Goal: Task Accomplishment & Management: Manage account settings

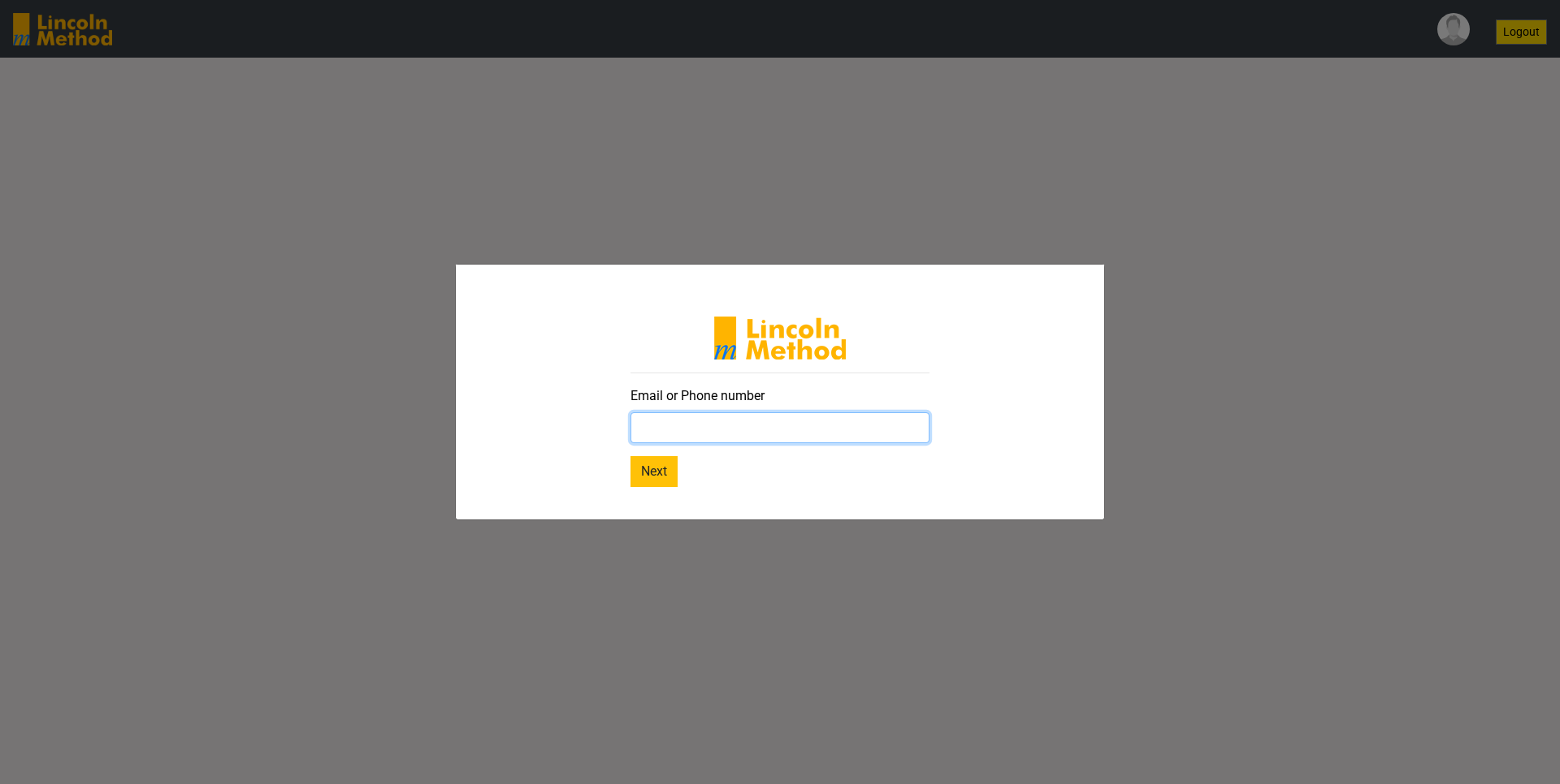
click at [785, 420] on input "text" at bounding box center [779, 428] width 299 height 31
paste input "sara@yopmail.com"
click at [642, 471] on button "Next" at bounding box center [653, 472] width 47 height 31
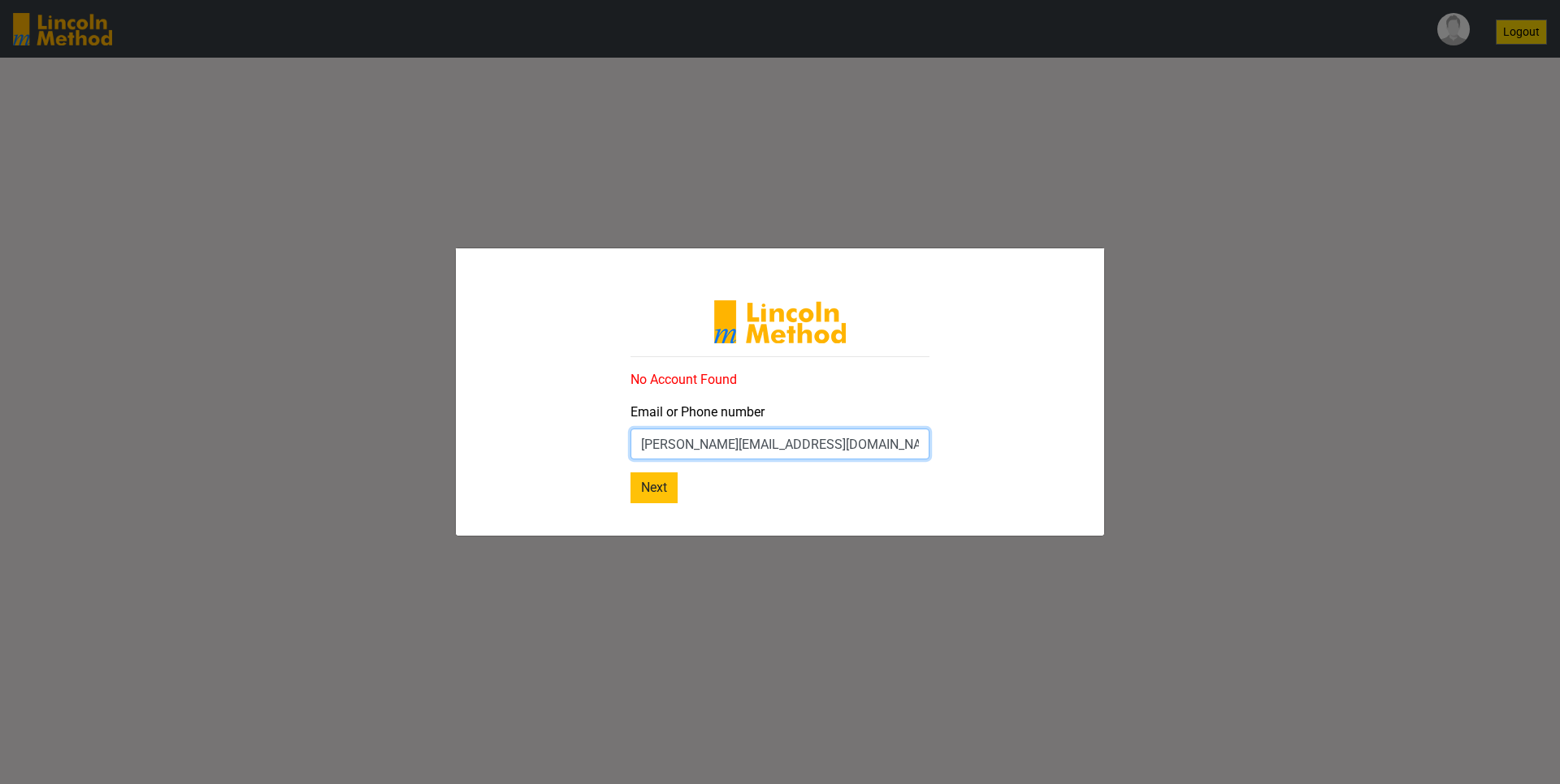
click at [805, 441] on input "sara@yopmail.com" at bounding box center [779, 445] width 299 height 31
drag, startPoint x: 805, startPoint y: 441, endPoint x: 678, endPoint y: 445, distance: 127.1
click at [678, 445] on input "sara@yopmail.com" at bounding box center [779, 445] width 299 height 31
type input "sara@lincolnmethod.com"
click at [644, 489] on button "Next" at bounding box center [653, 488] width 47 height 31
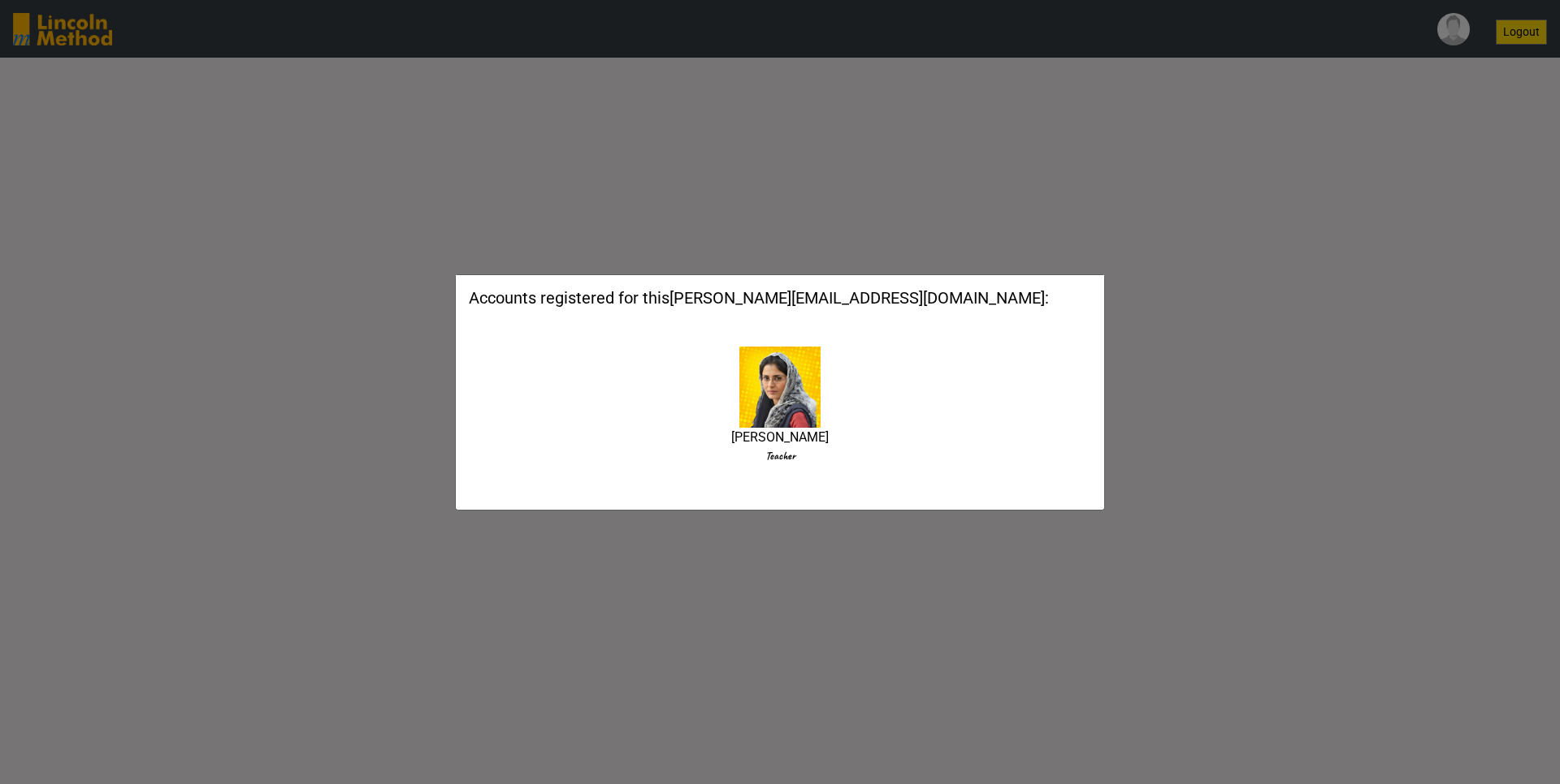
click at [787, 408] on img at bounding box center [780, 387] width 81 height 81
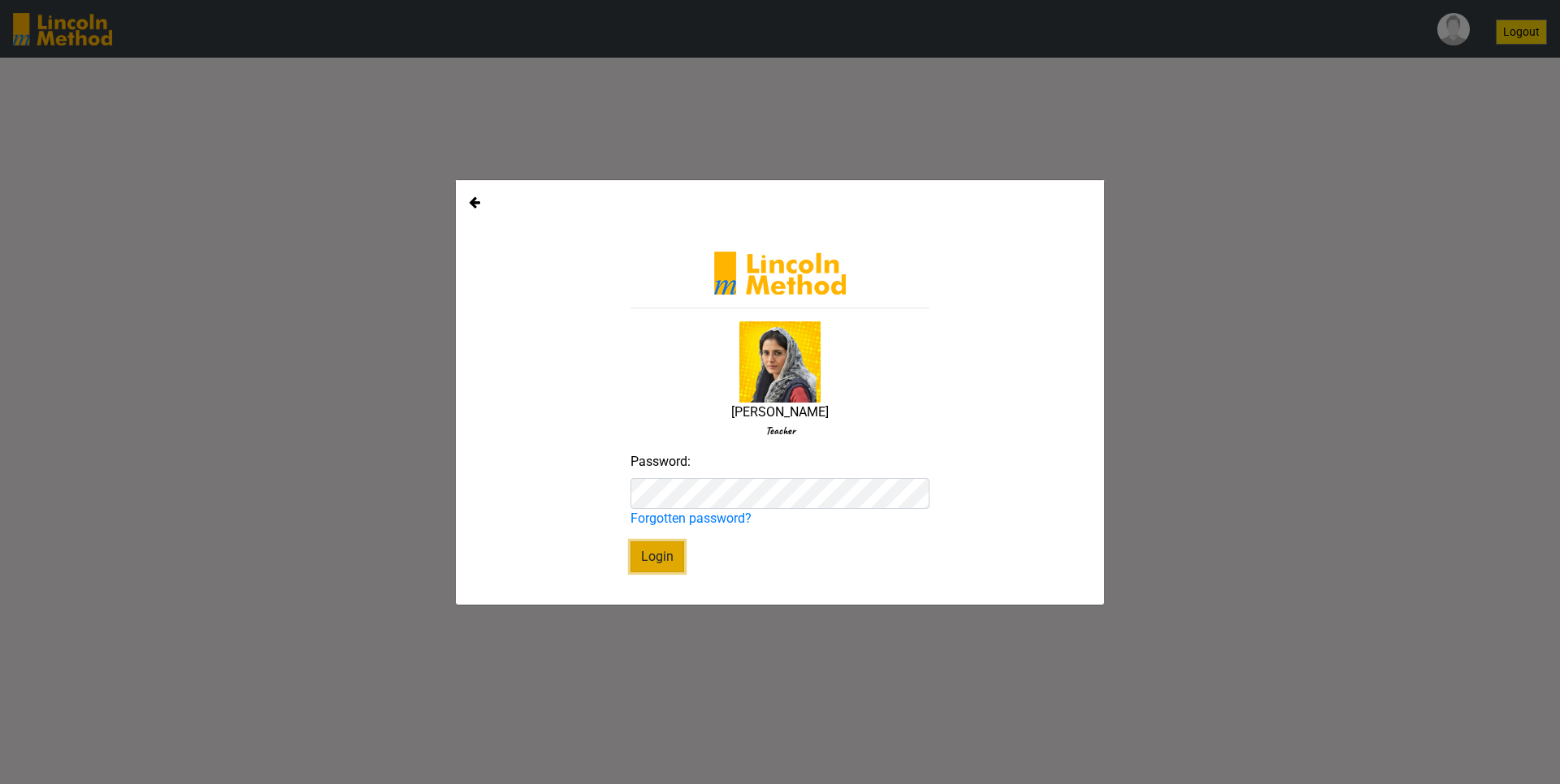
click at [657, 563] on button "Login" at bounding box center [657, 557] width 53 height 31
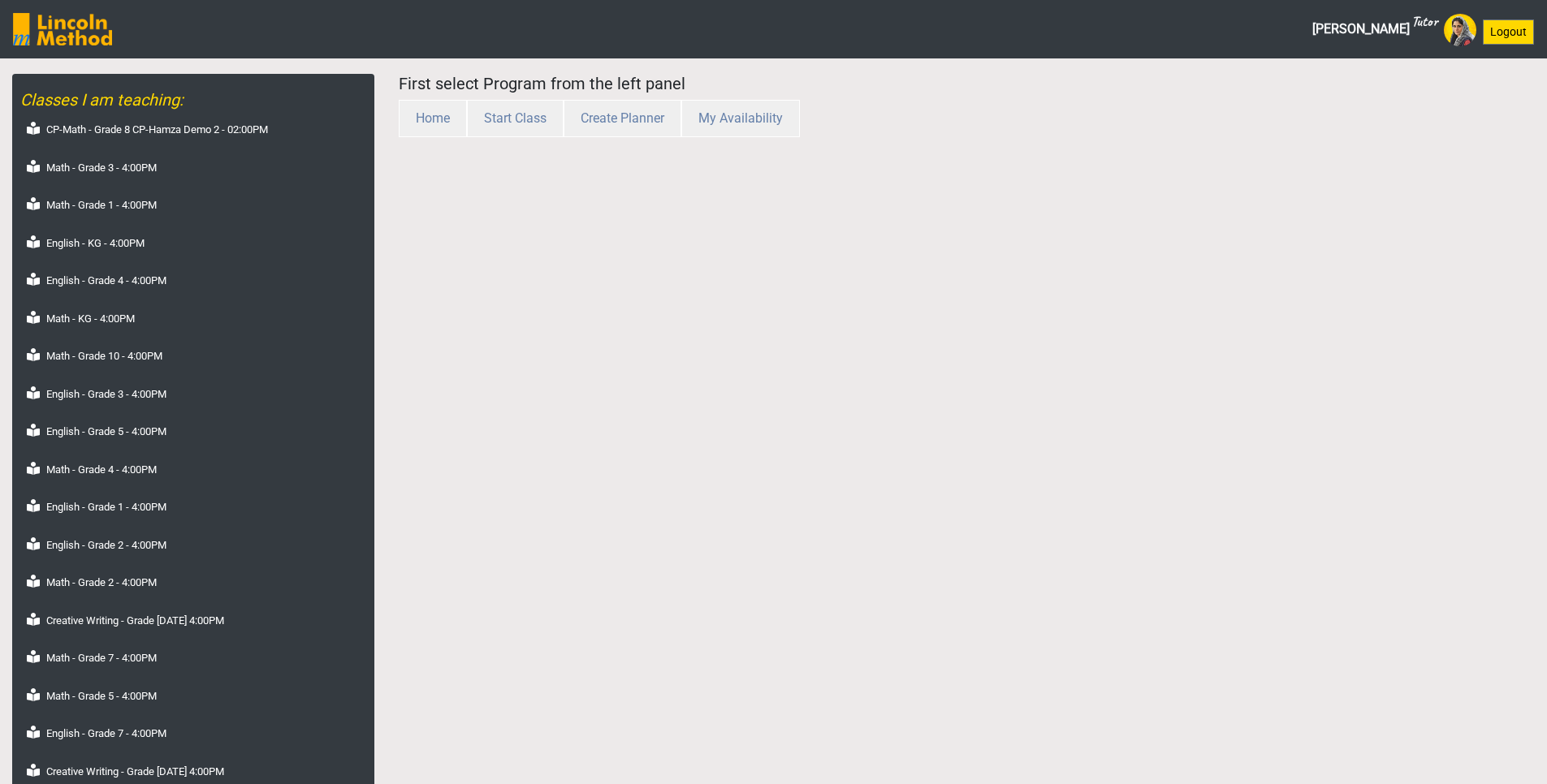
click at [882, 360] on div "First select Program from the left panel Home Start Class Create Planner My Ava…" at bounding box center [967, 526] width 1161 height 905
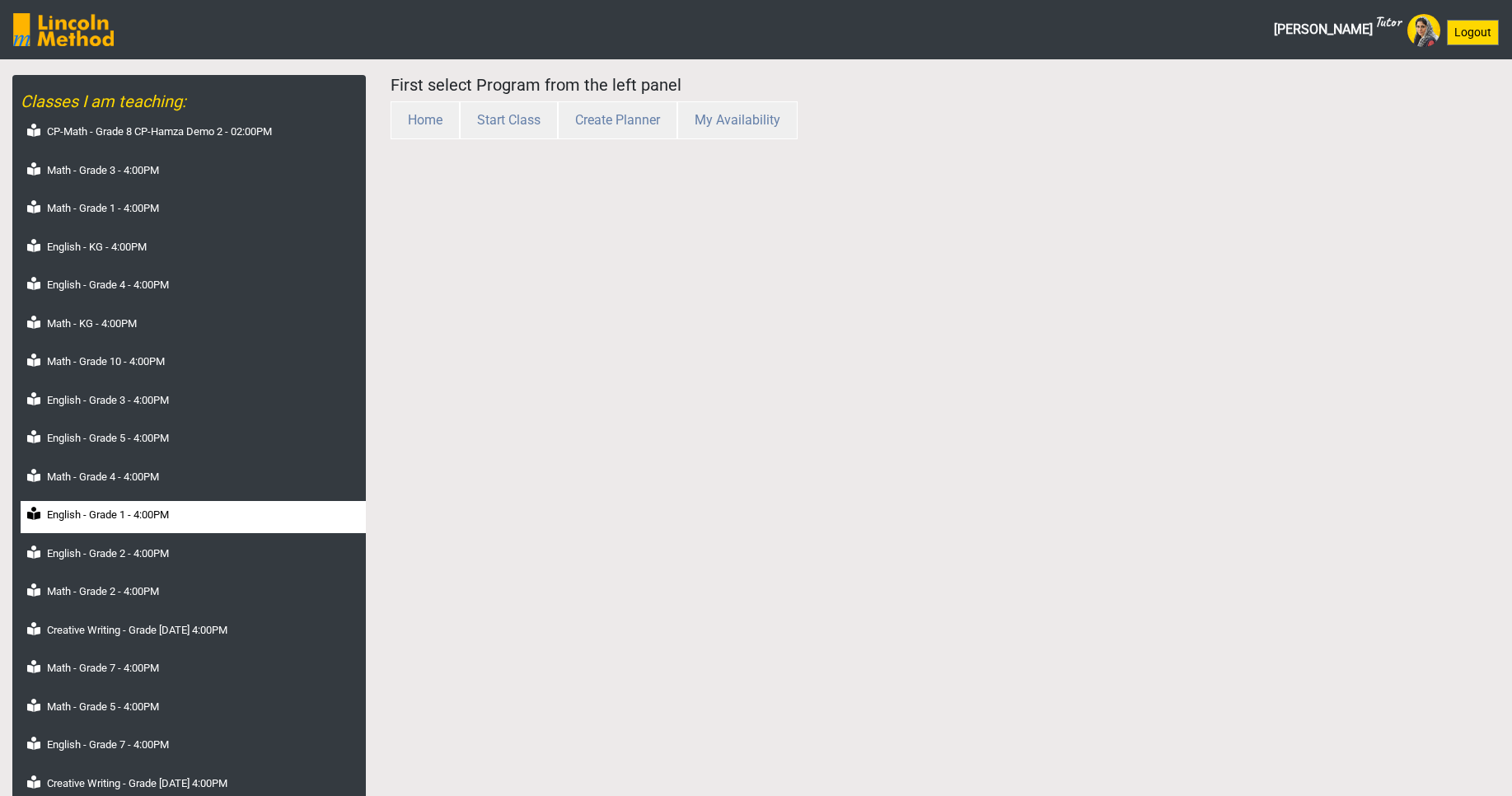
click at [60, 510] on label "English - Grade 1 - 4:00PM" at bounding box center [108, 515] width 122 height 17
select select "month"
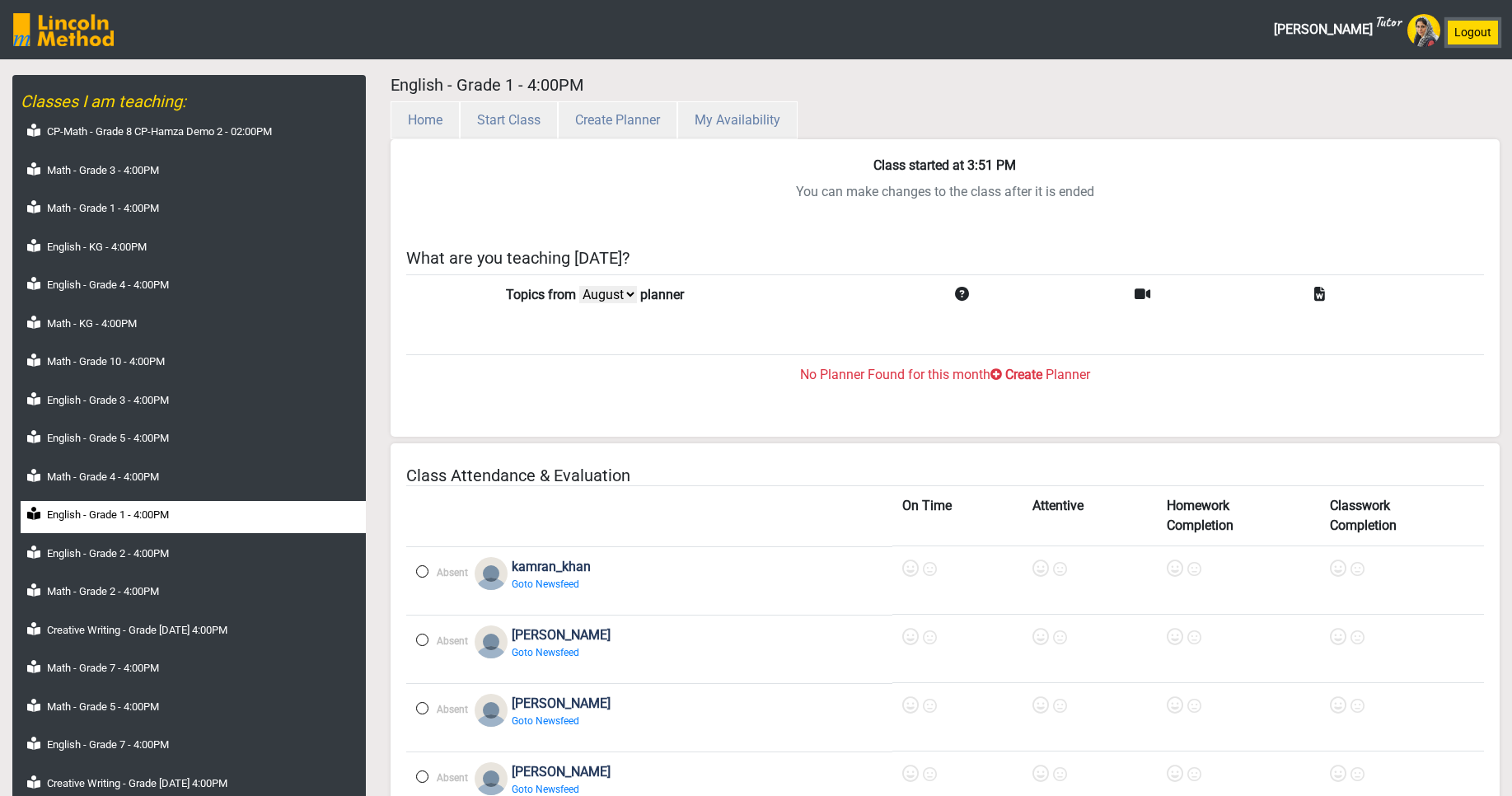
click at [1471, 36] on button "Logout" at bounding box center [1473, 32] width 52 height 25
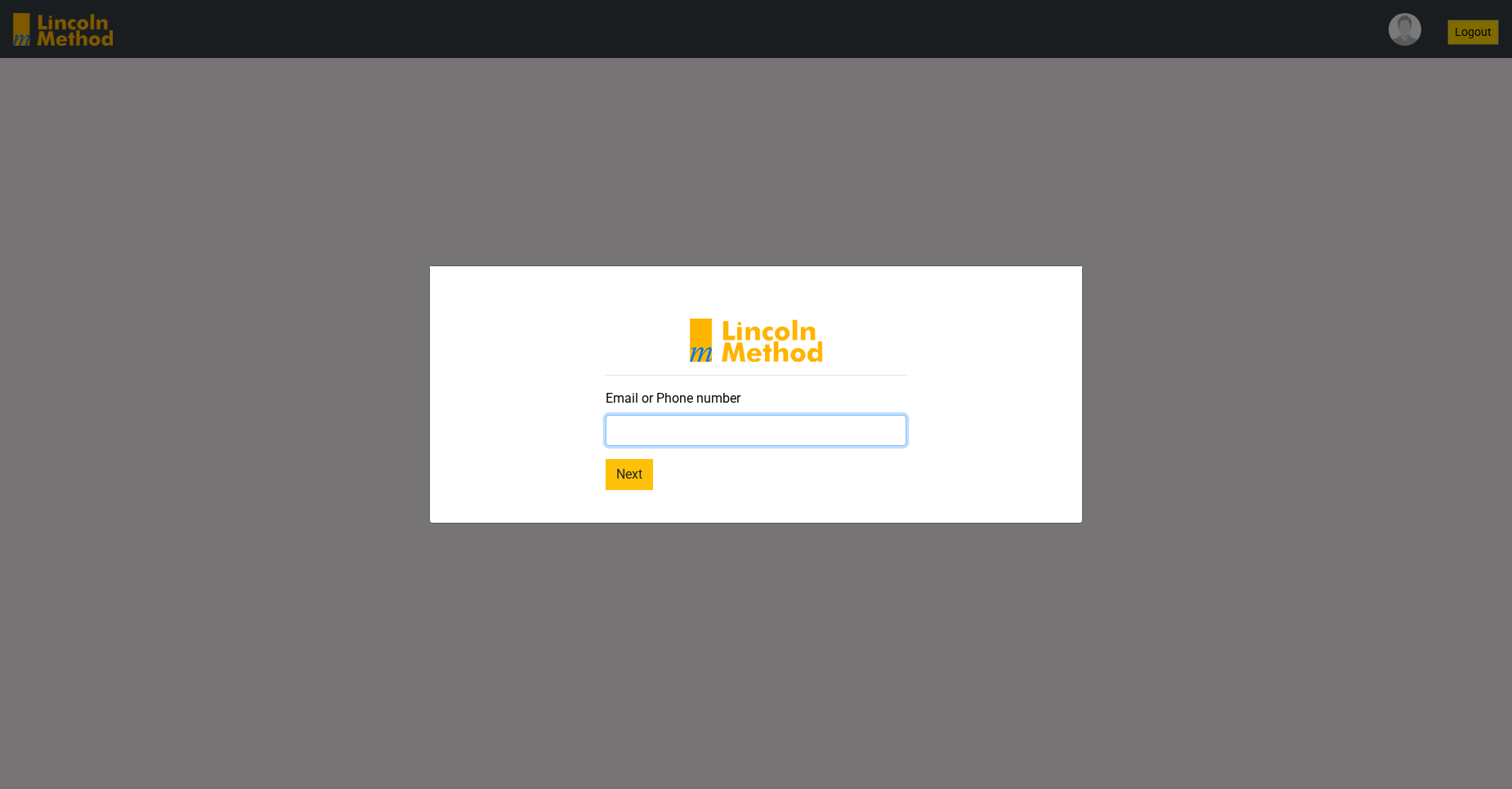
click at [716, 428] on input "text" at bounding box center [755, 431] width 301 height 31
click at [828, 435] on input "text" at bounding box center [755, 431] width 301 height 31
paste input "mahnoorb.lincolnmethod@gmail.com"
type input "mahnoorb.lincolnmethod@gmail.com"
click at [638, 484] on button "Next" at bounding box center [629, 475] width 48 height 31
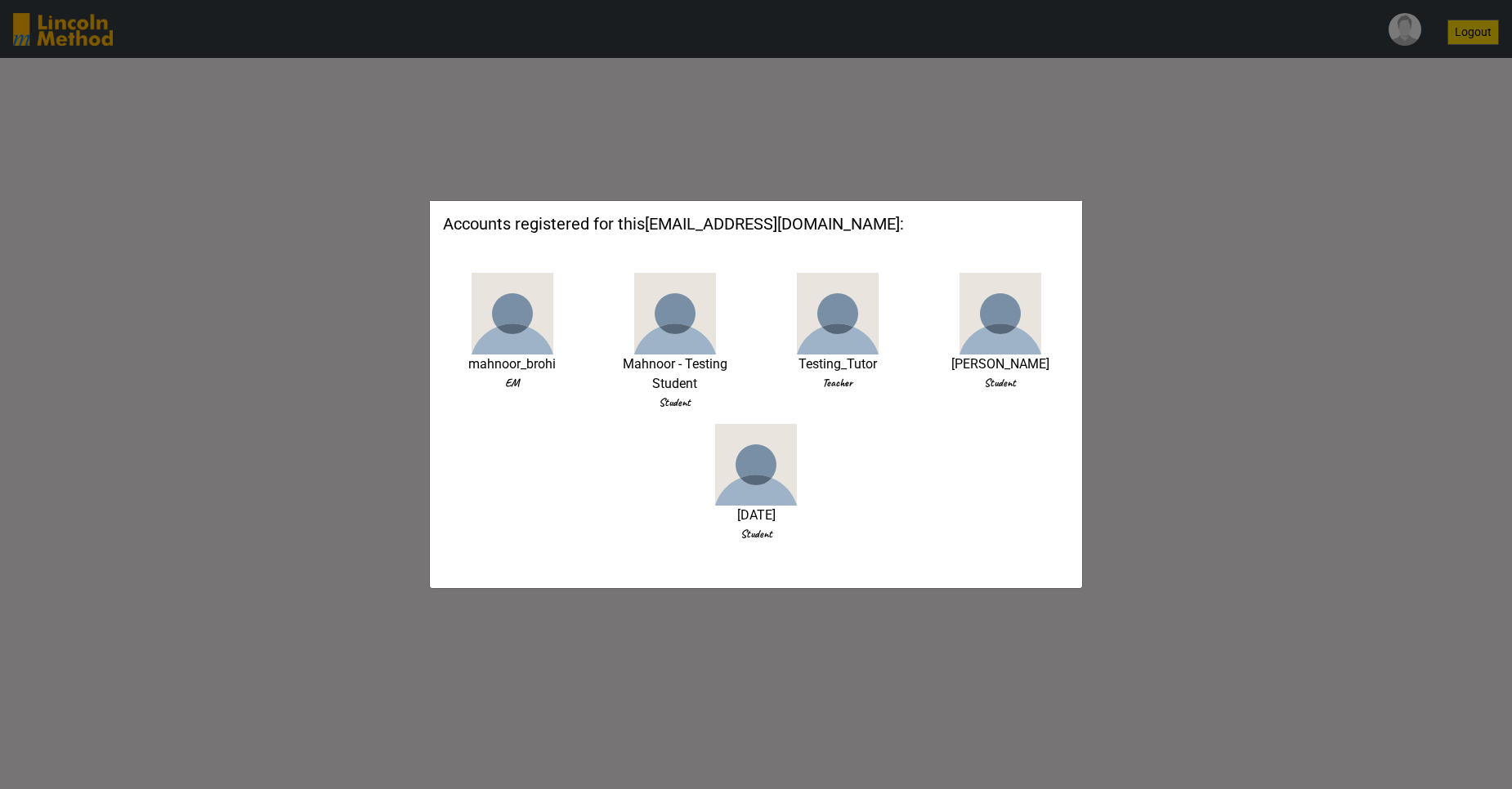
click at [841, 330] on img at bounding box center [837, 314] width 81 height 82
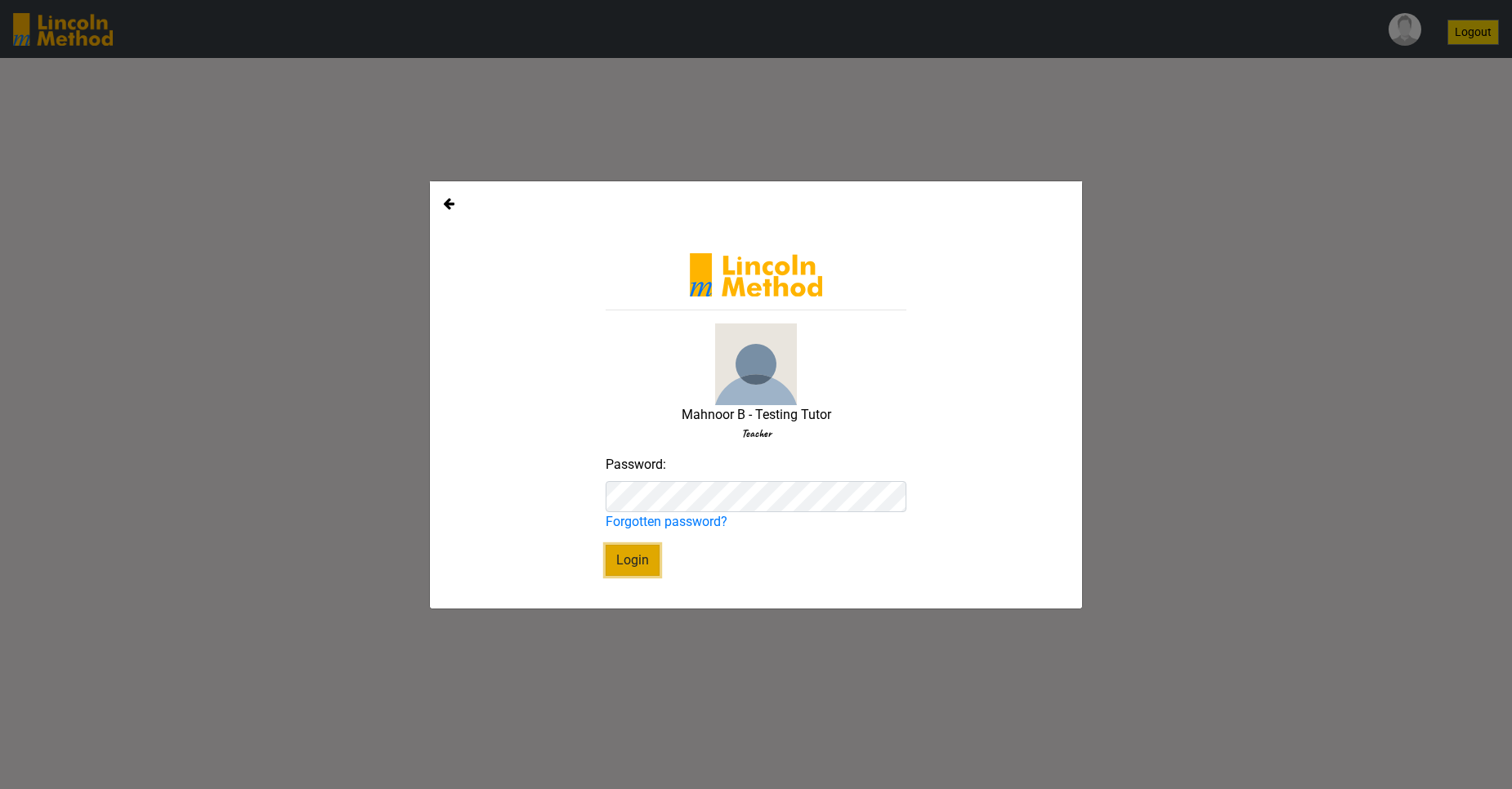
click at [633, 569] on button "Login" at bounding box center [632, 561] width 54 height 31
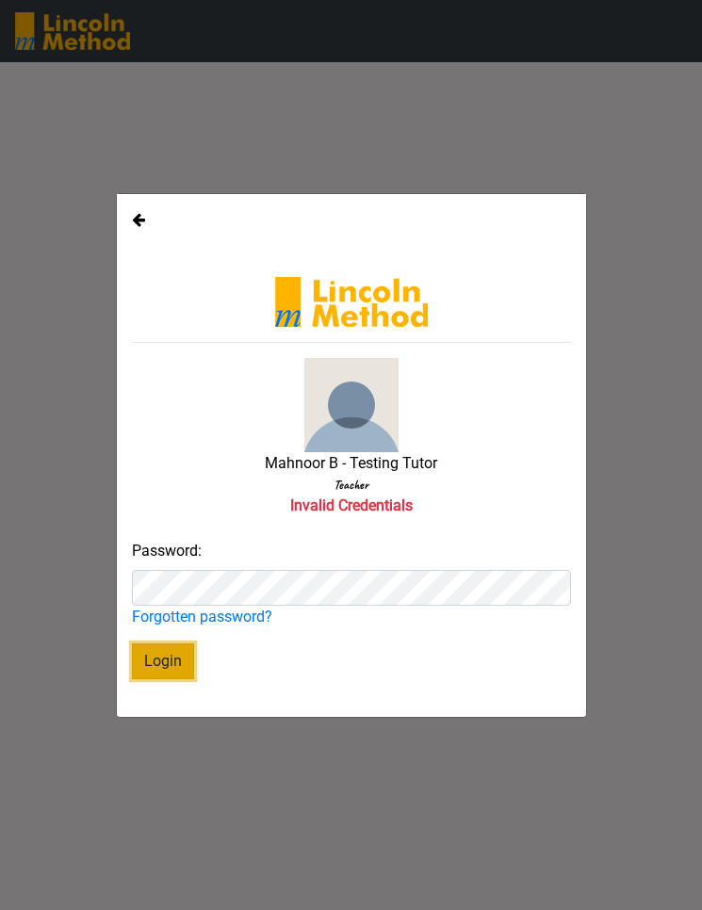
click at [180, 672] on button "Login" at bounding box center [163, 662] width 62 height 36
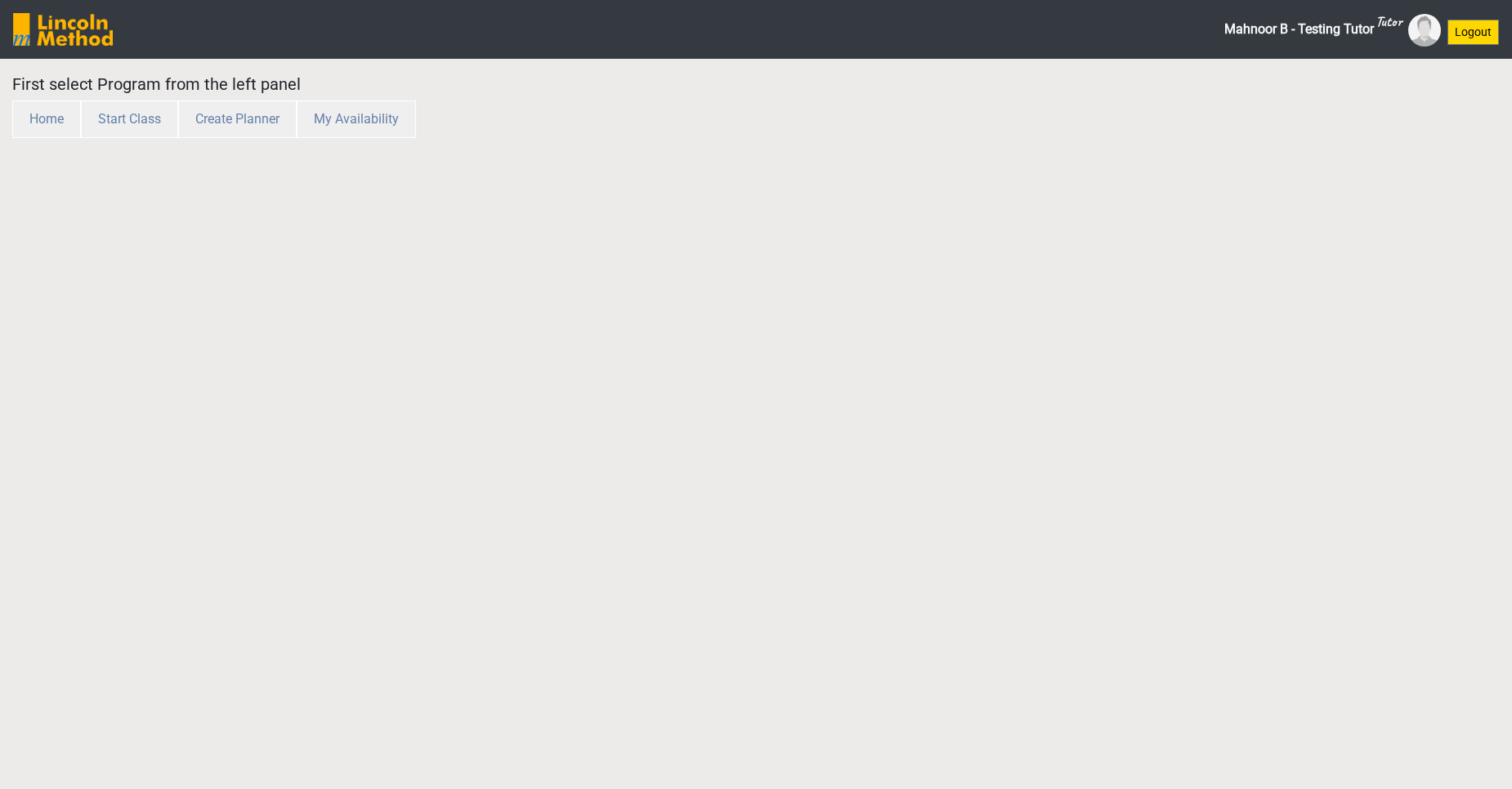
click at [544, 154] on html "Mahnoor B - Testing Tutor Tutor Logout First select Program from the left panel…" at bounding box center [756, 77] width 1512 height 154
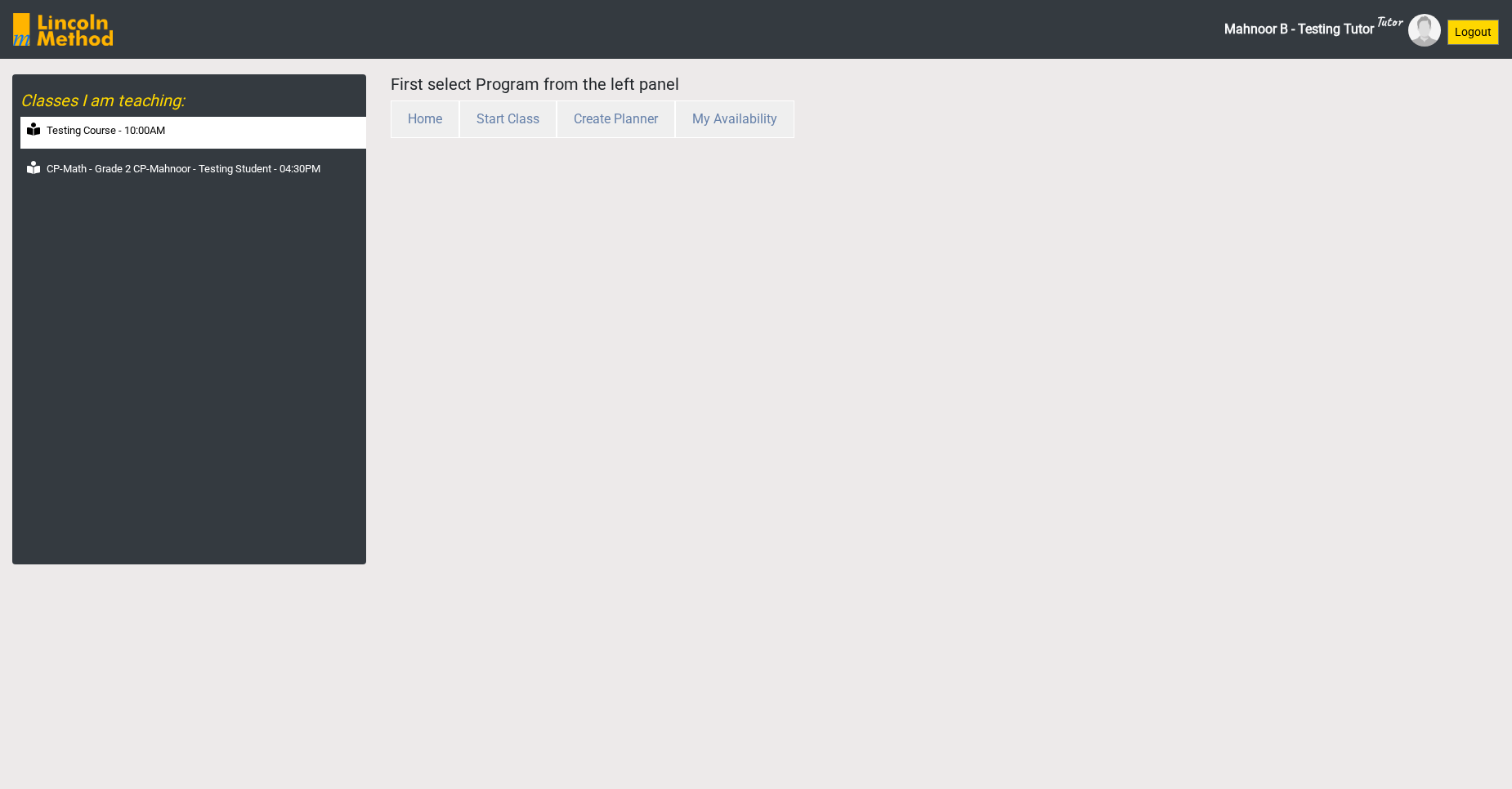
click at [129, 137] on label "Testing Course - 10:00AM" at bounding box center [106, 130] width 119 height 16
select select "month"
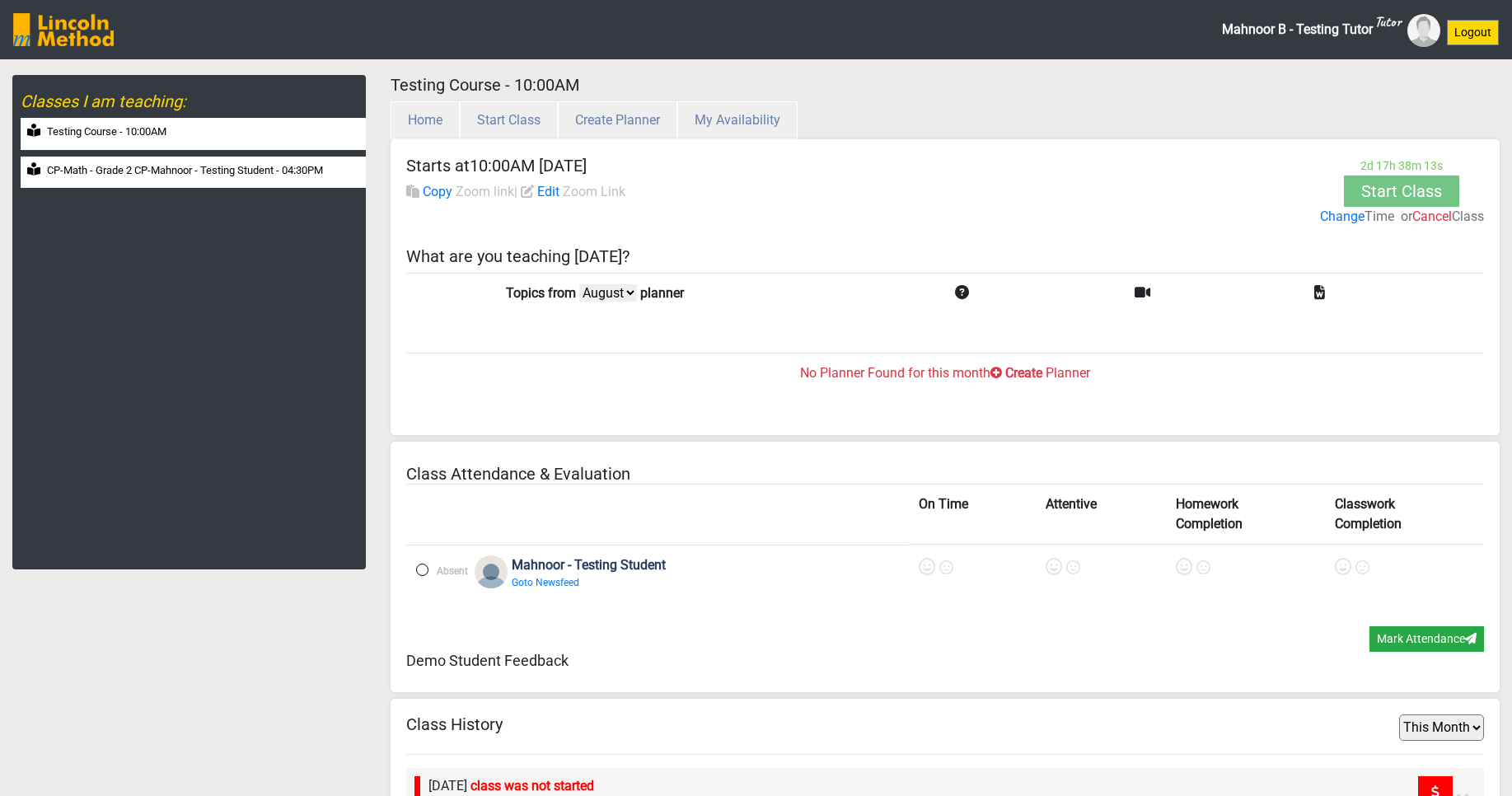
click at [243, 174] on label "CP-Math - Grade 2 CP-Mahnoor - Testing Student - 04:30PM" at bounding box center [185, 171] width 276 height 17
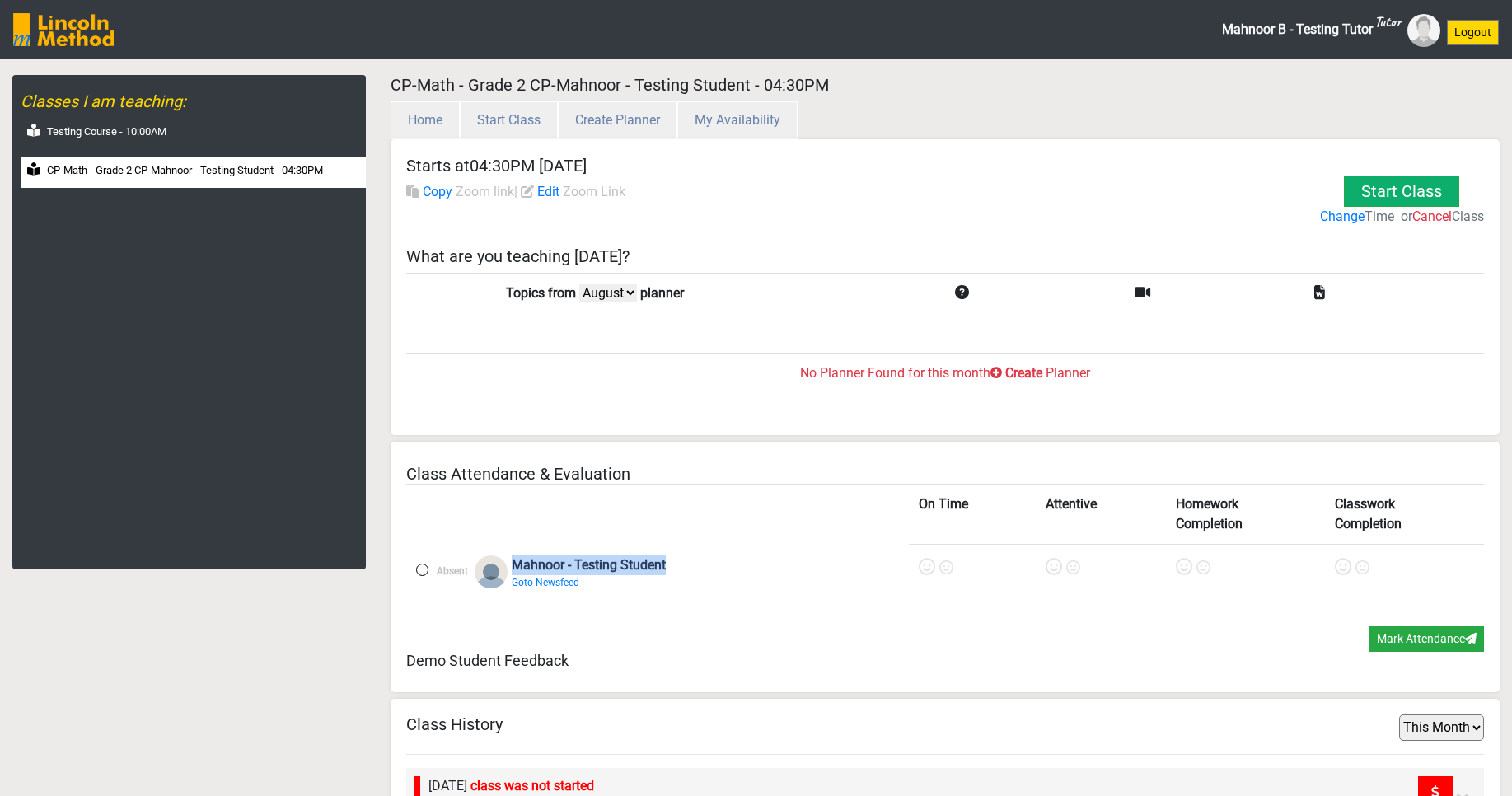
drag, startPoint x: 692, startPoint y: 558, endPoint x: 507, endPoint y: 559, distance: 185.0
click at [507, 559] on th "Absent Mahnoor - Testing Student Goto Newsfeed" at bounding box center [658, 579] width 503 height 68
copy label "Mahnoor - Testing Student"
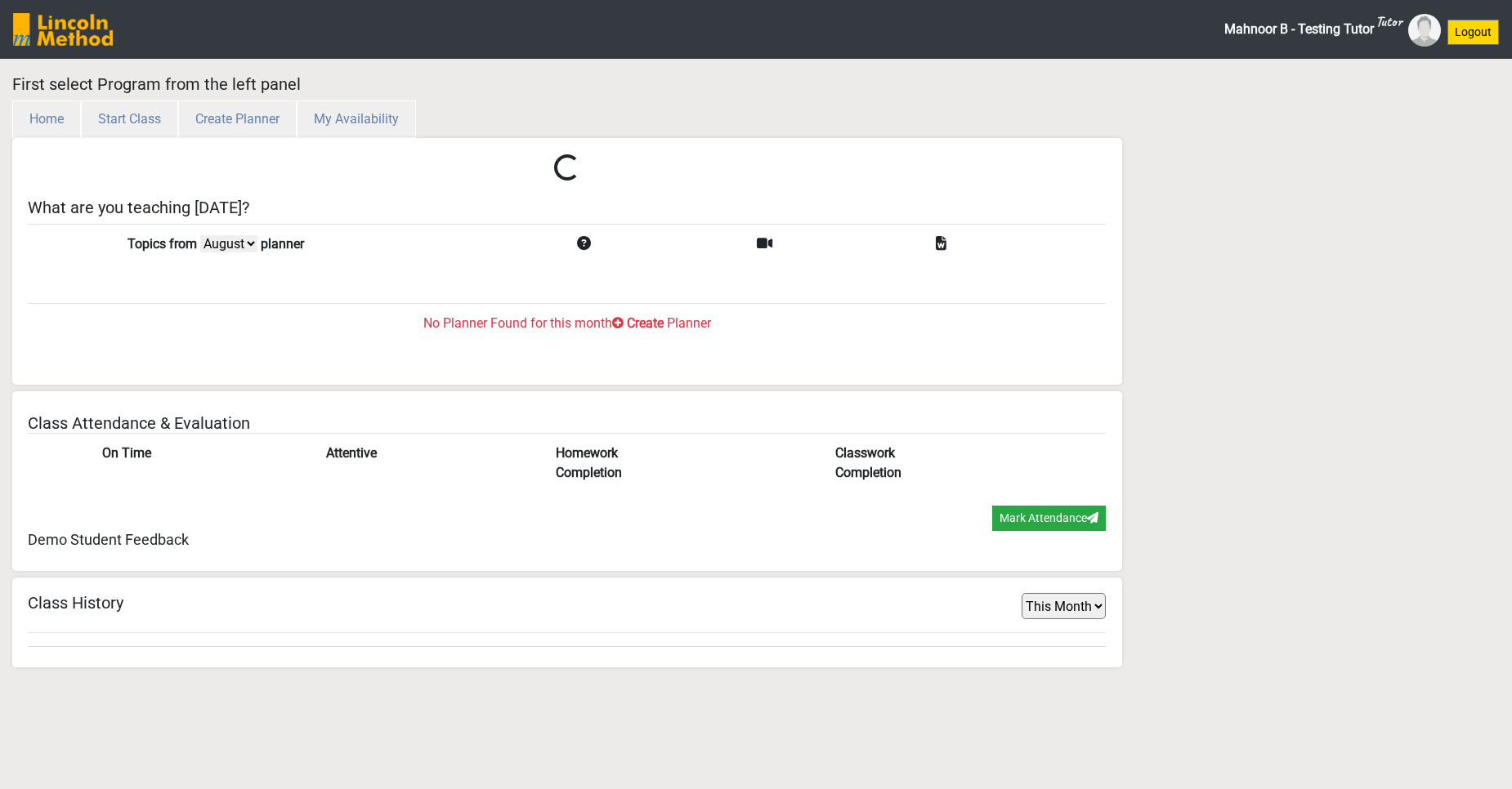
select select "month"
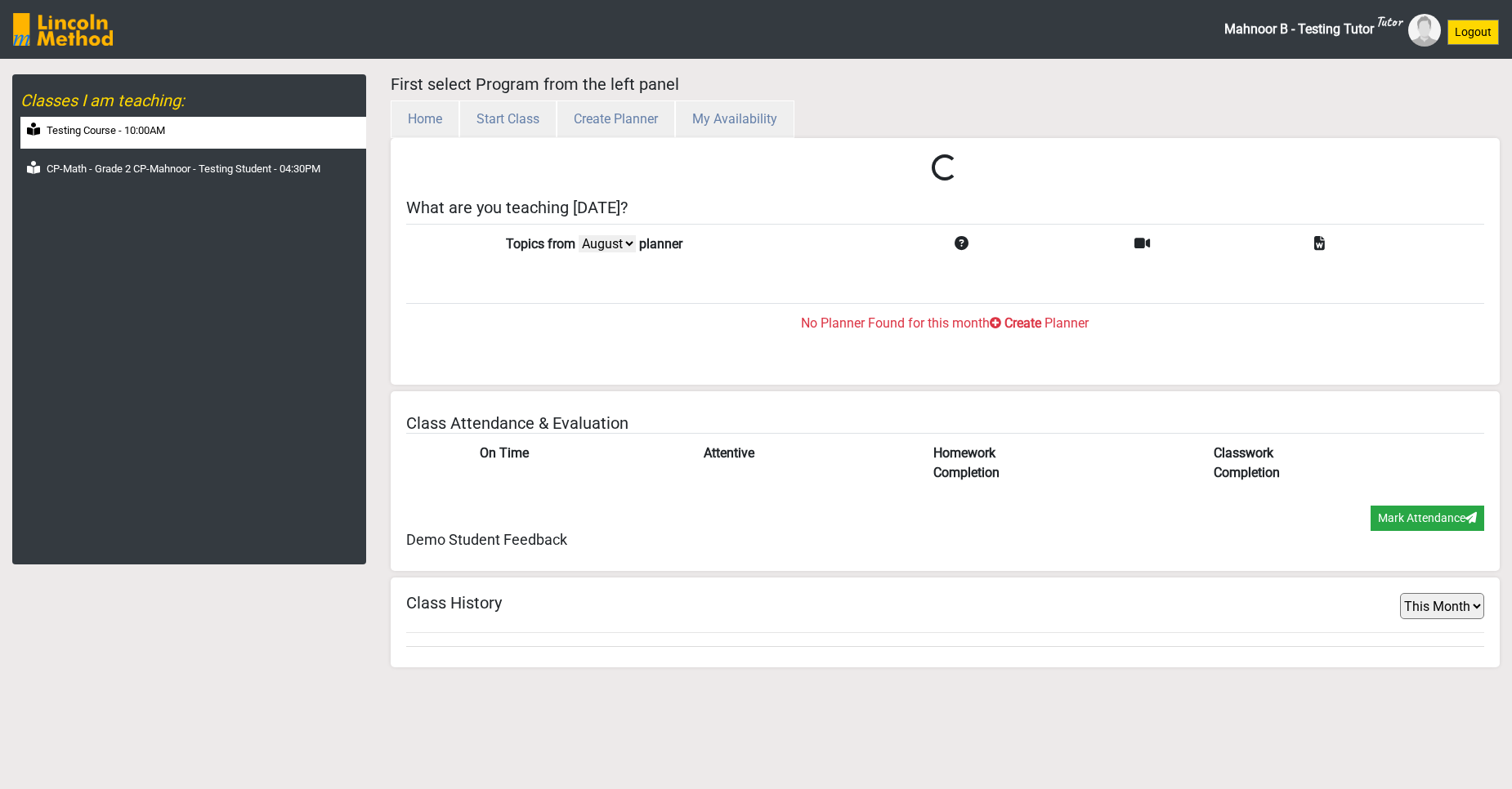
click at [133, 133] on label "Testing Course - 10:00AM" at bounding box center [106, 130] width 119 height 16
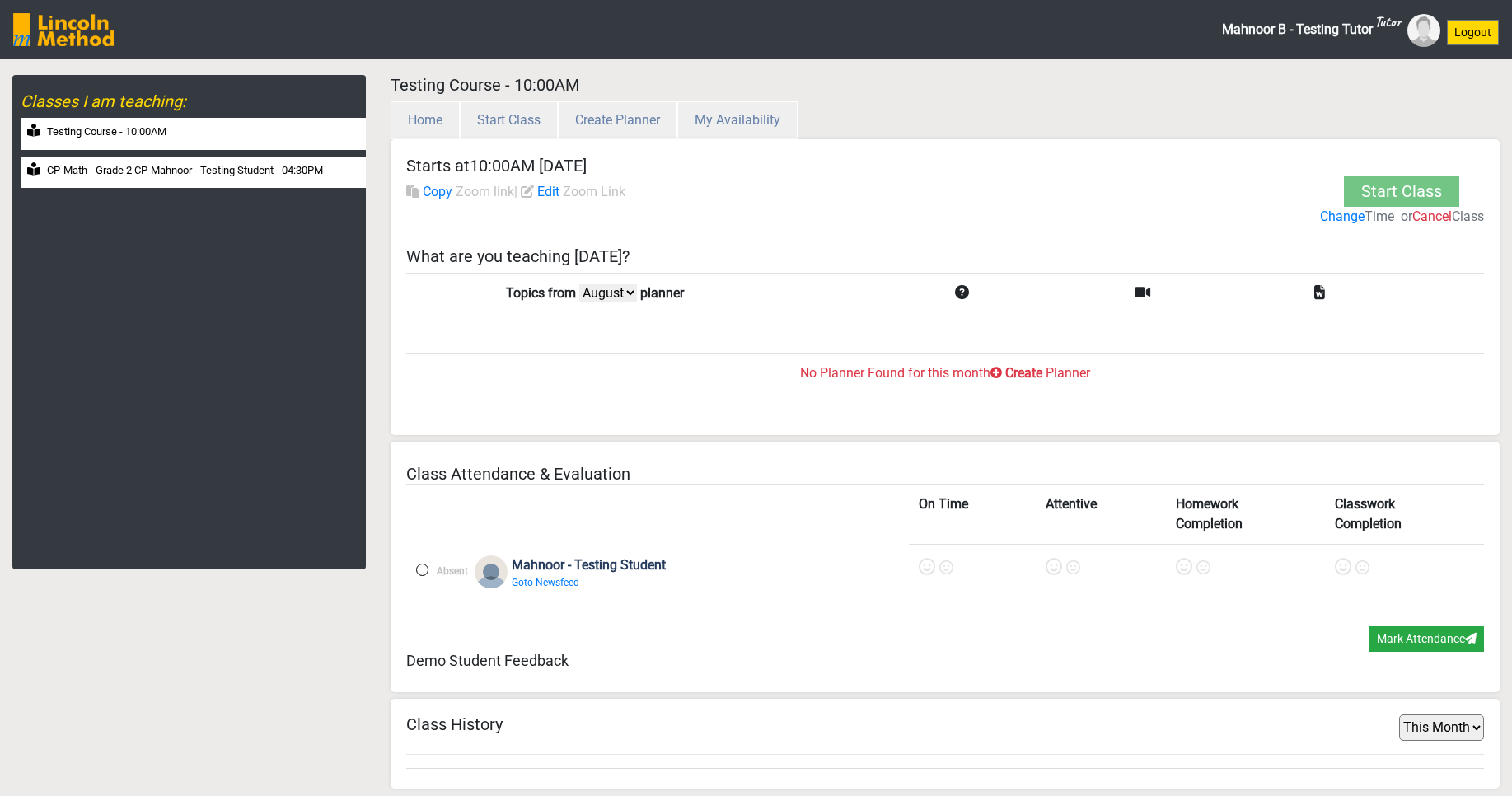
click at [172, 170] on label "CP-Math - Grade 2 CP-Mahnoor - Testing Student - 04:30PM" at bounding box center [185, 171] width 276 height 17
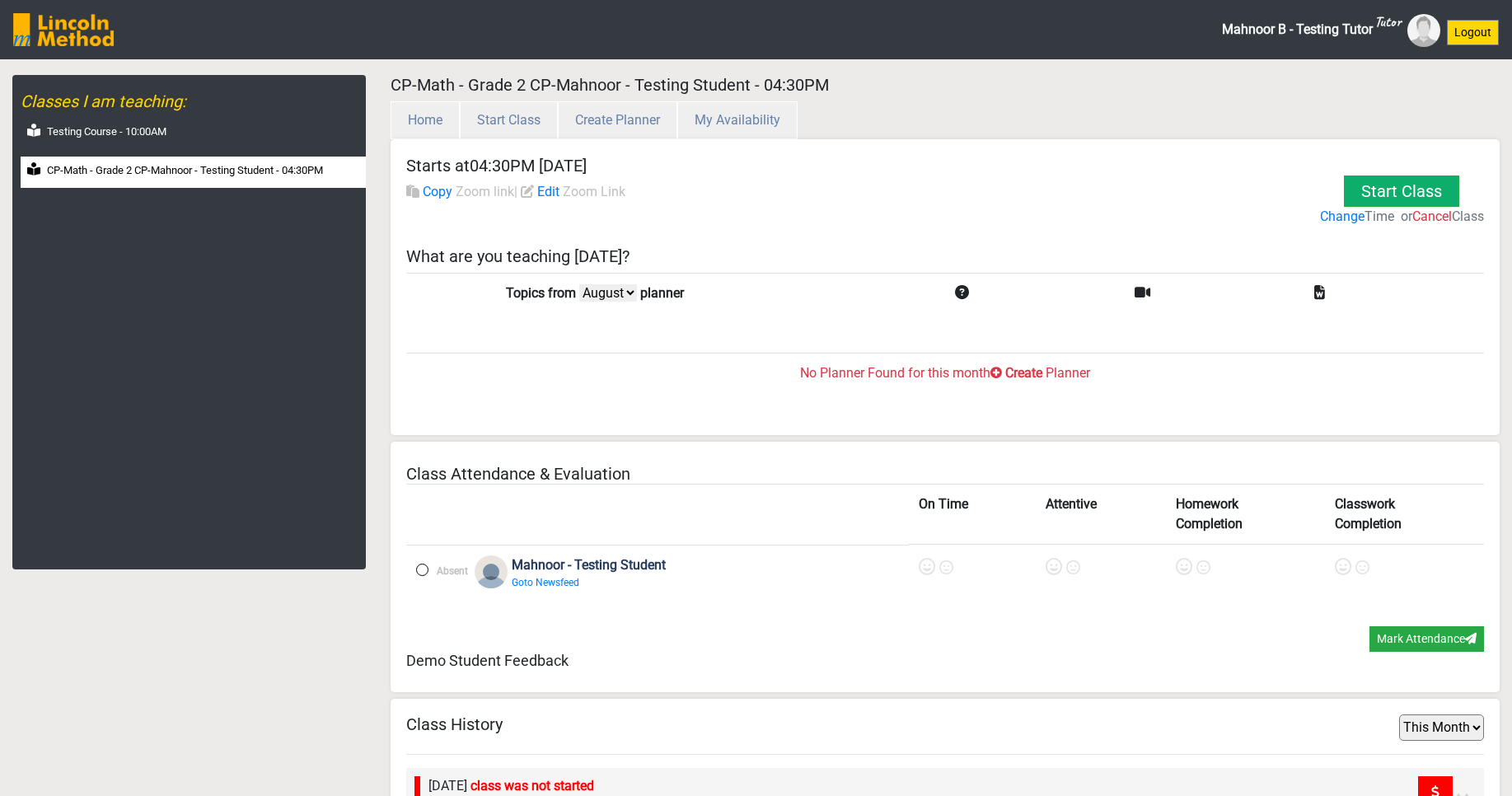
click at [1024, 374] on label "Create" at bounding box center [1024, 374] width 37 height 20
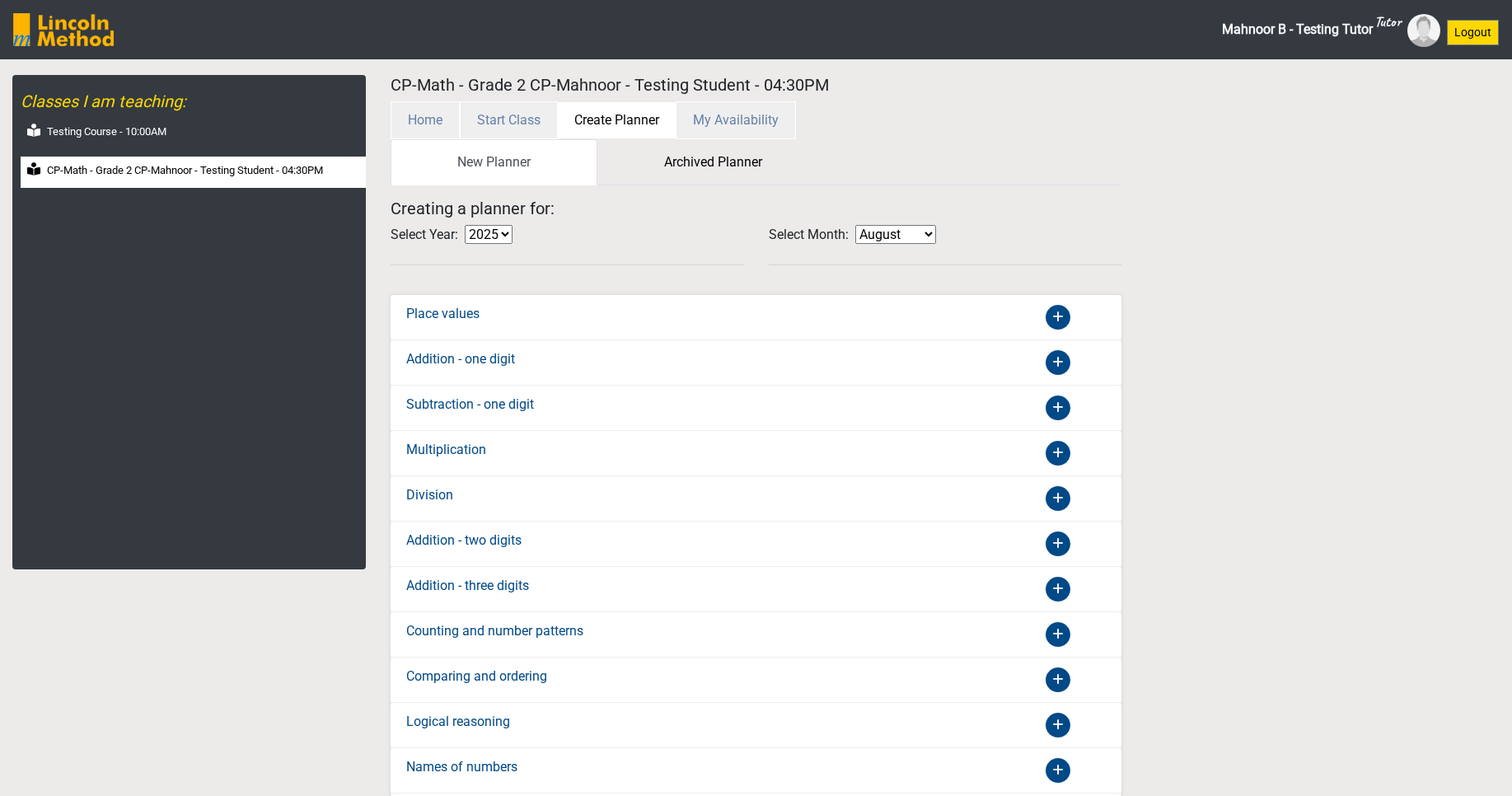
click at [1062, 317] on icon at bounding box center [1058, 318] width 24 height 24
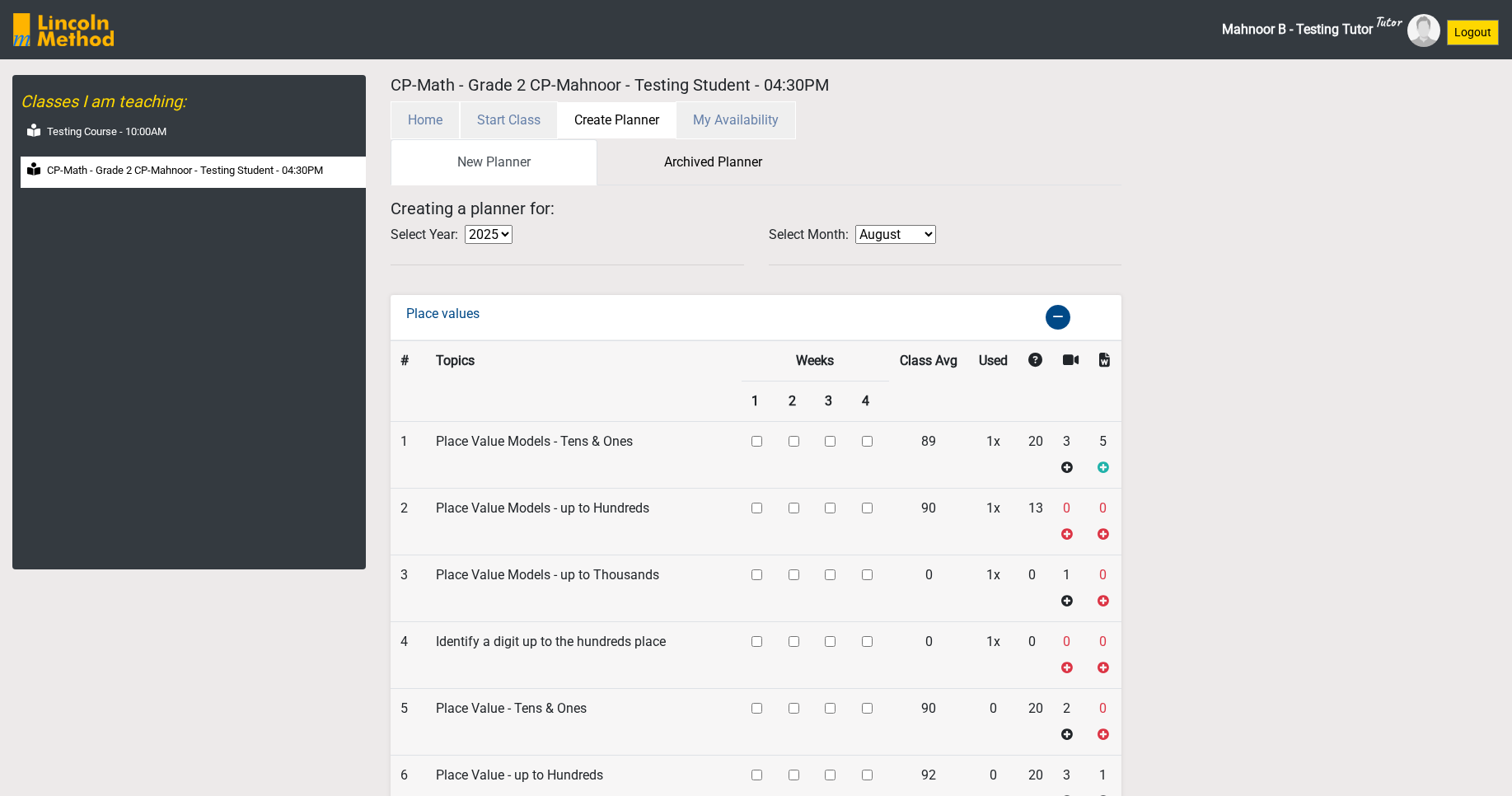
click at [1107, 467] on icon at bounding box center [1103, 467] width 11 height 13
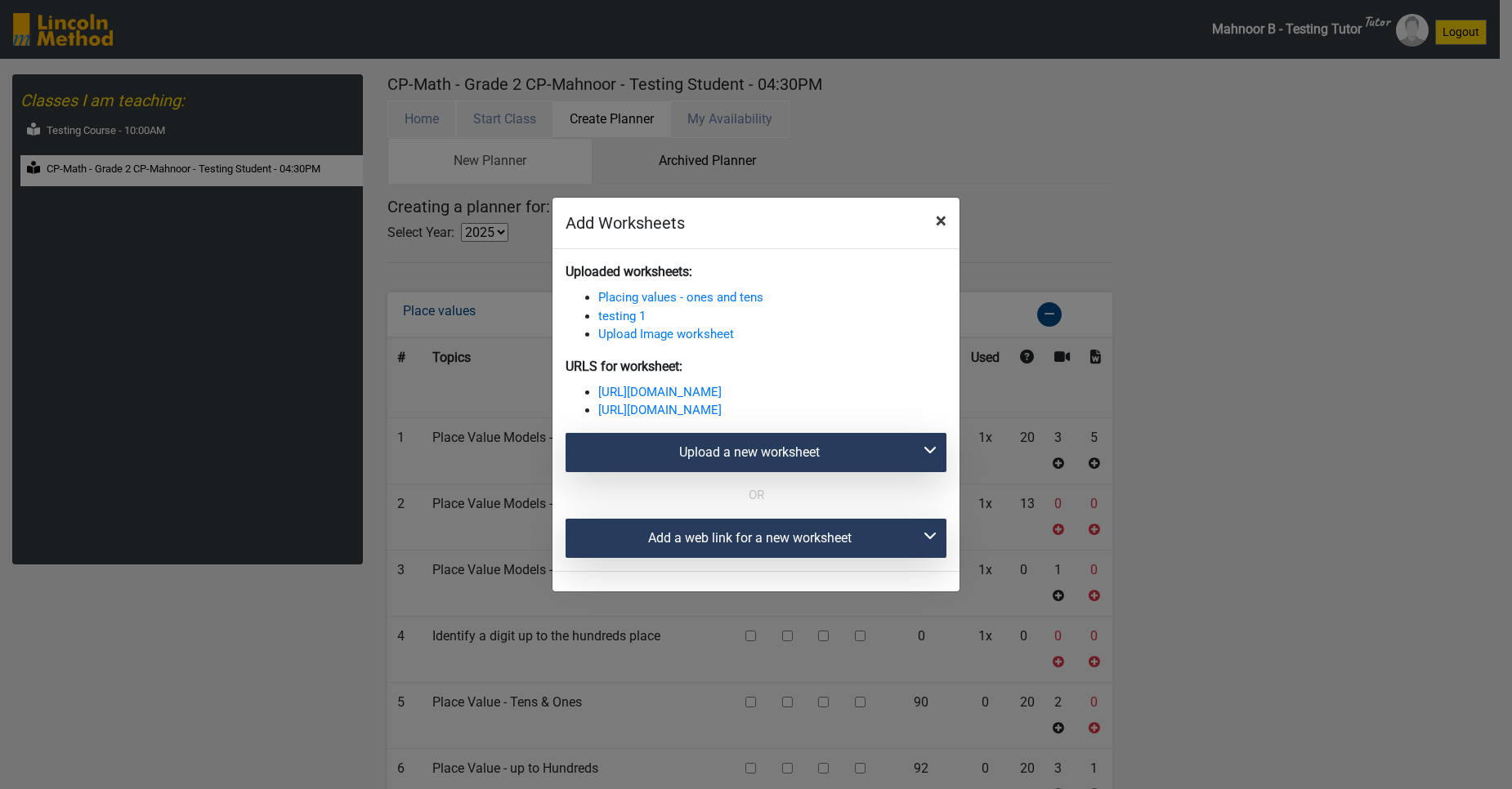
click at [940, 225] on span "×" at bounding box center [941, 220] width 10 height 23
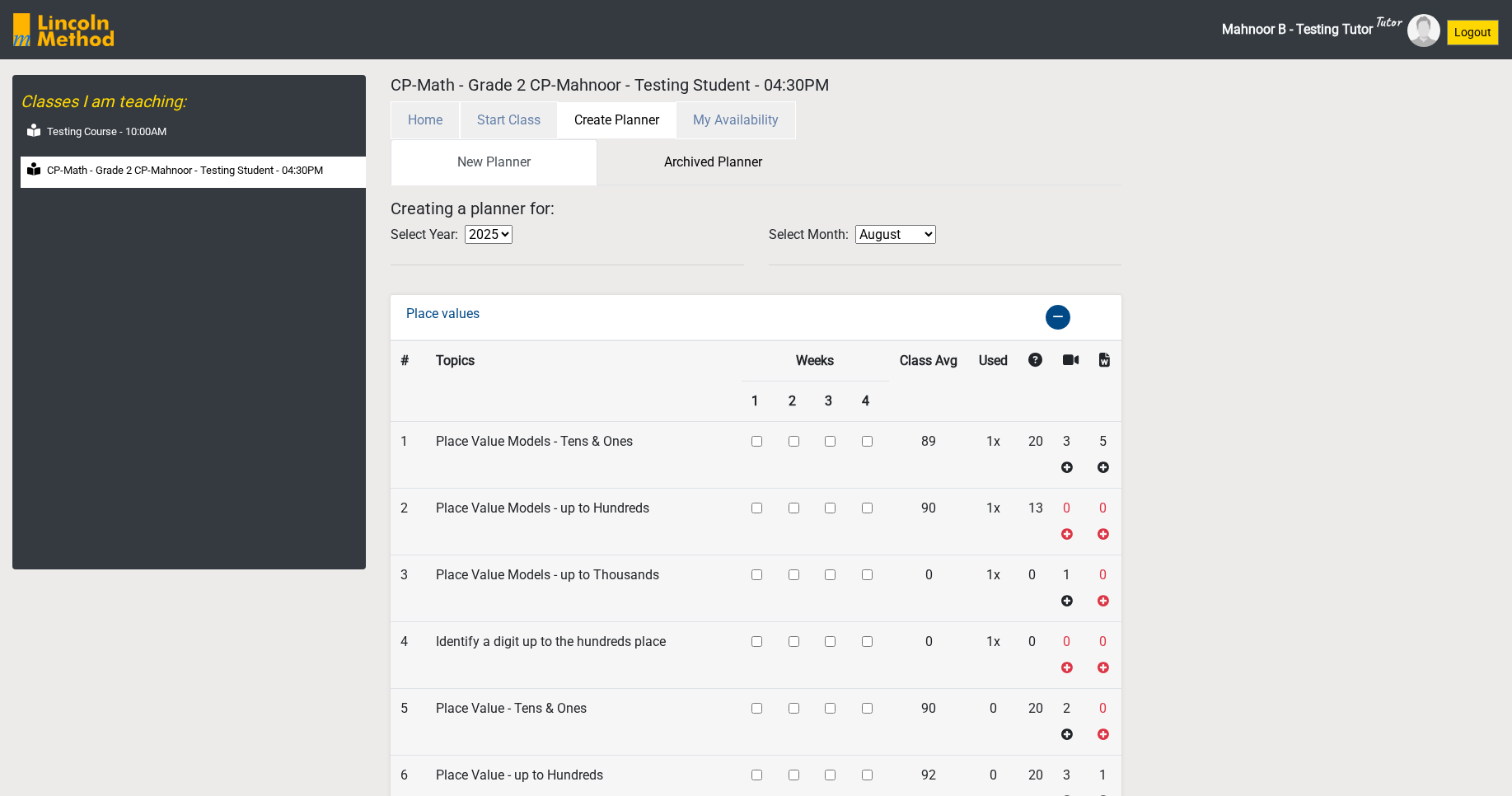
click at [408, 129] on button "Home" at bounding box center [425, 120] width 69 height 38
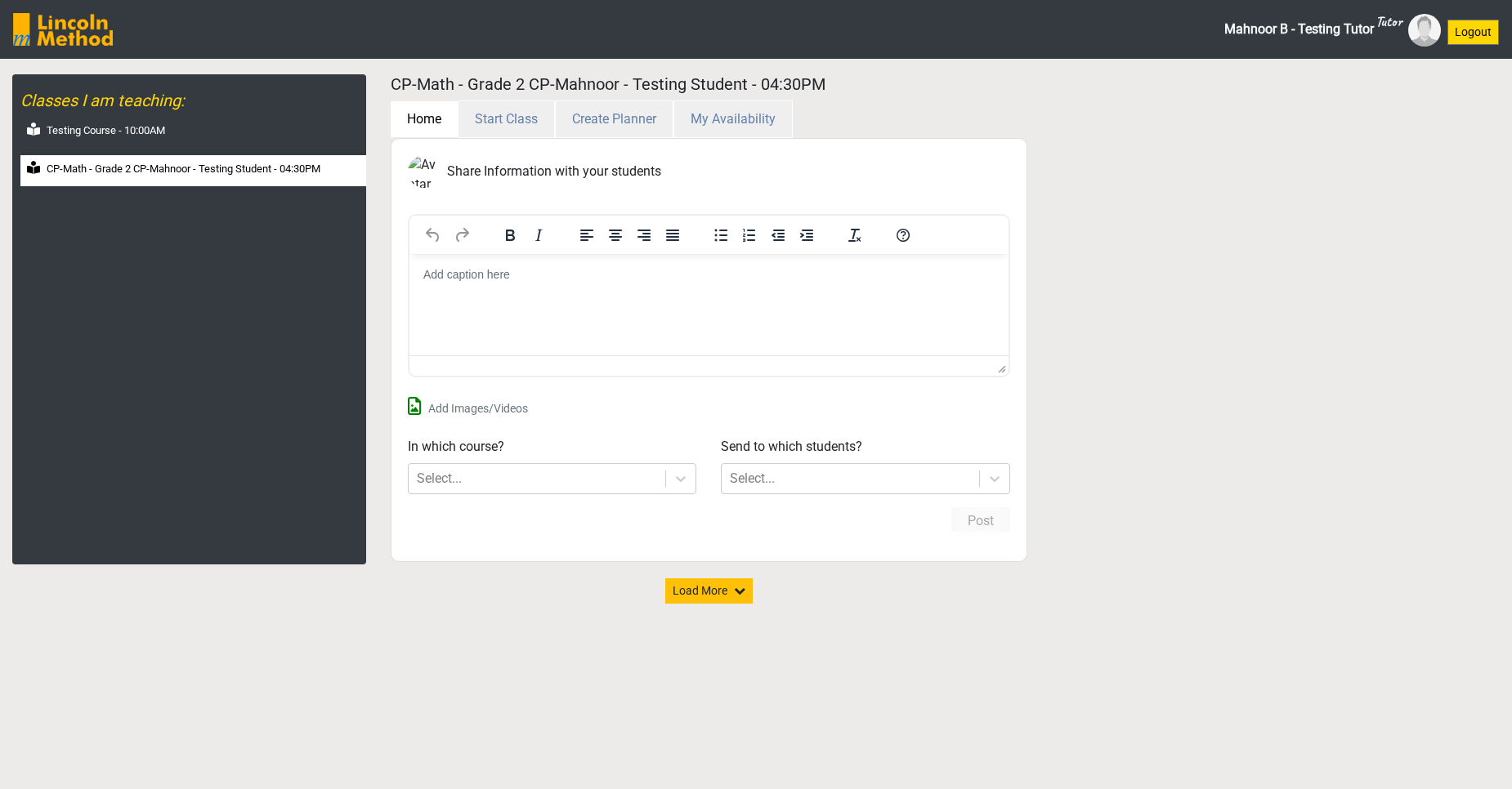
click at [547, 297] on html at bounding box center [707, 275] width 599 height 42
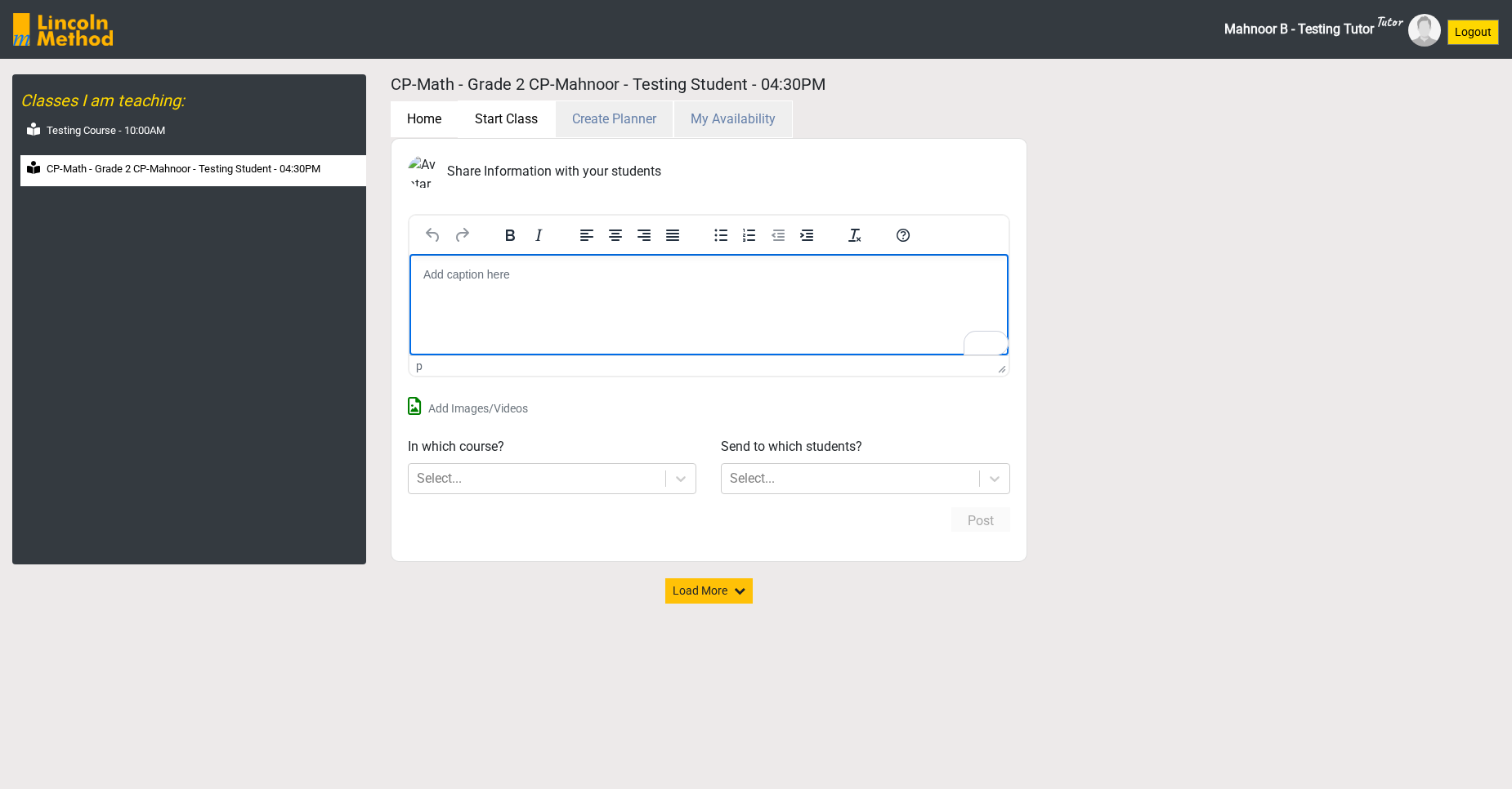
click at [519, 118] on button "Start Class" at bounding box center [506, 119] width 97 height 37
select select "month"
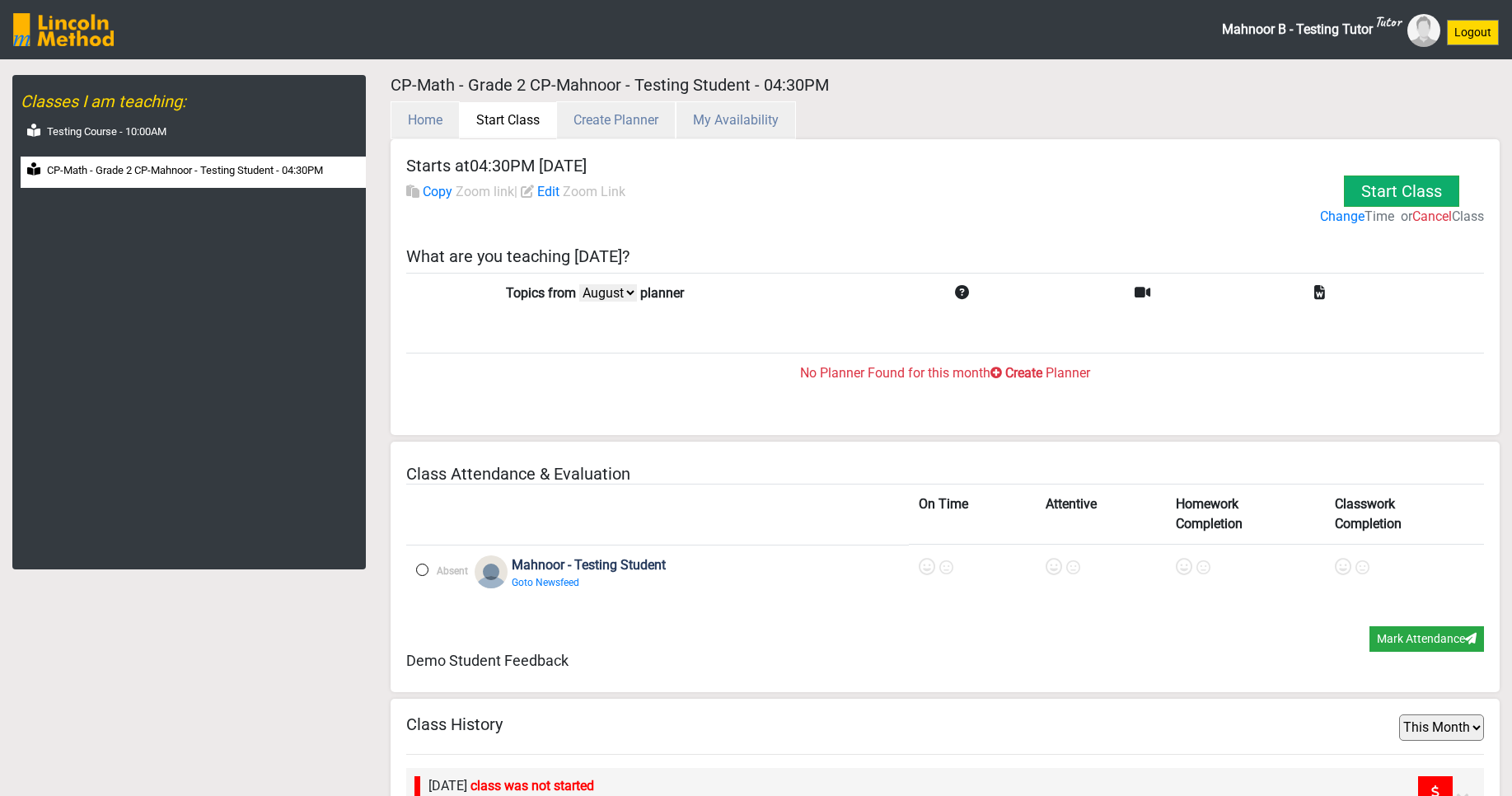
click at [1325, 219] on label "Change" at bounding box center [1342, 217] width 45 height 20
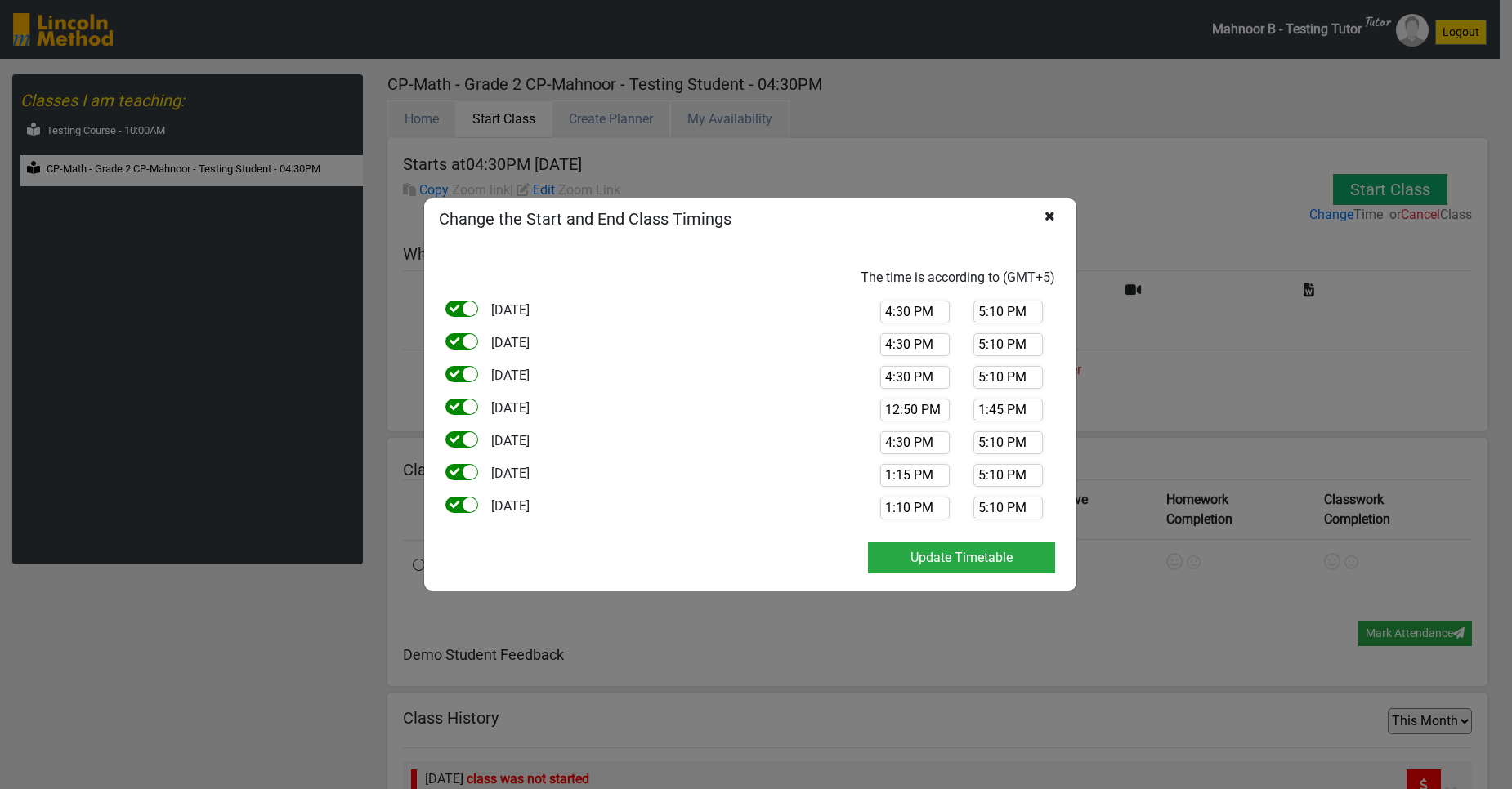
click at [1049, 216] on icon at bounding box center [1049, 231] width 10 height 46
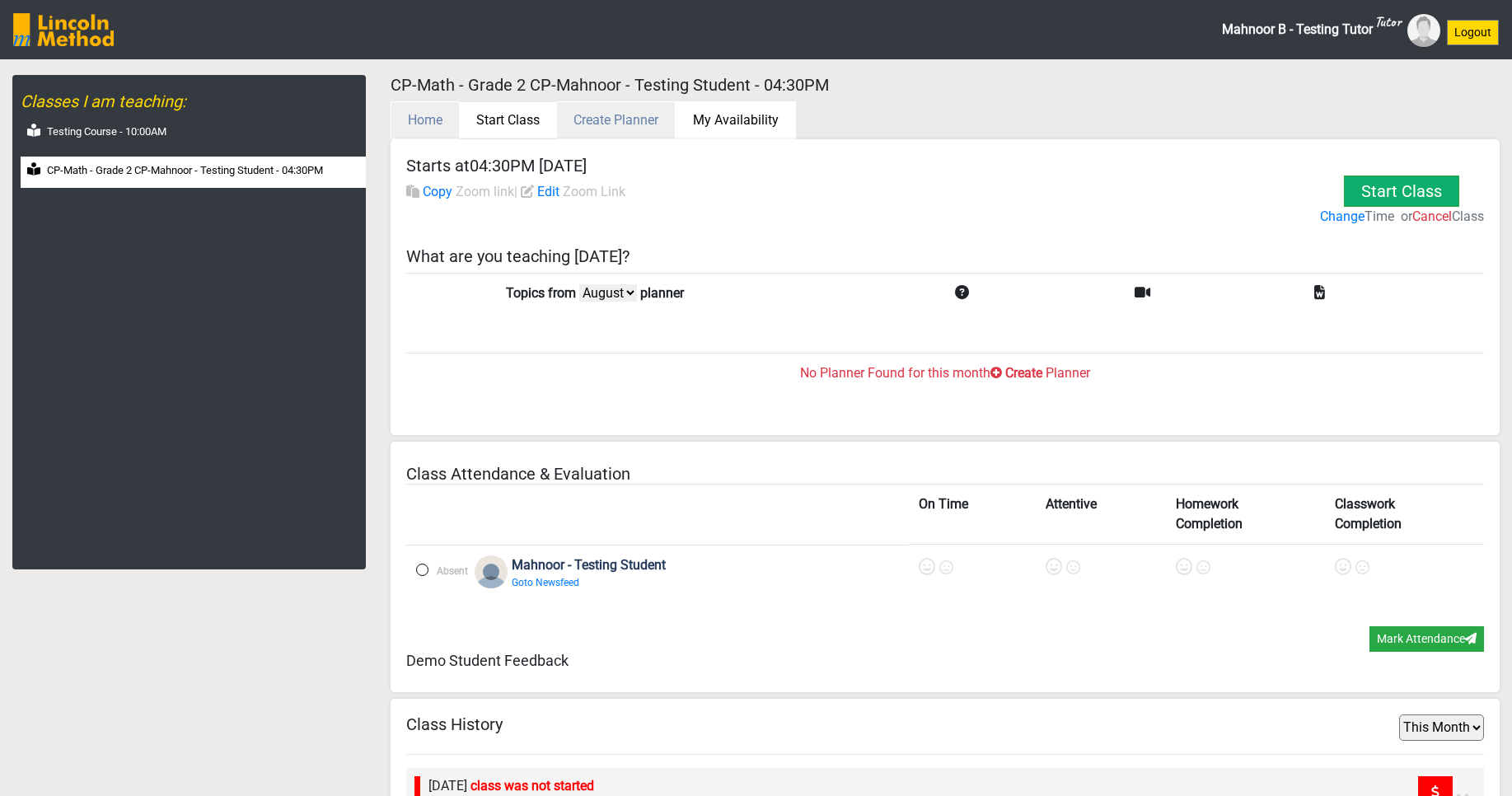
click at [736, 121] on button "My Availability" at bounding box center [736, 120] width 121 height 38
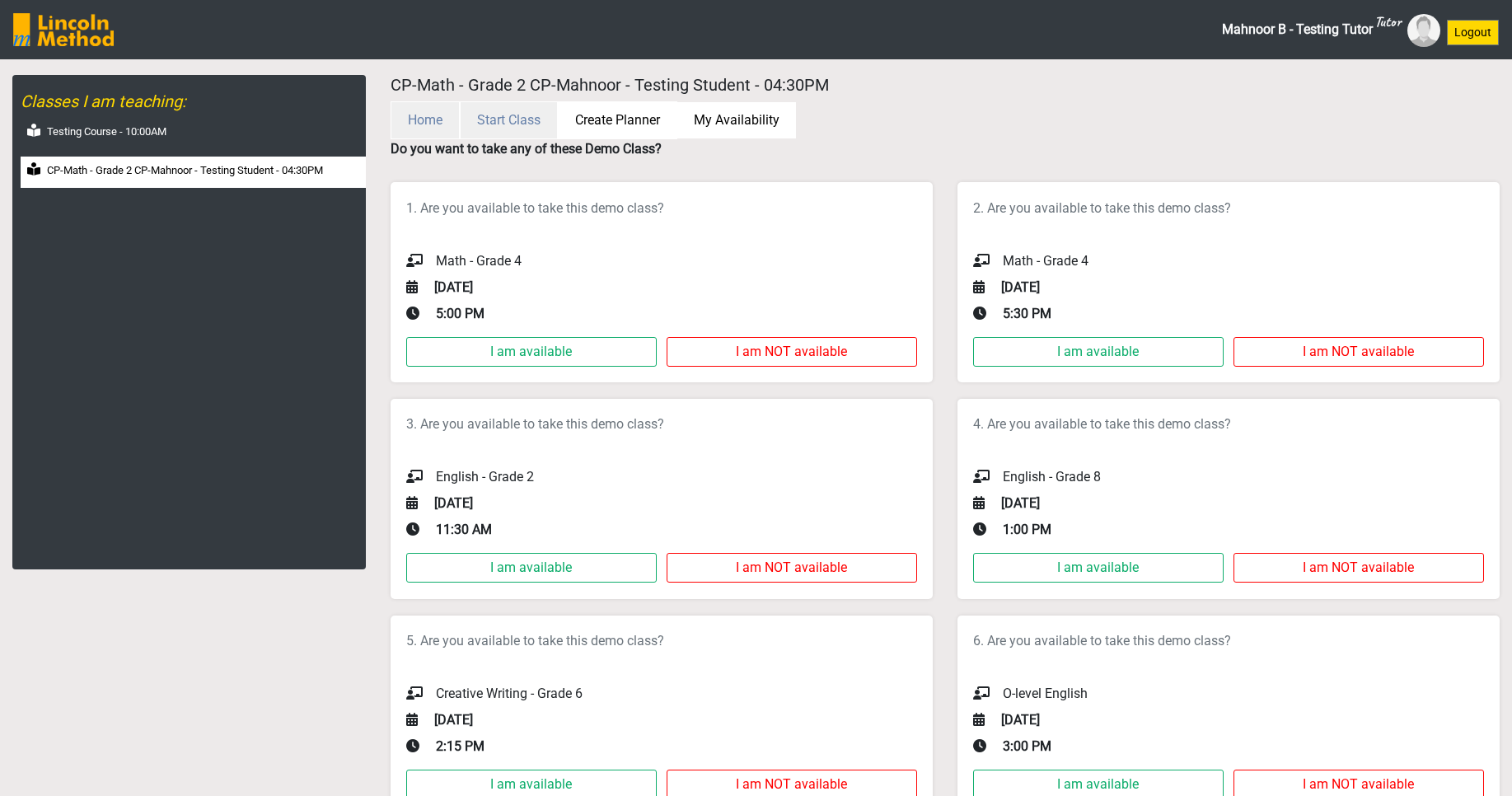
click at [592, 124] on button "Create Planner" at bounding box center [617, 120] width 120 height 38
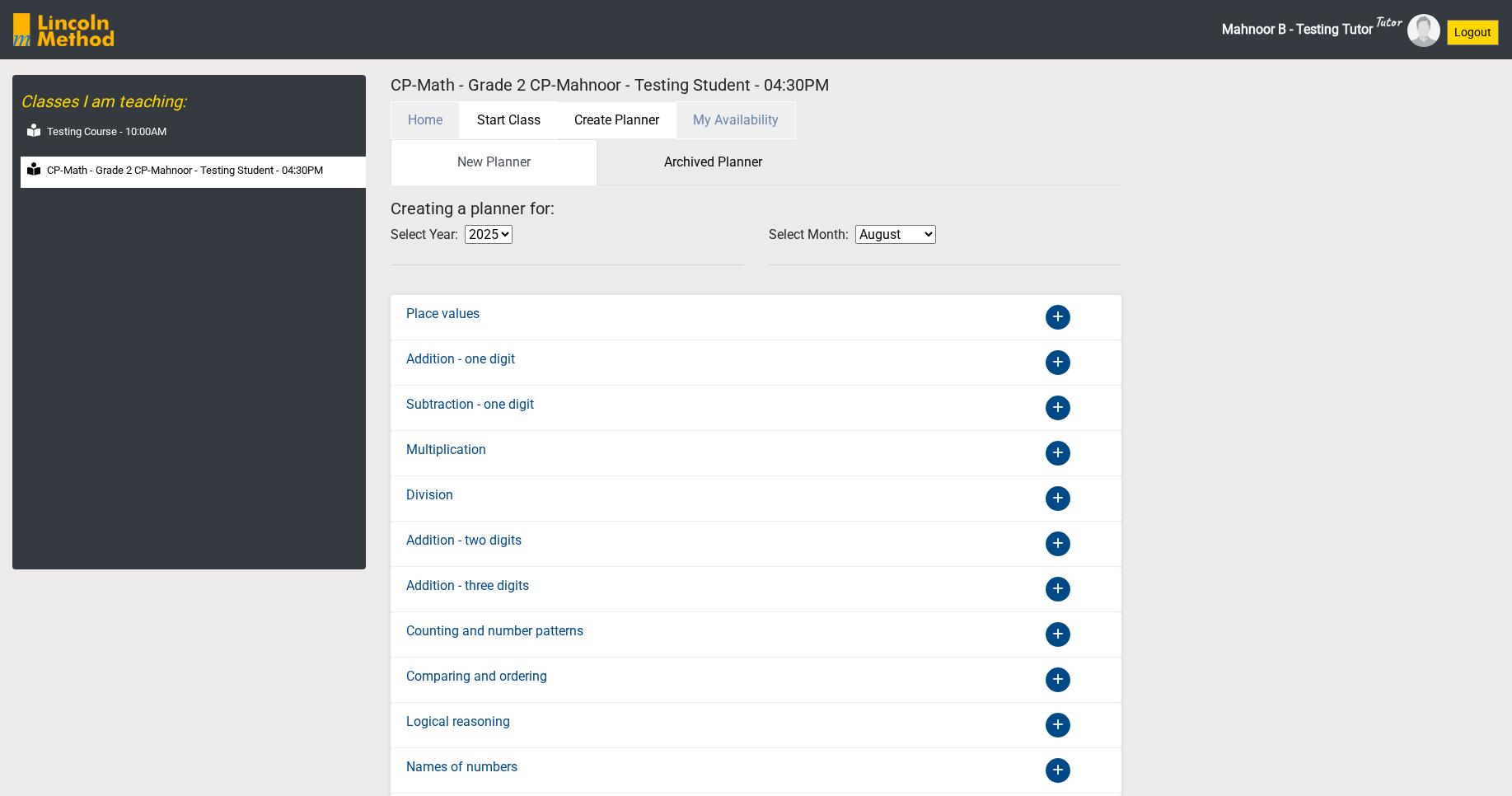
click at [501, 108] on button "Start Class" at bounding box center [509, 120] width 98 height 38
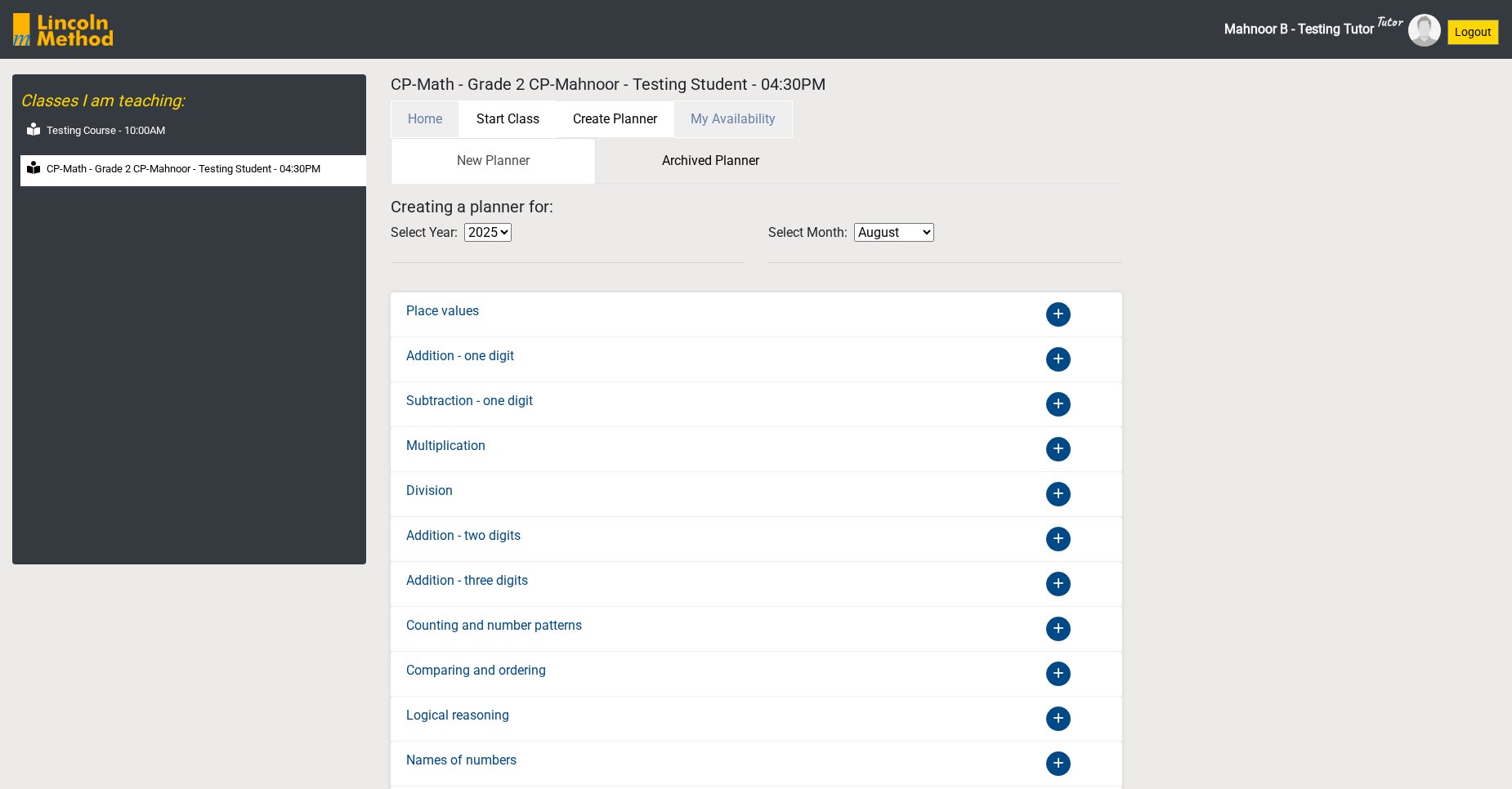
select select "month"
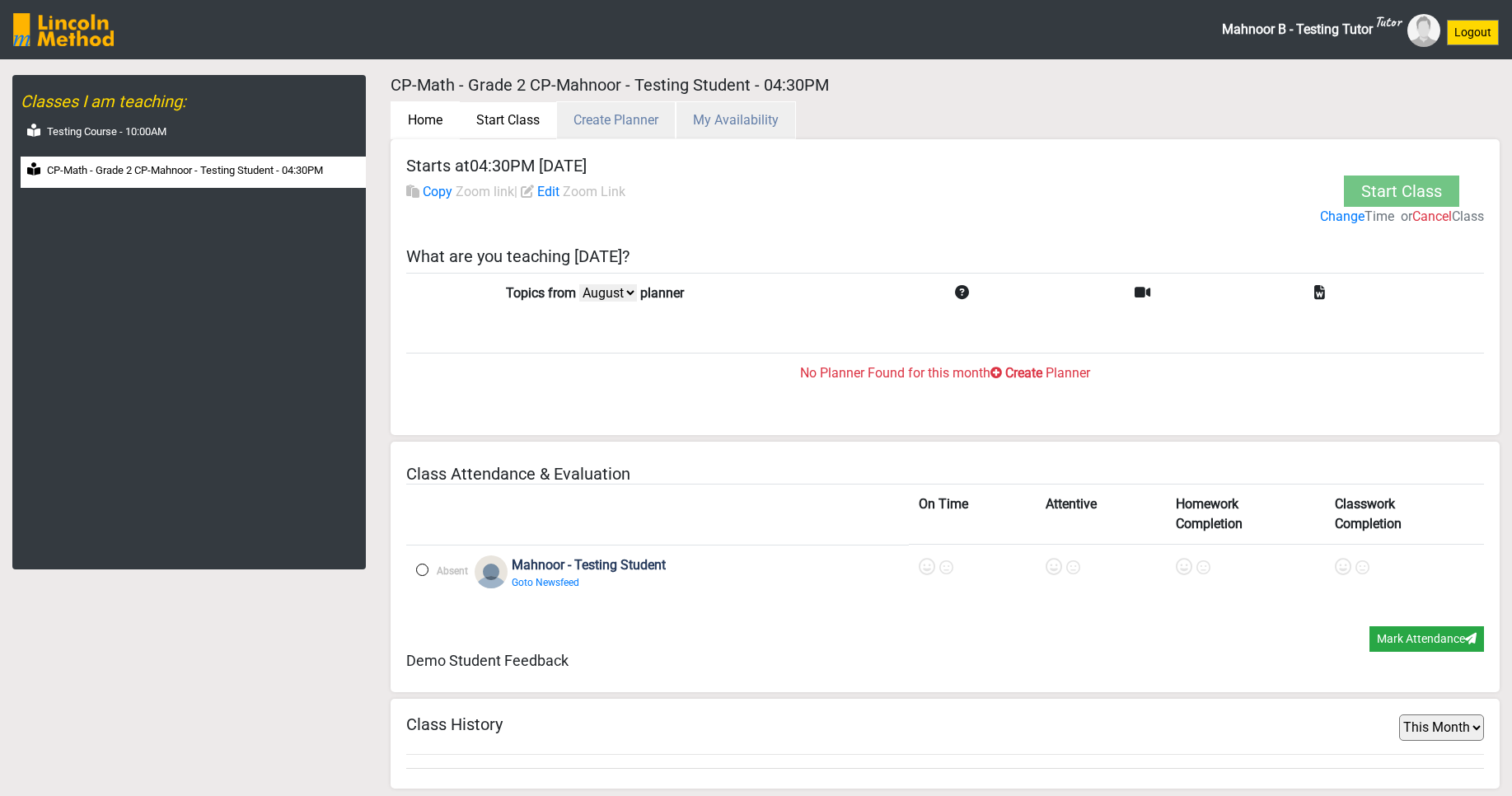
click at [427, 120] on button "Home" at bounding box center [425, 120] width 69 height 38
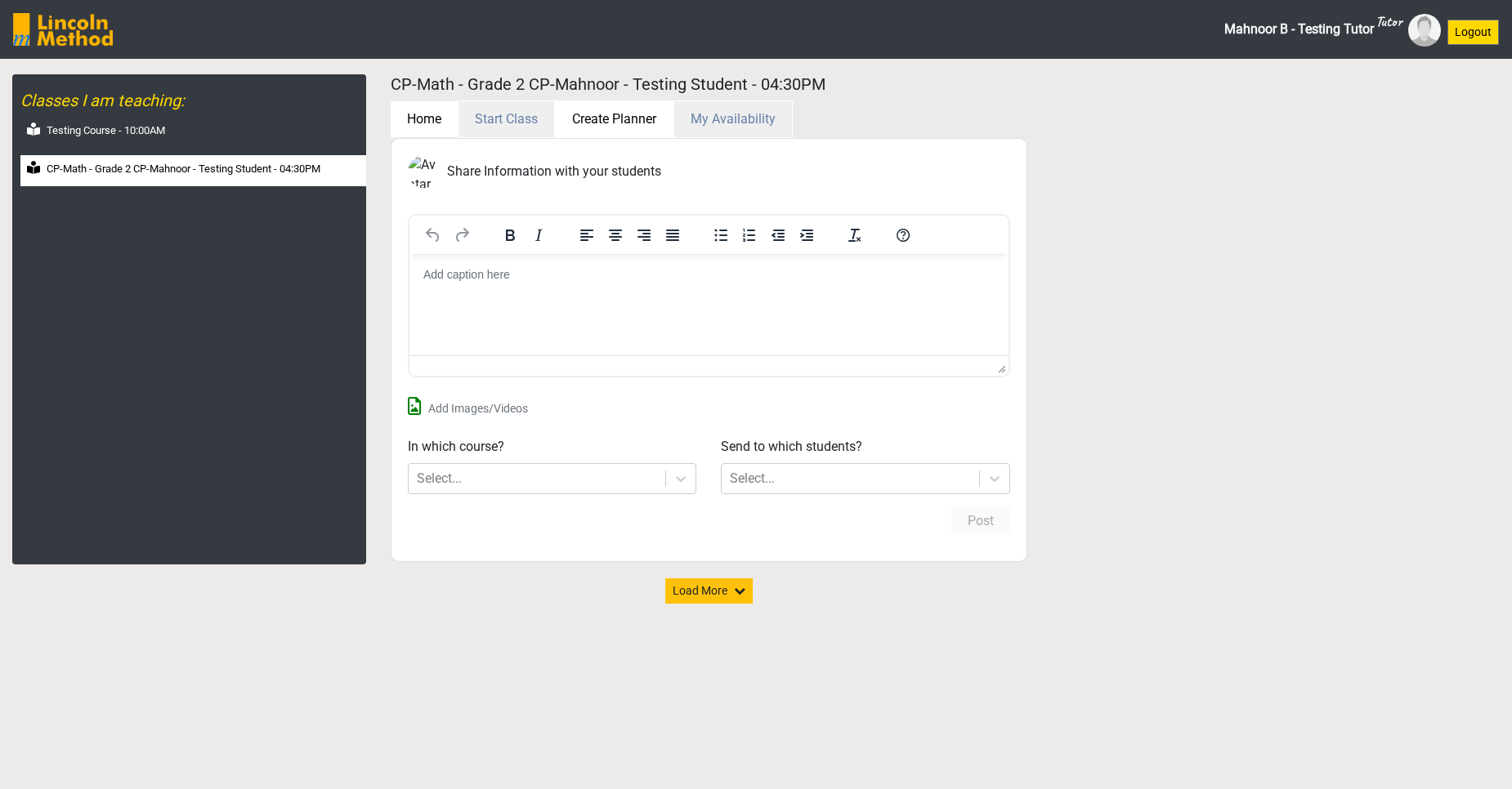
click at [575, 117] on button "Create Planner" at bounding box center [614, 119] width 119 height 37
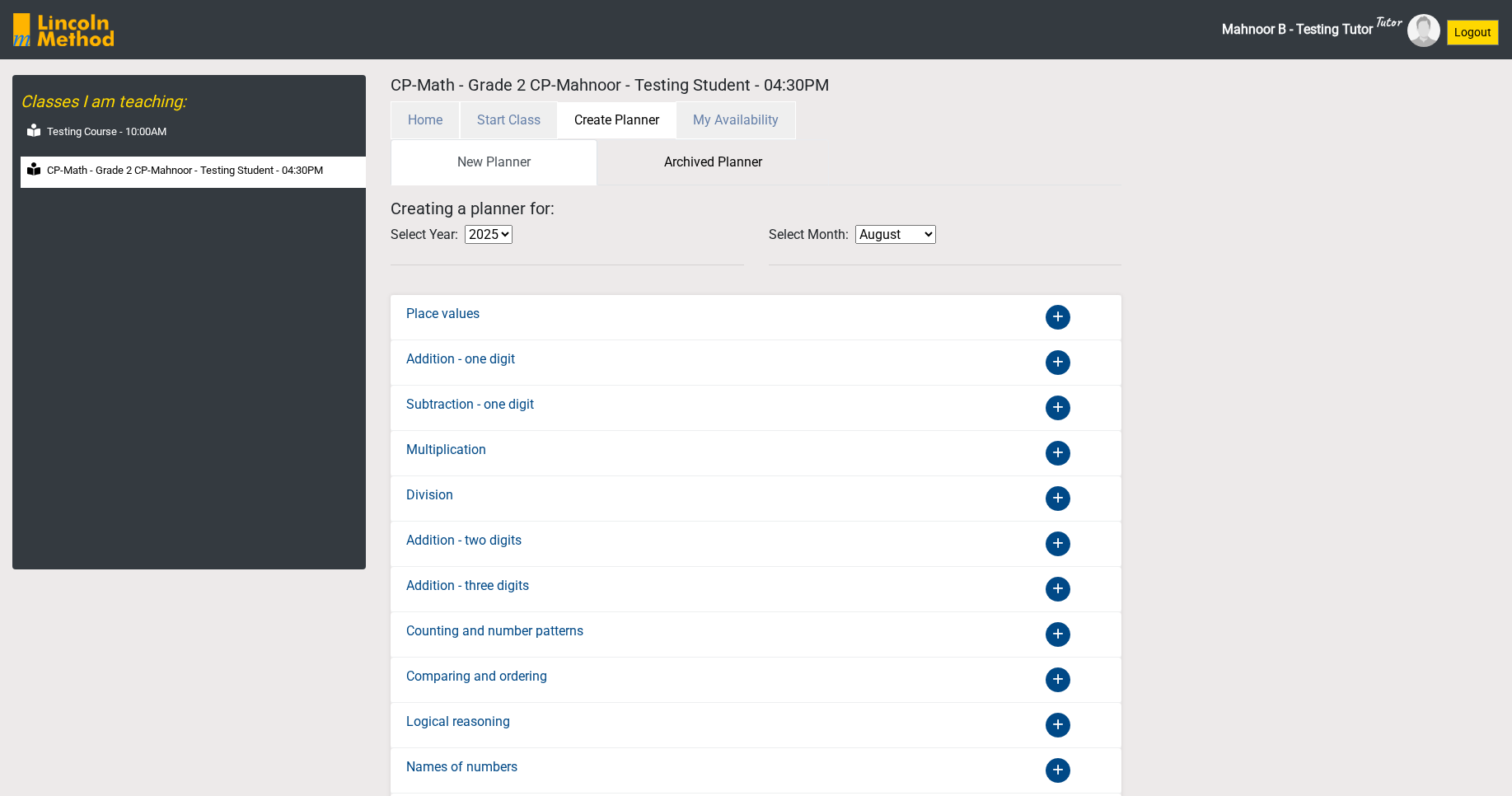
click at [700, 164] on link "Archived Planner" at bounding box center [713, 162] width 232 height 46
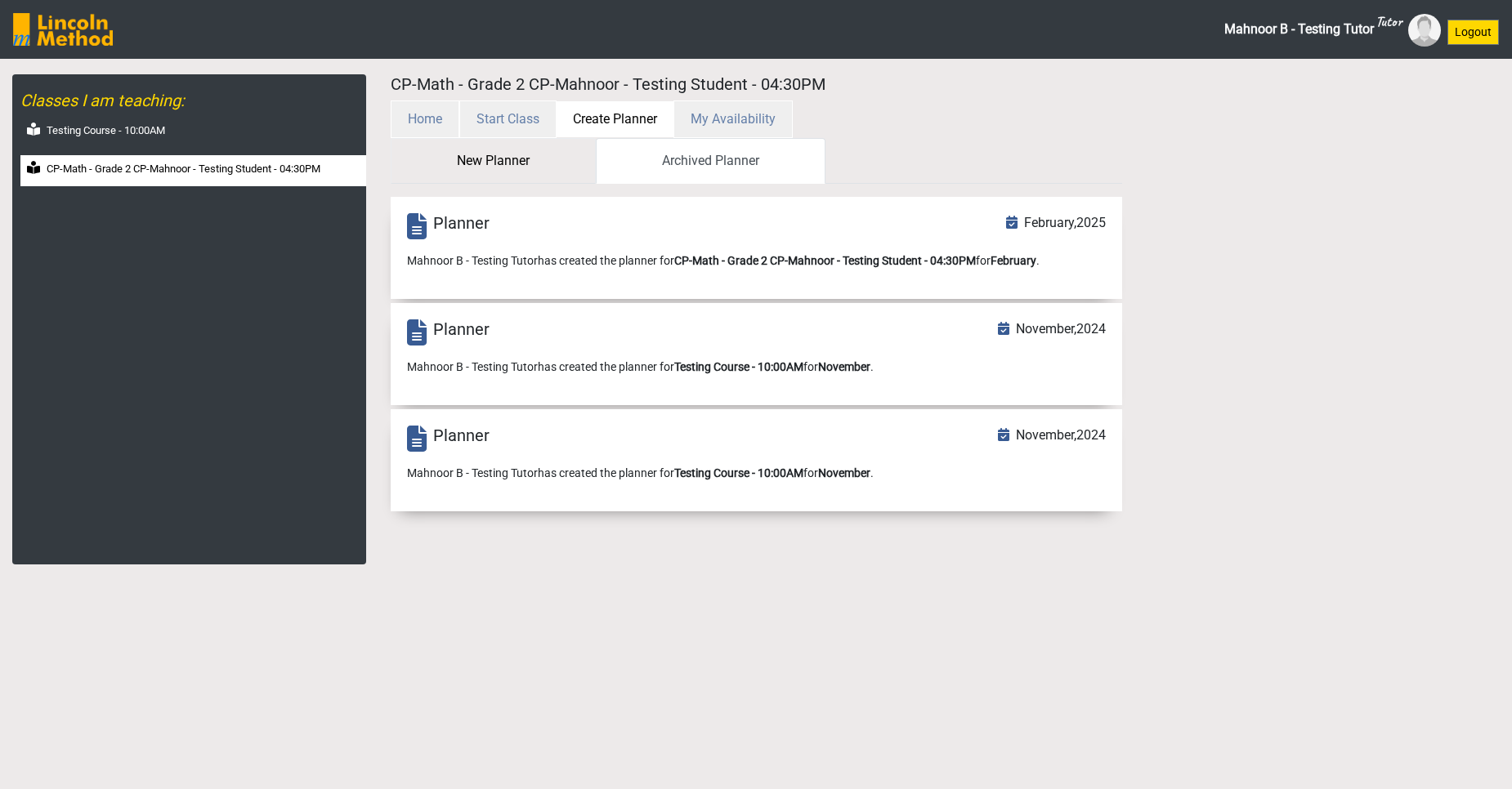
click at [529, 154] on link "New Planner" at bounding box center [492, 160] width 205 height 46
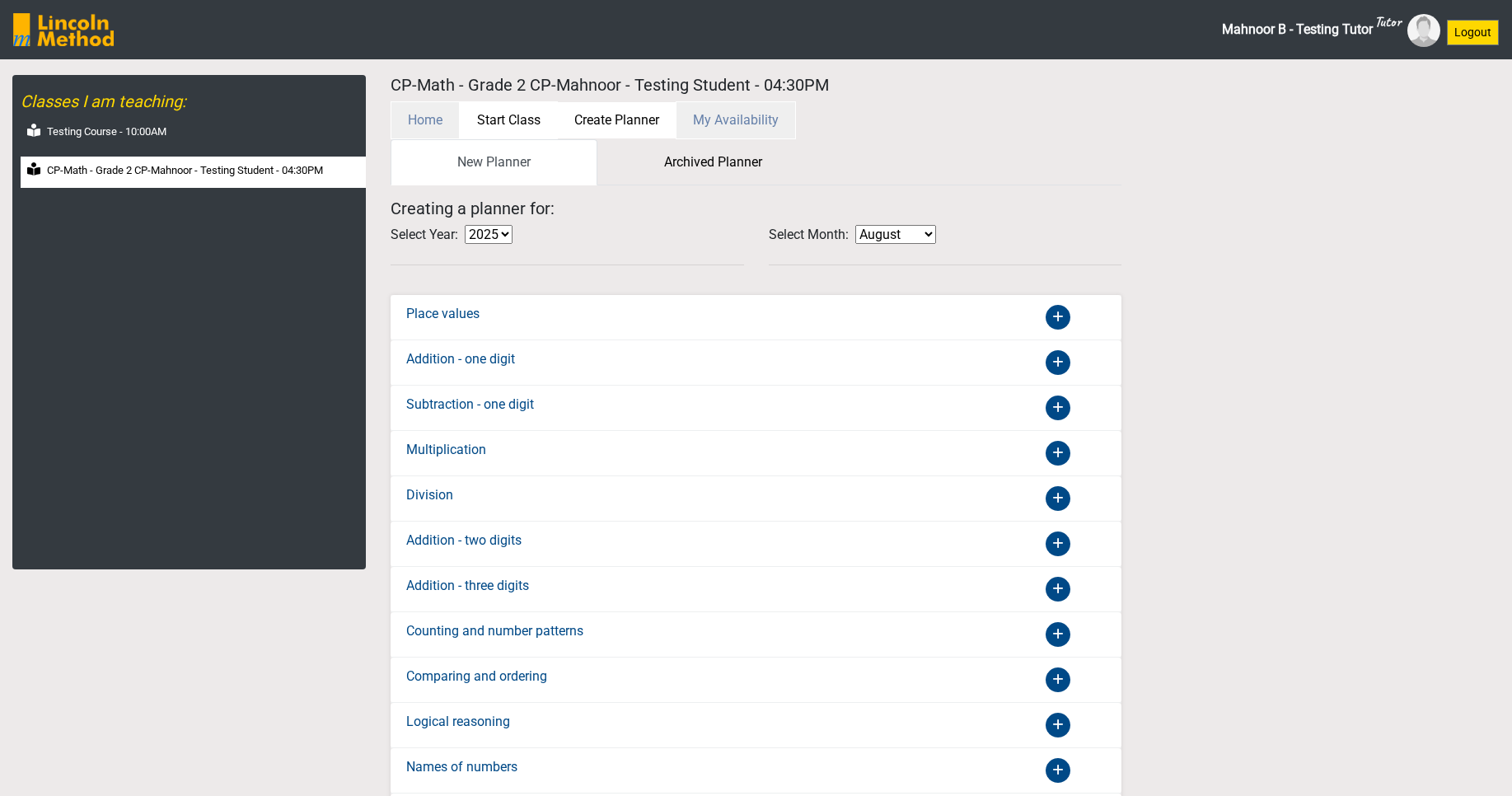
click at [524, 131] on button "Start Class" at bounding box center [509, 120] width 98 height 38
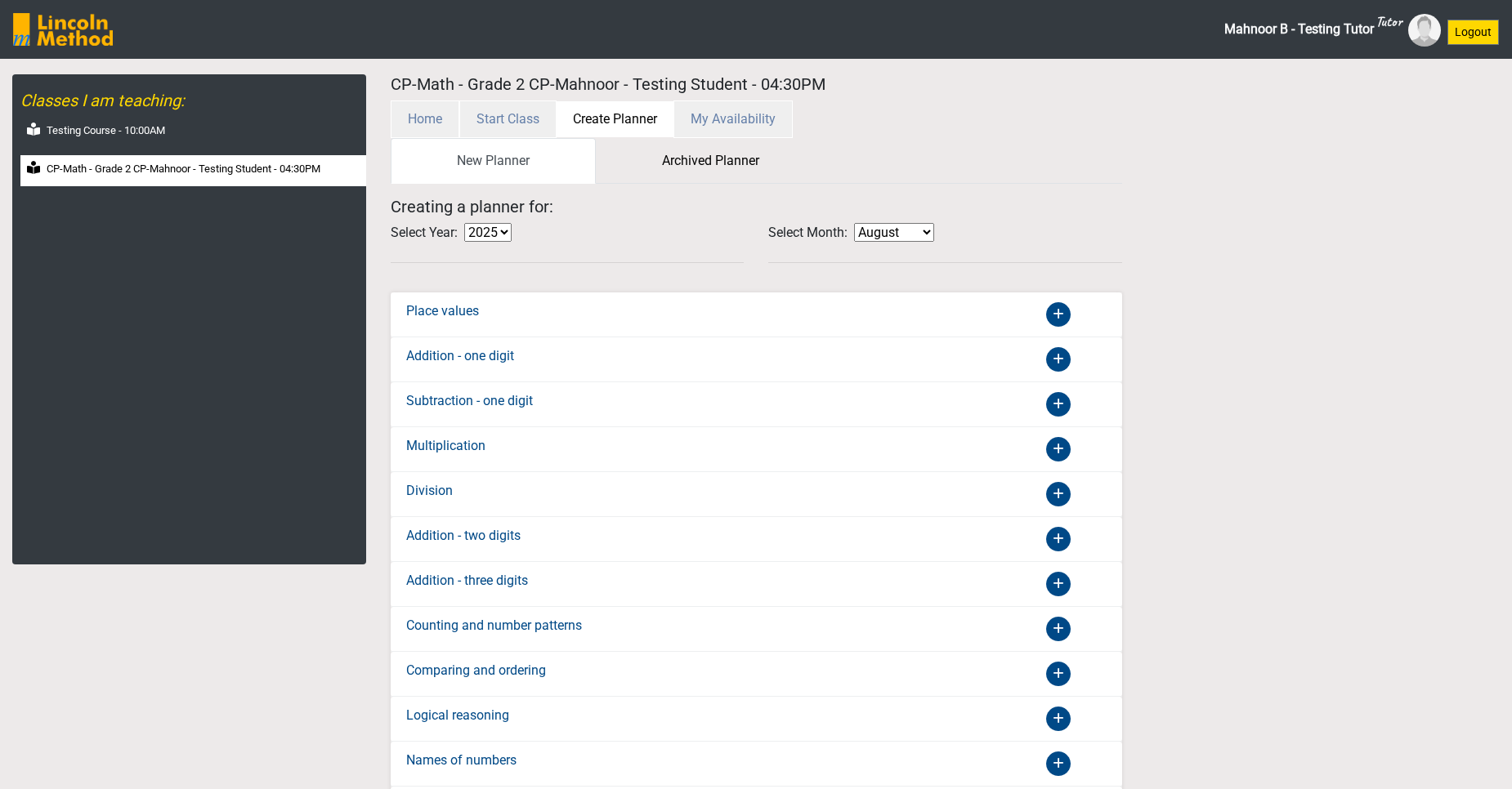
select select "month"
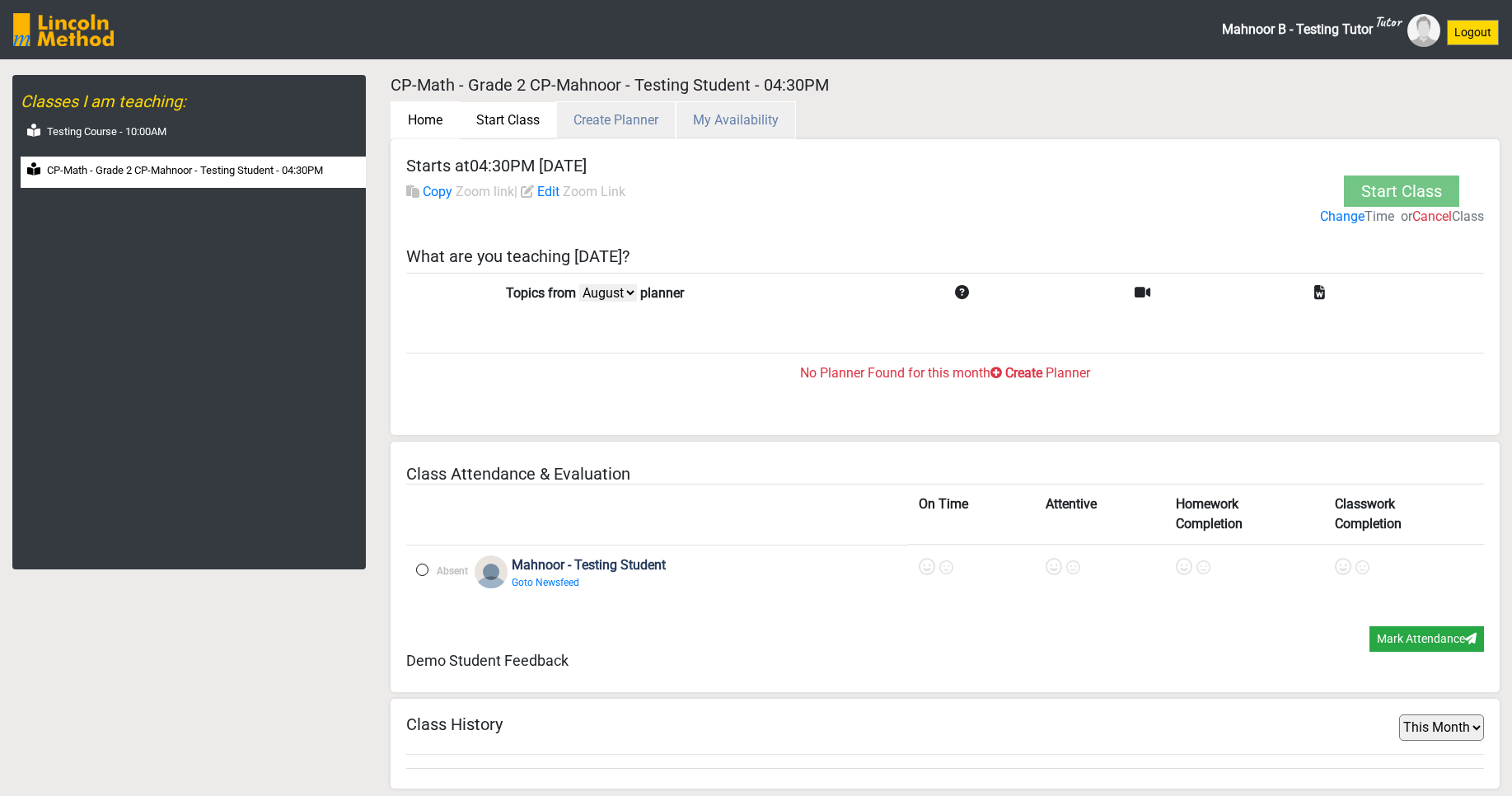
click at [413, 122] on button "Home" at bounding box center [425, 120] width 69 height 38
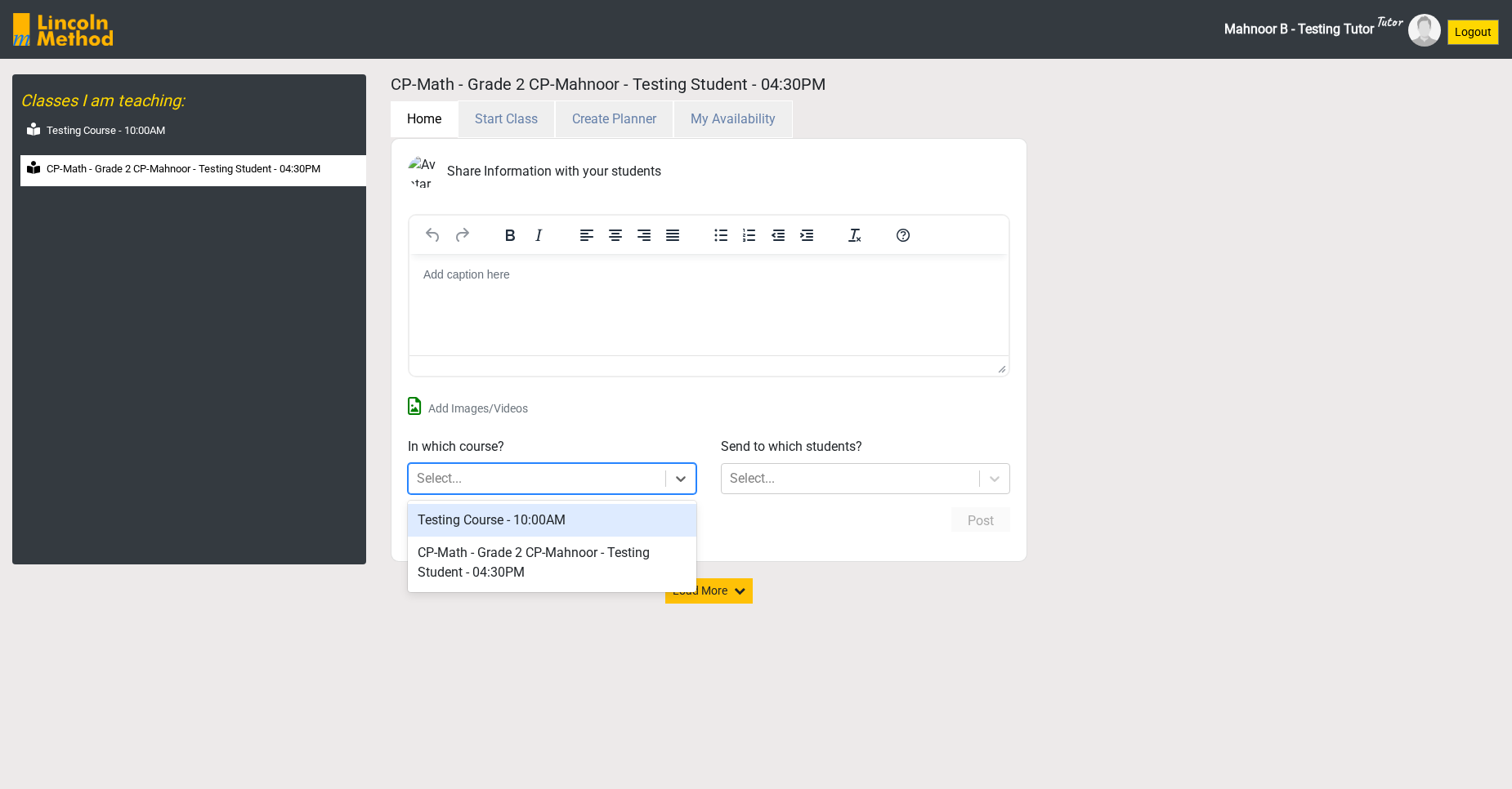
click at [611, 479] on div "Select..." at bounding box center [537, 479] width 257 height 29
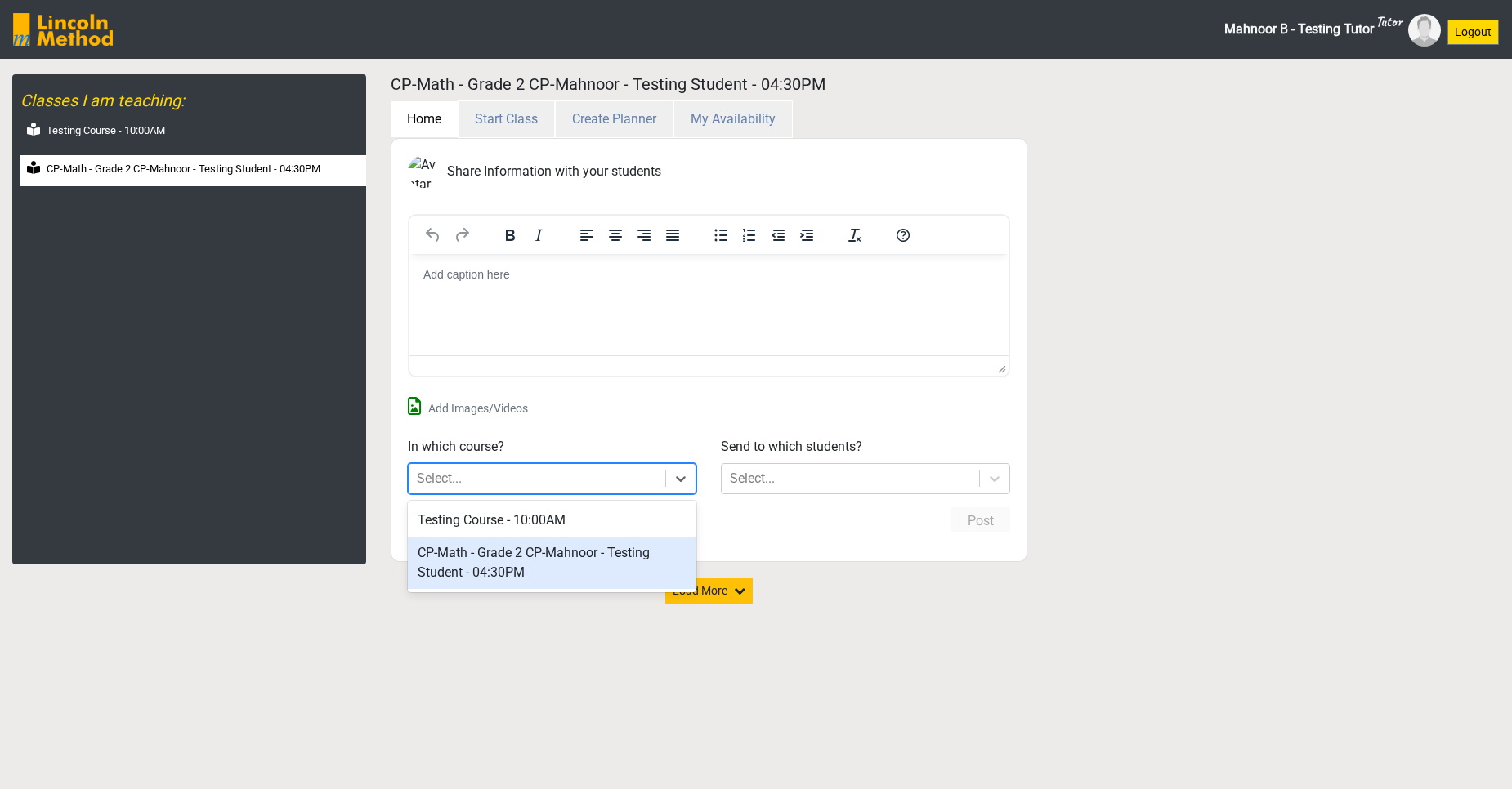
click at [608, 552] on div "CP-Math - Grade 2 CP-Mahnoor - Testing Student - 04:30PM" at bounding box center [552, 563] width 290 height 52
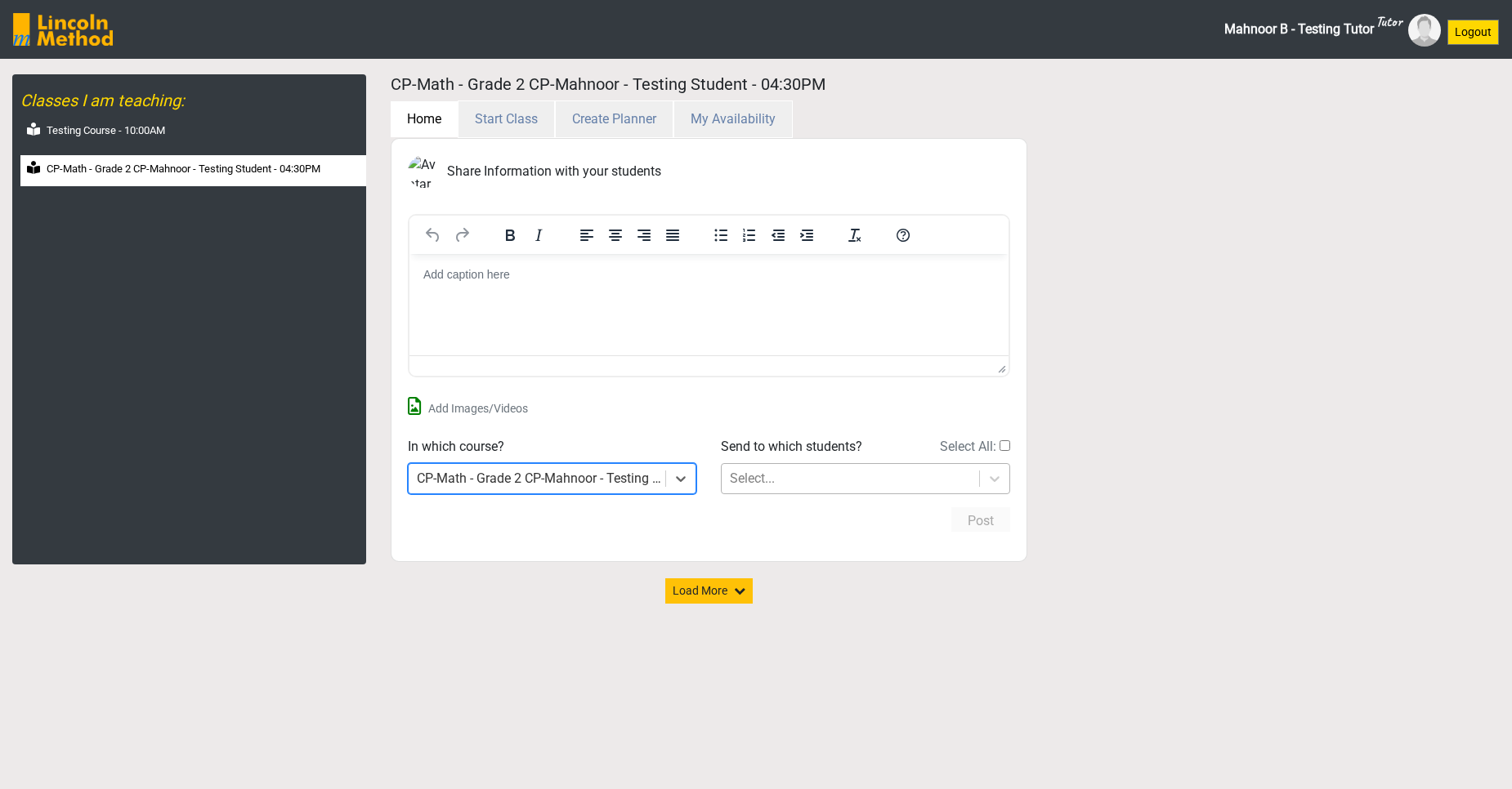
click at [858, 475] on div "Select..." at bounding box center [850, 479] width 257 height 29
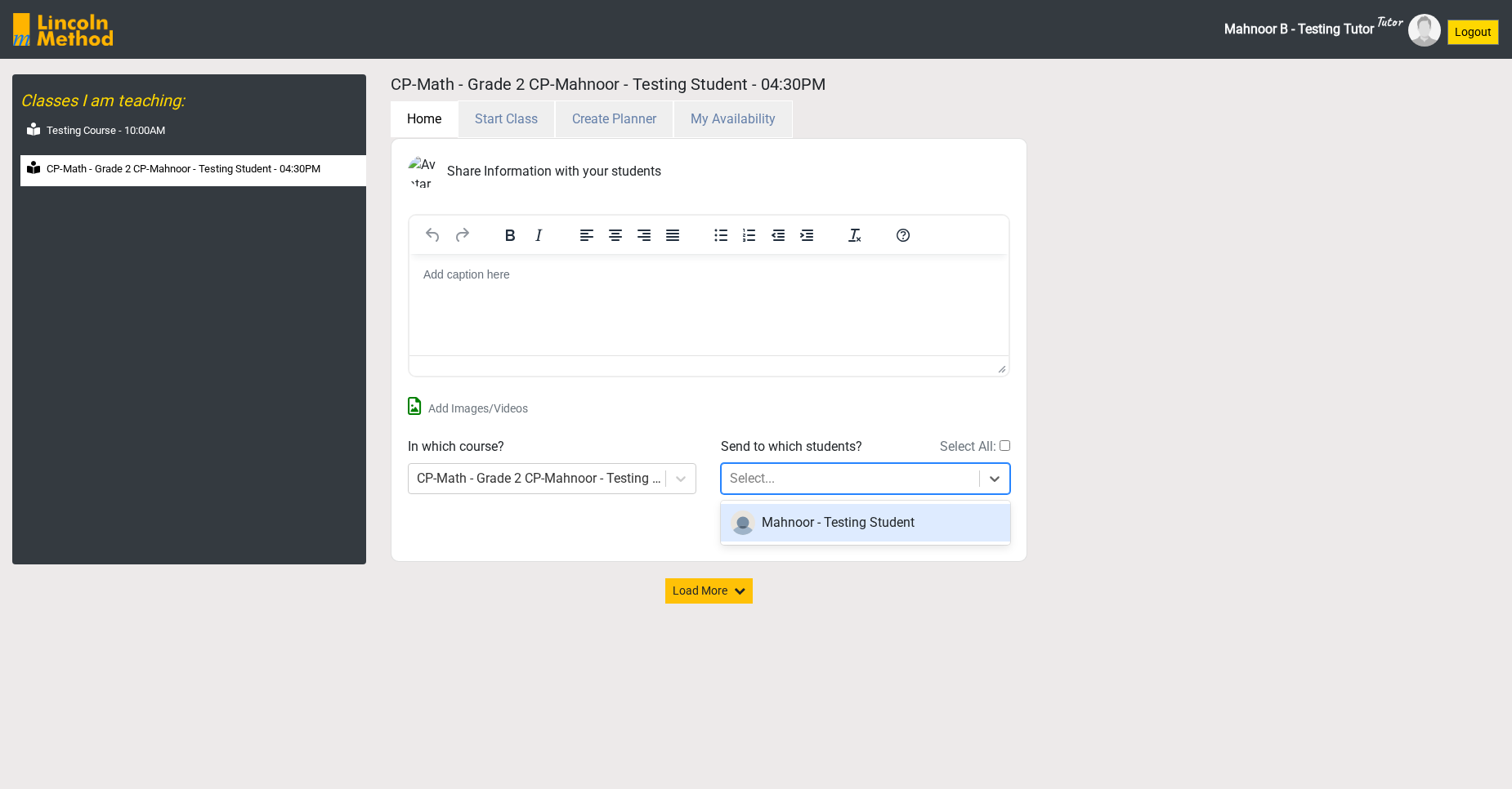
click at [872, 527] on span "Mahnoor - Testing Student" at bounding box center [837, 523] width 153 height 16
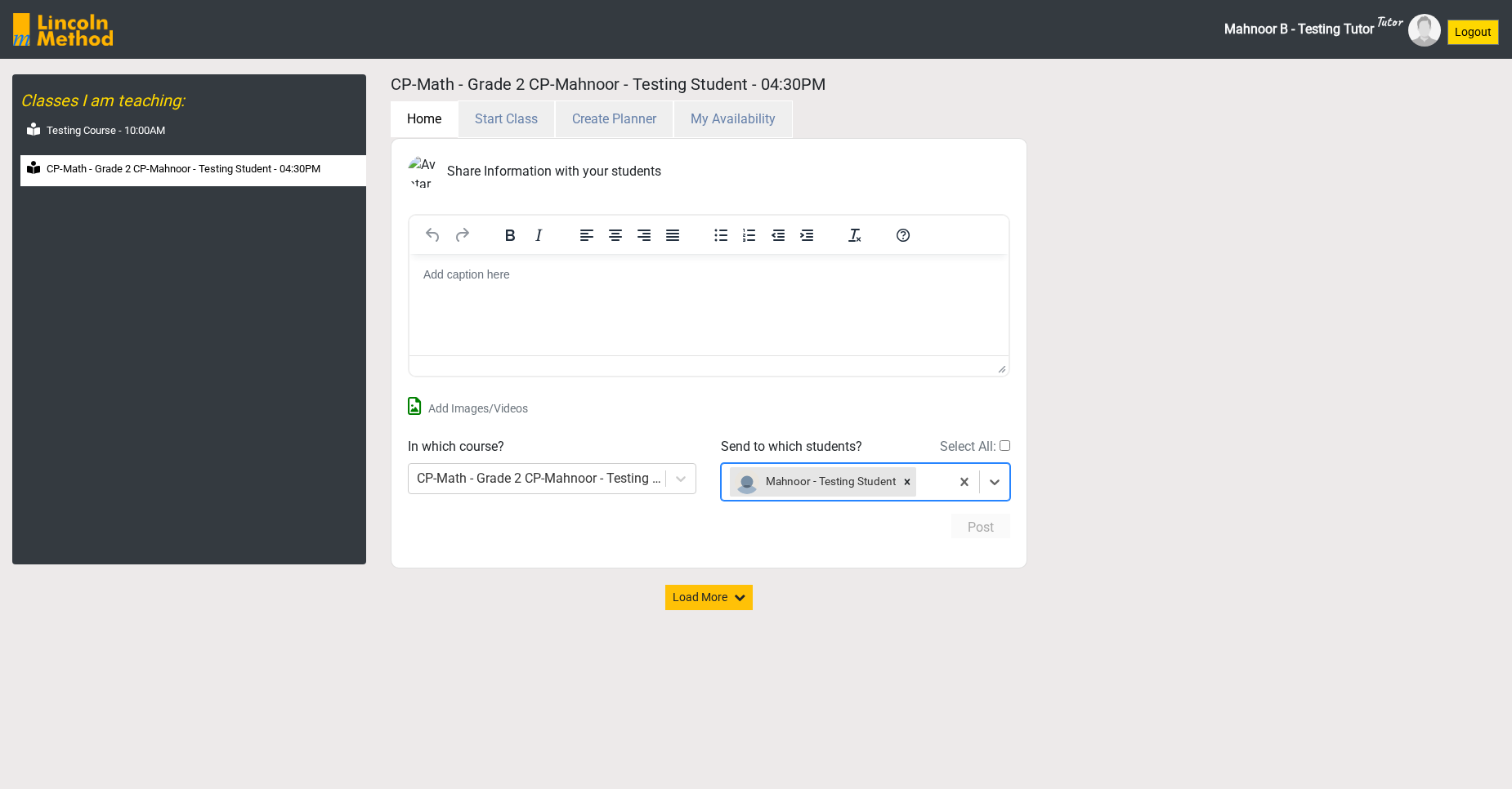
click at [507, 291] on html at bounding box center [707, 275] width 599 height 42
click at [59, 170] on label "CP-Math - Grade 2 CP-Mahnoor - Testing Student - 04:30PM" at bounding box center [184, 169] width 274 height 16
select select "month"
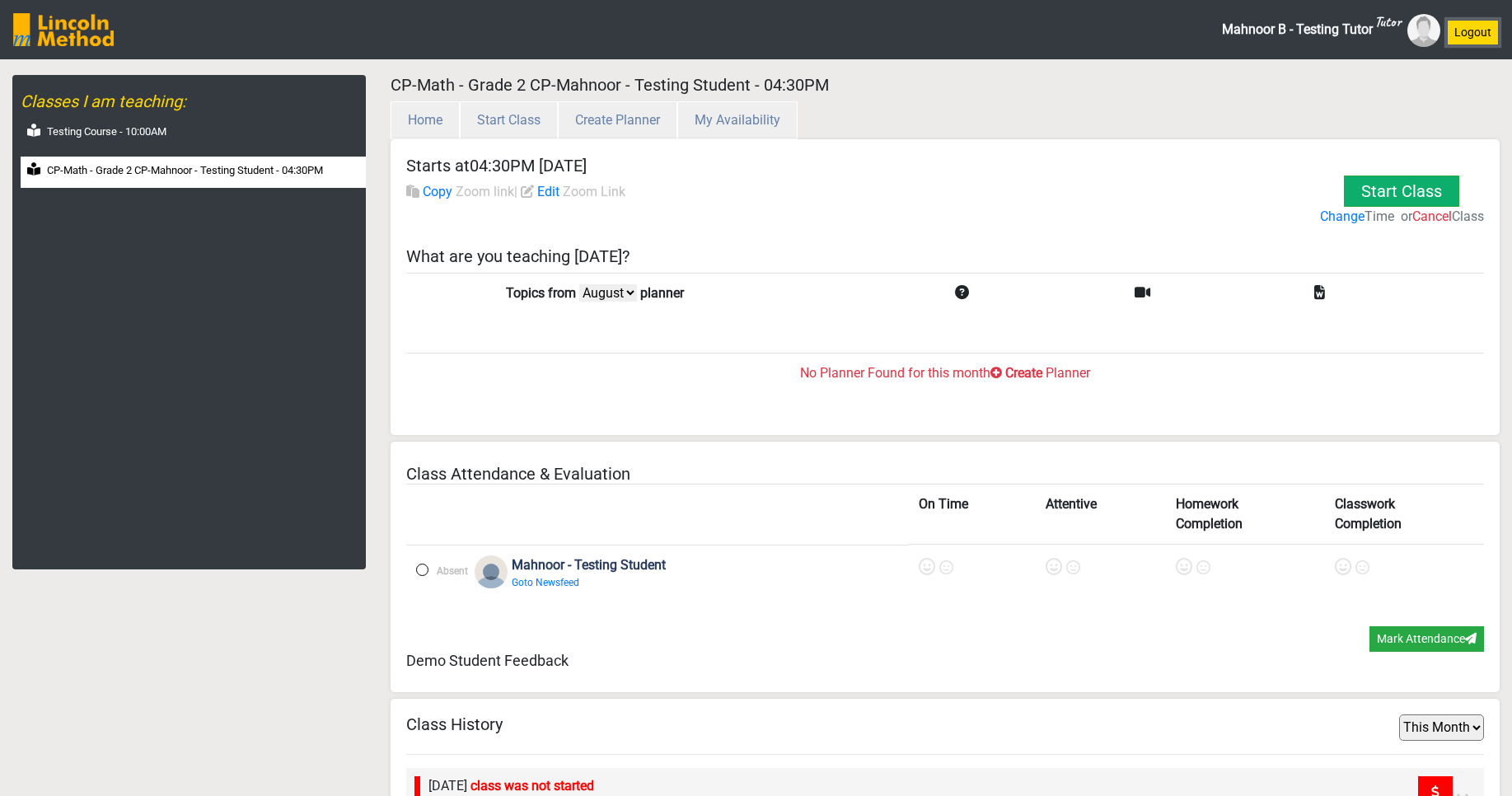
click at [1468, 35] on button "Logout" at bounding box center [1473, 32] width 52 height 25
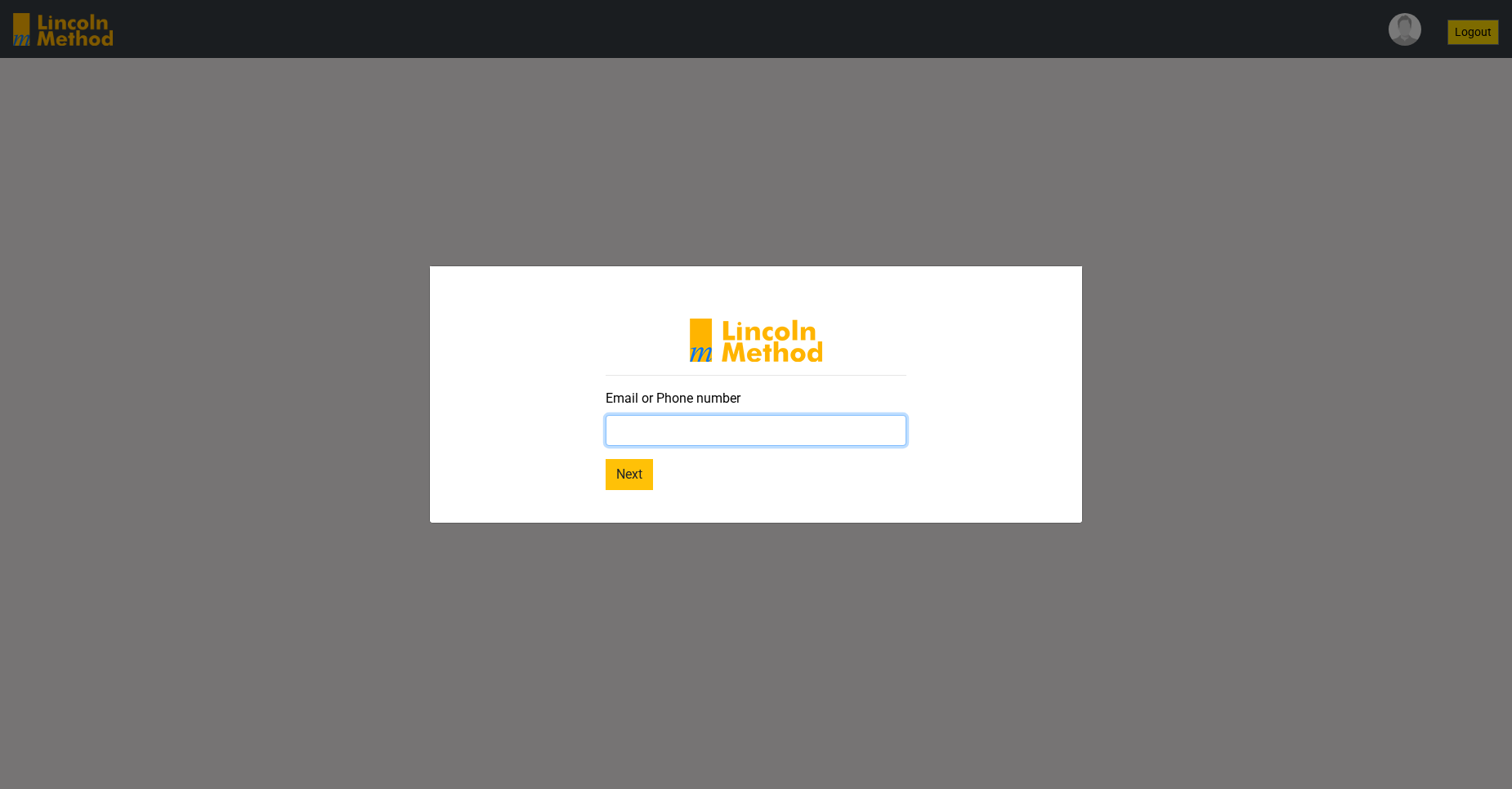
click at [807, 437] on input "text" at bounding box center [755, 431] width 301 height 31
paste input "mahnoorb.lincolnmethod@gmail.com"
type input "mahnoorb.lincolnmethod@gmail.com"
click at [620, 477] on button "Next" at bounding box center [629, 475] width 48 height 31
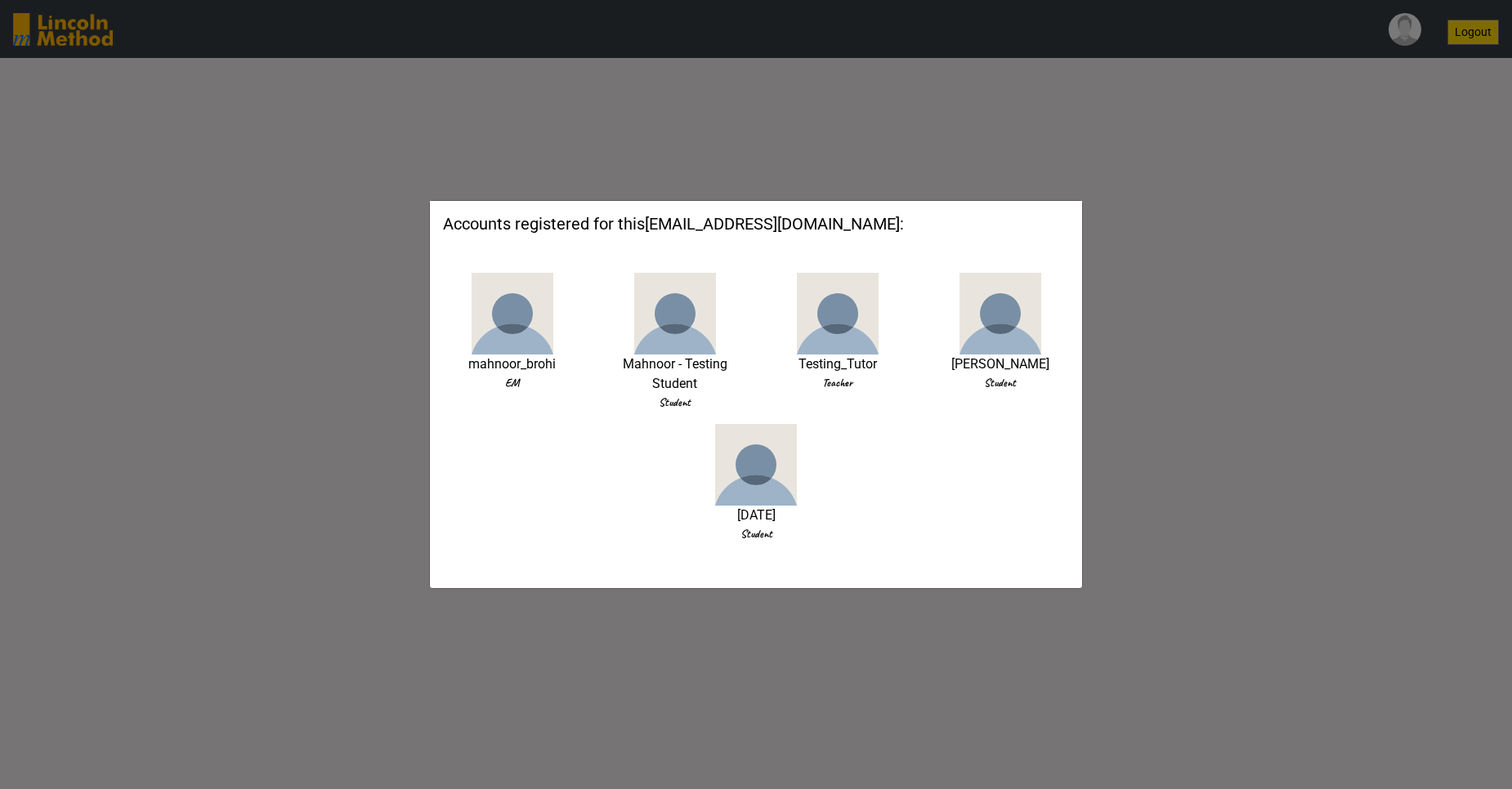
click at [845, 329] on img at bounding box center [837, 314] width 81 height 82
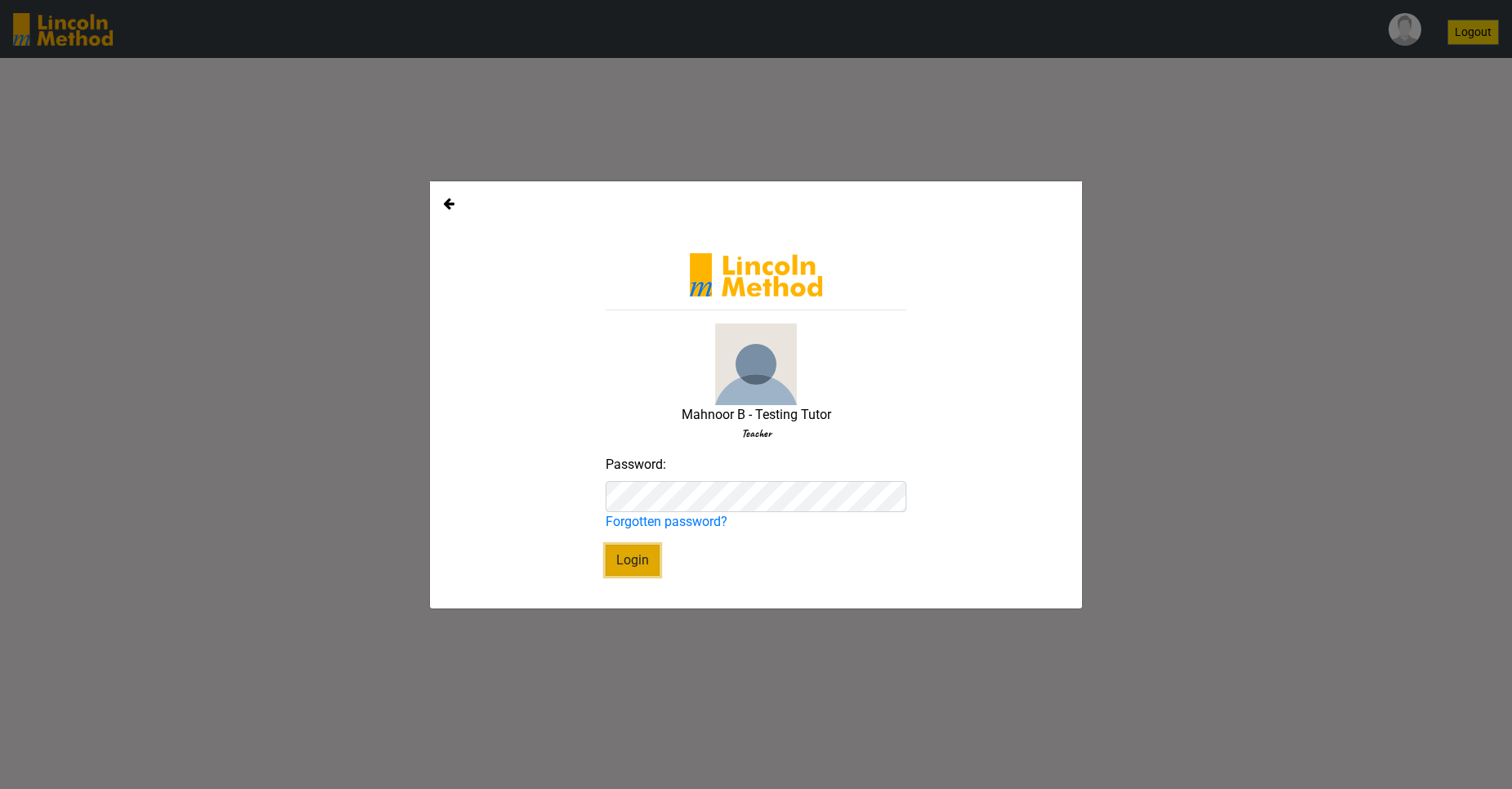
click at [639, 548] on button "Login" at bounding box center [632, 561] width 54 height 31
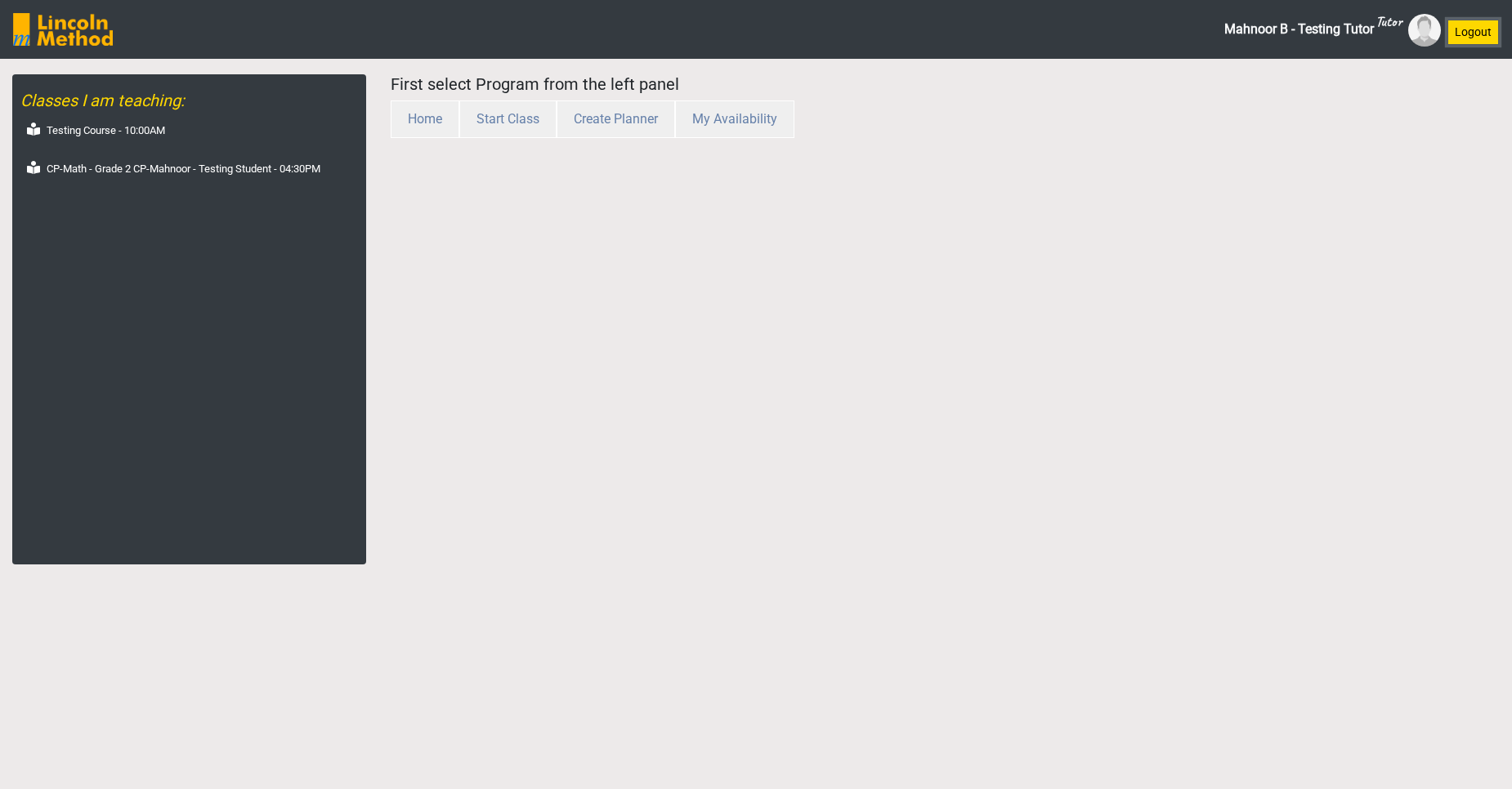
click at [1470, 40] on button "Logout" at bounding box center [1472, 32] width 51 height 25
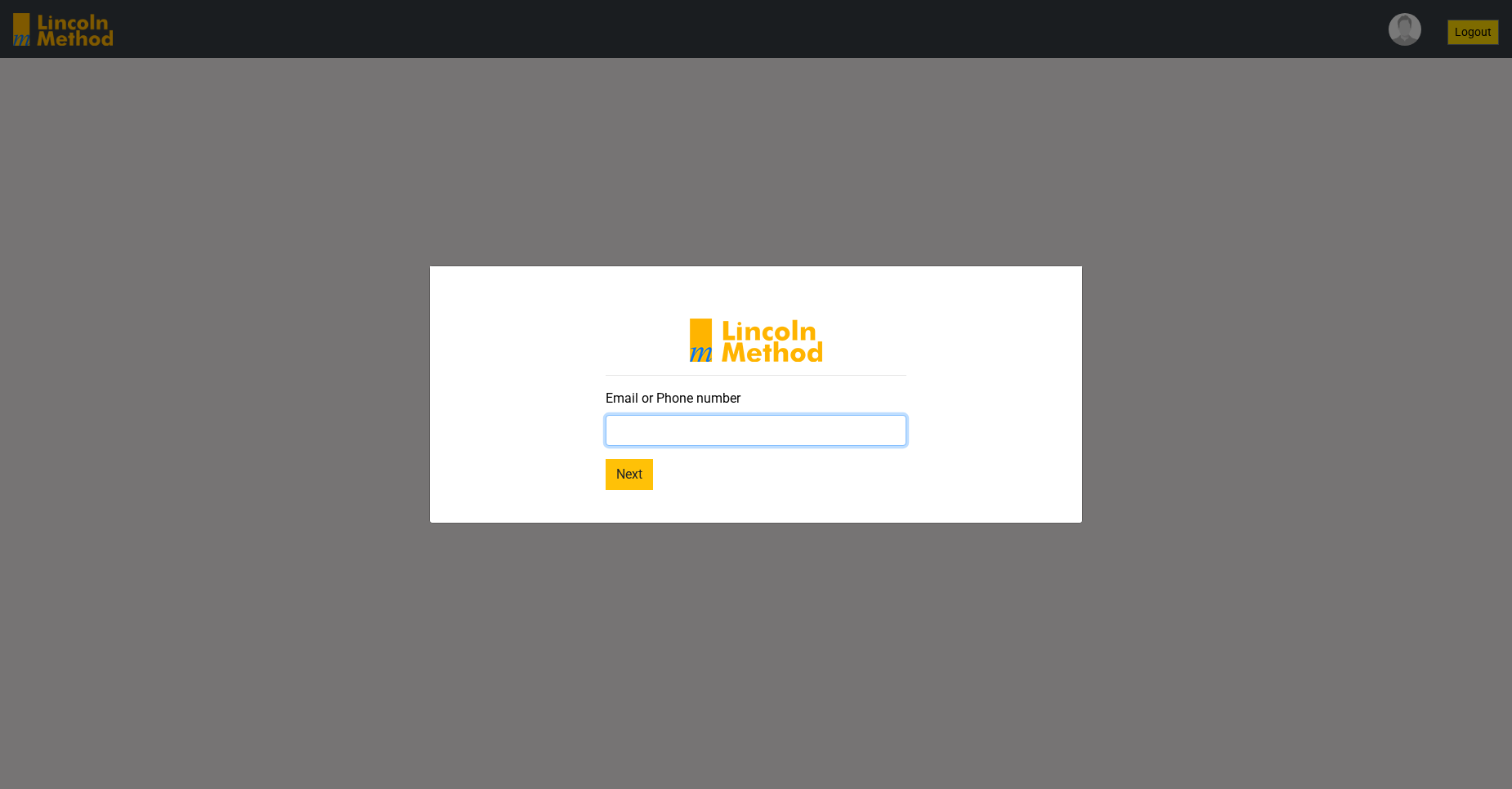
click at [780, 436] on input "text" at bounding box center [755, 431] width 301 height 31
paste input "mahnoorb.lincolnmethod@gmail.com"
type input "mahnoorb.lincolnmethod@gmail.com"
click at [630, 469] on button "Next" at bounding box center [629, 475] width 48 height 31
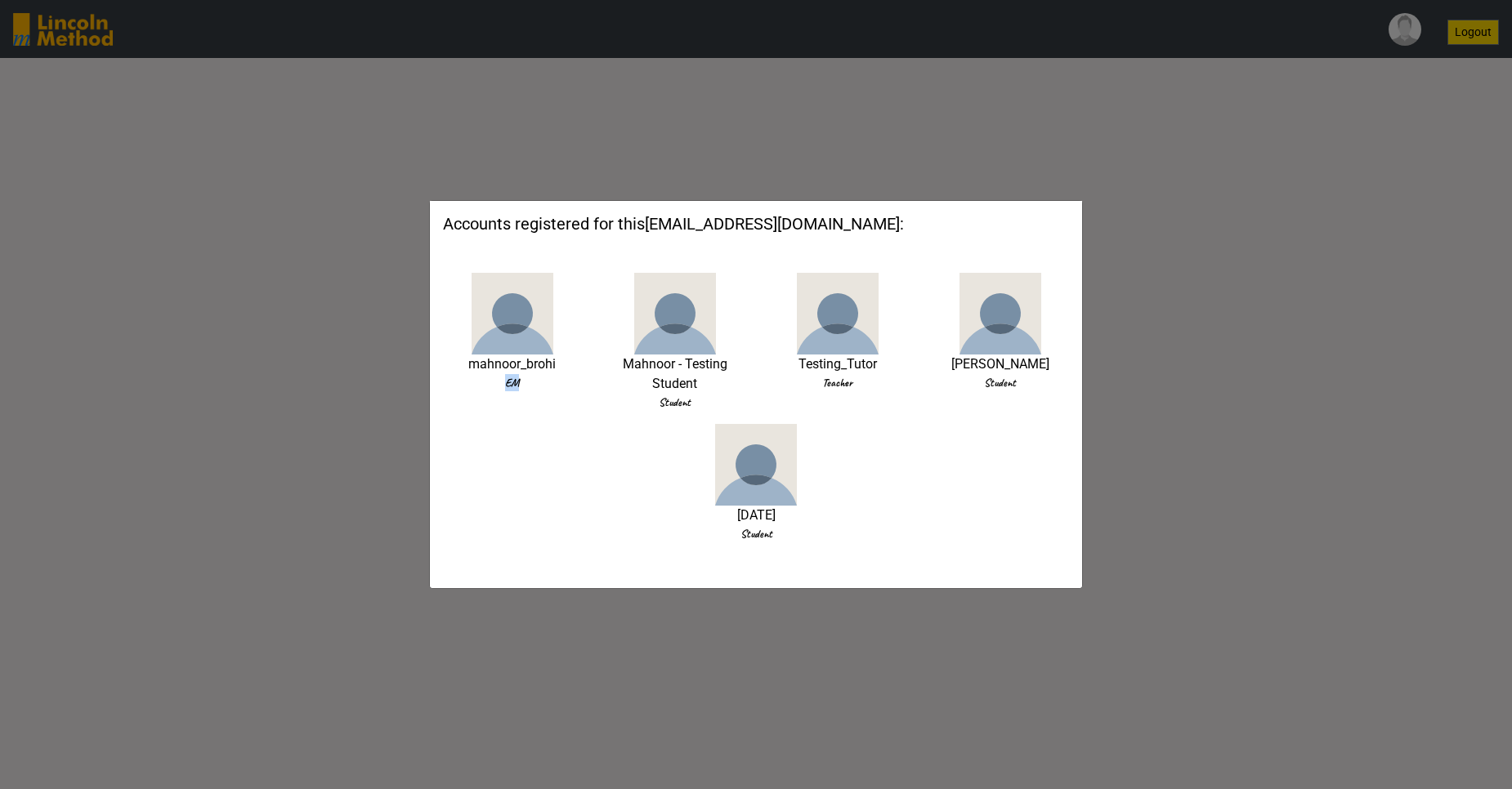
drag, startPoint x: 502, startPoint y: 388, endPoint x: 525, endPoint y: 381, distance: 24.0
click at [525, 381] on span "EM" at bounding box center [512, 383] width 138 height 17
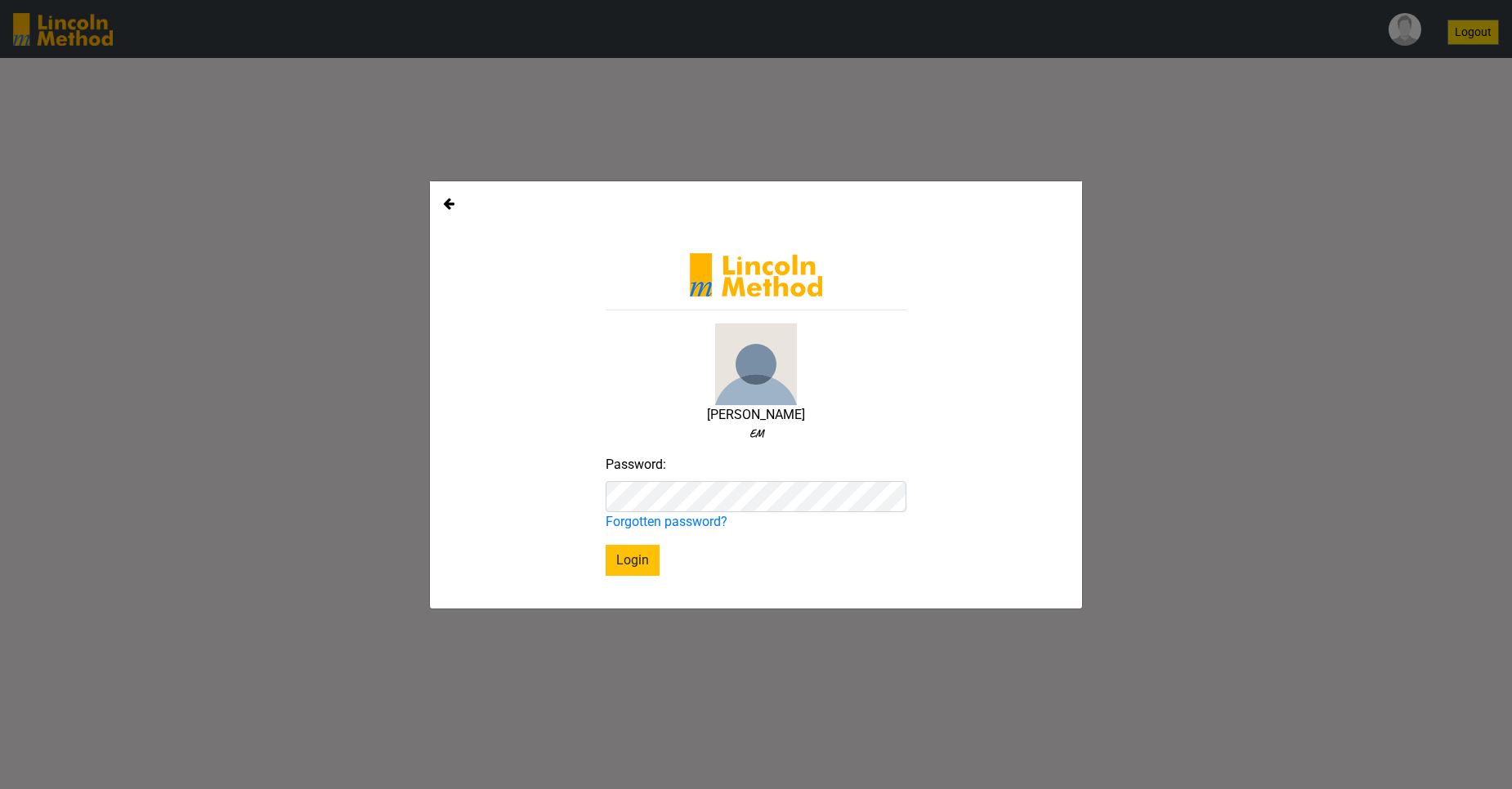
click at [444, 205] on icon at bounding box center [448, 203] width 11 height 13
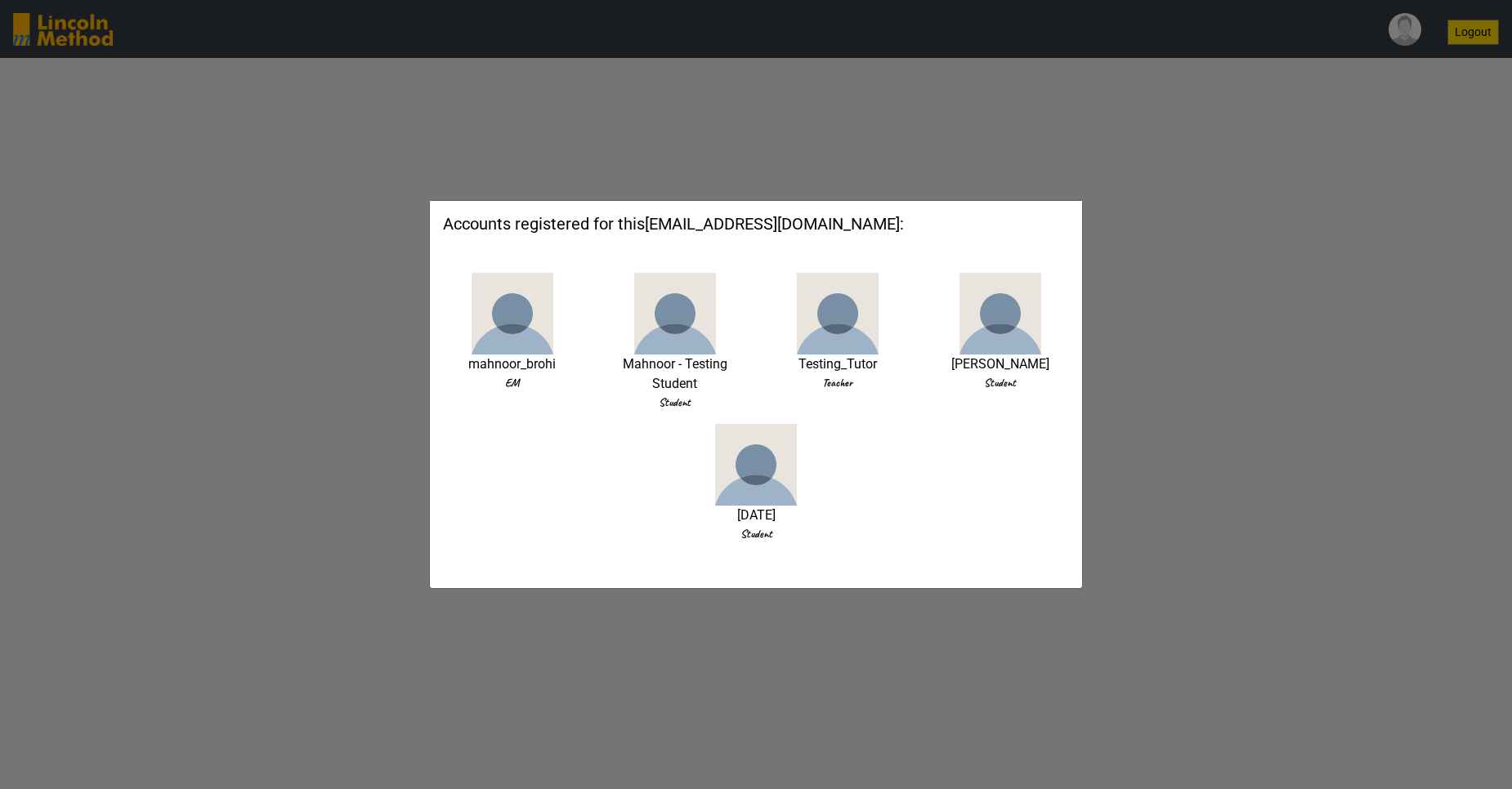
click at [842, 343] on img at bounding box center [837, 314] width 81 height 82
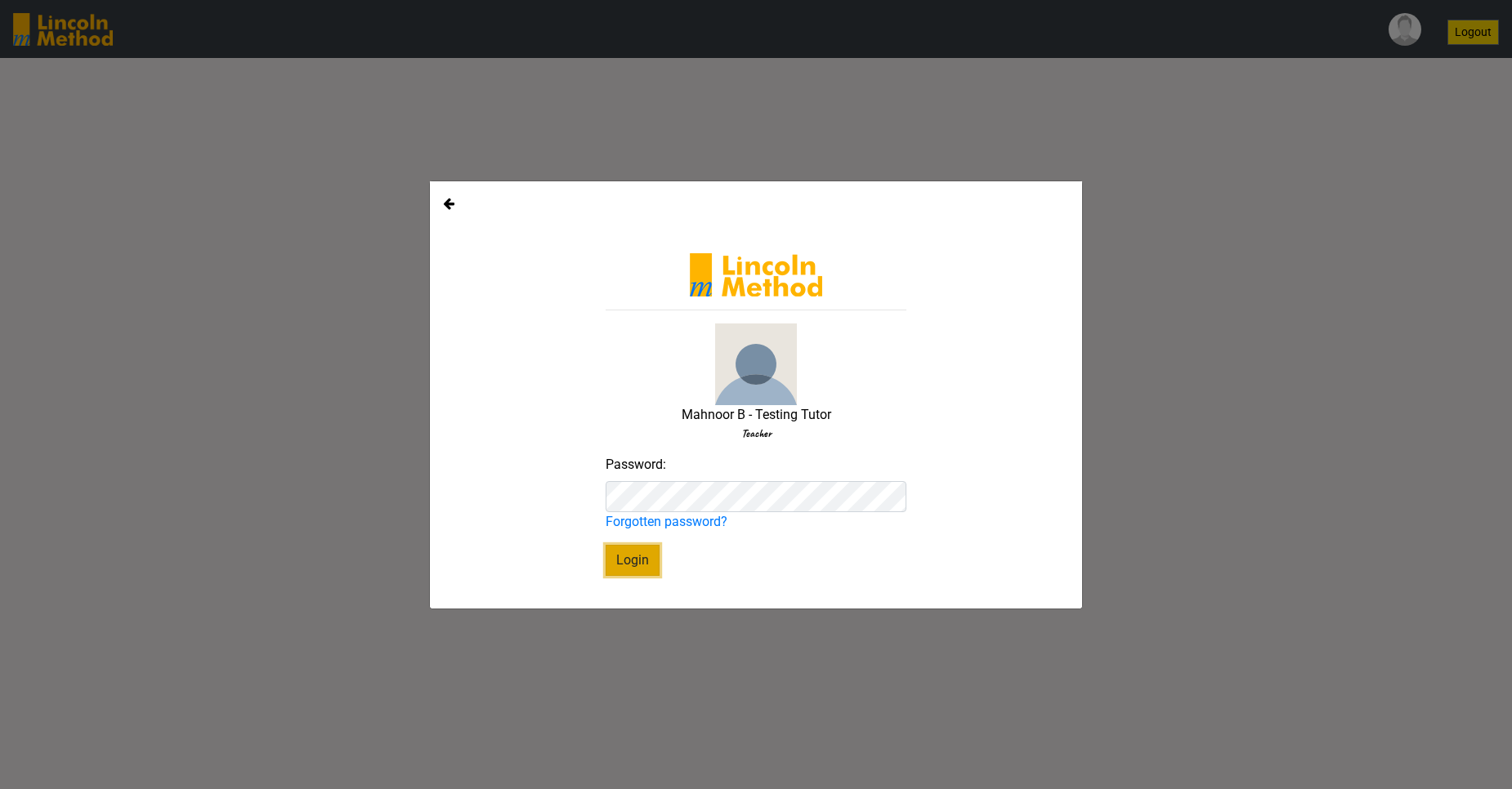
click at [642, 555] on button "Login" at bounding box center [632, 561] width 54 height 31
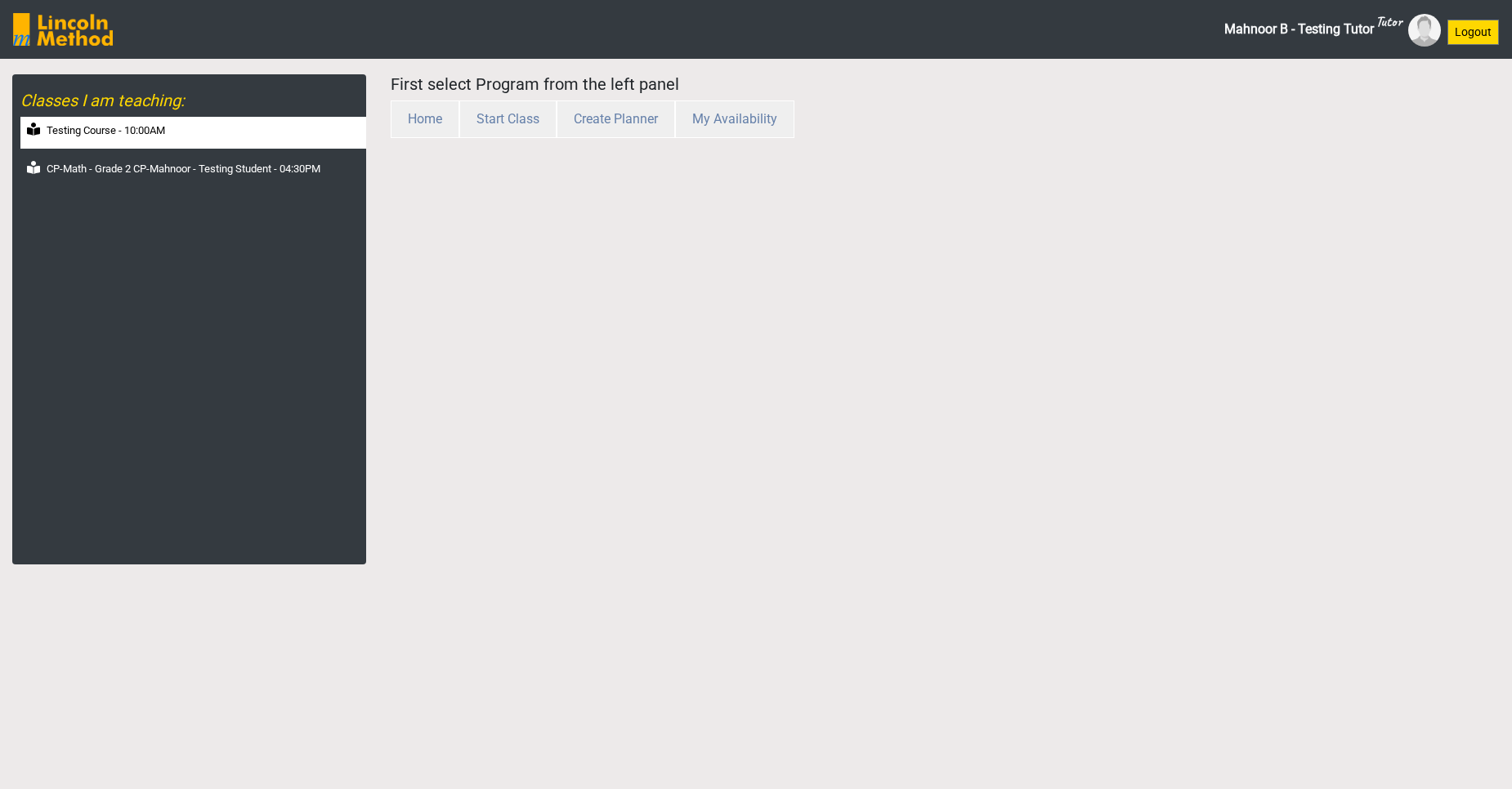
click at [117, 139] on div "Testing Course - 10:00AM" at bounding box center [193, 133] width 346 height 32
select select "month"
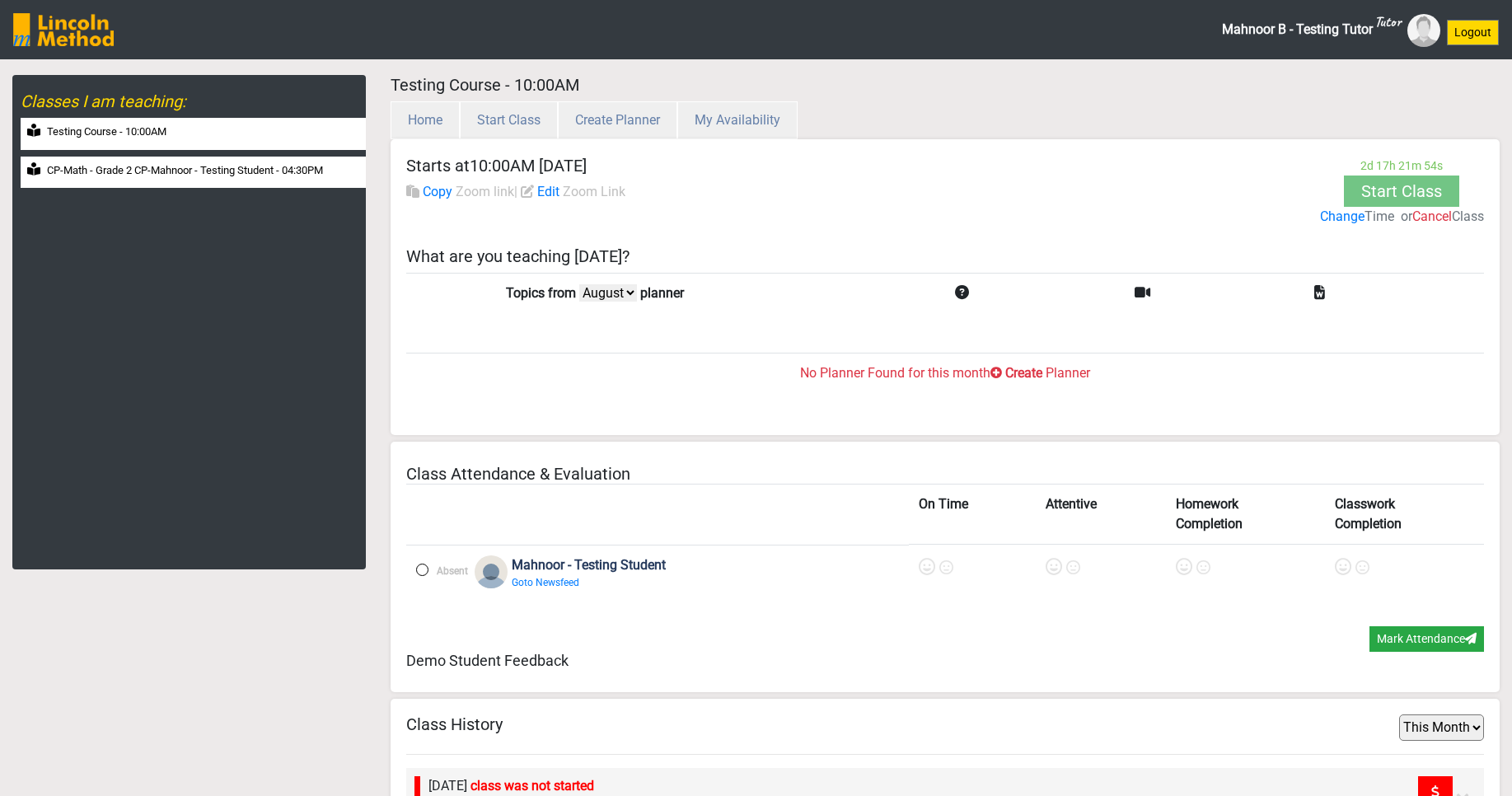
click at [75, 178] on label "CP-Math - Grade 2 CP-Mahnoor - Testing Student - 04:30PM" at bounding box center [185, 171] width 276 height 17
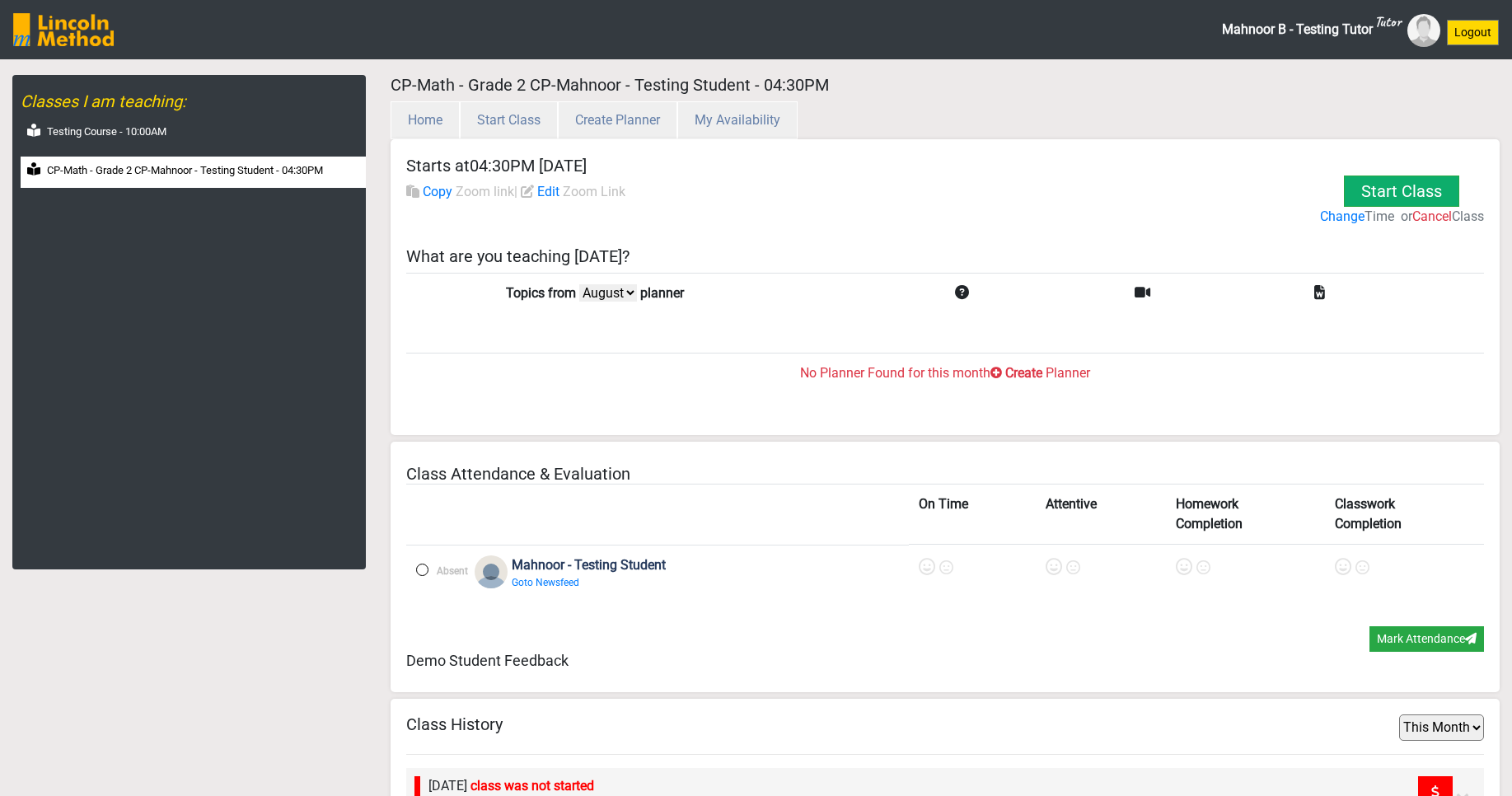
click at [1320, 220] on label "Change" at bounding box center [1342, 217] width 45 height 20
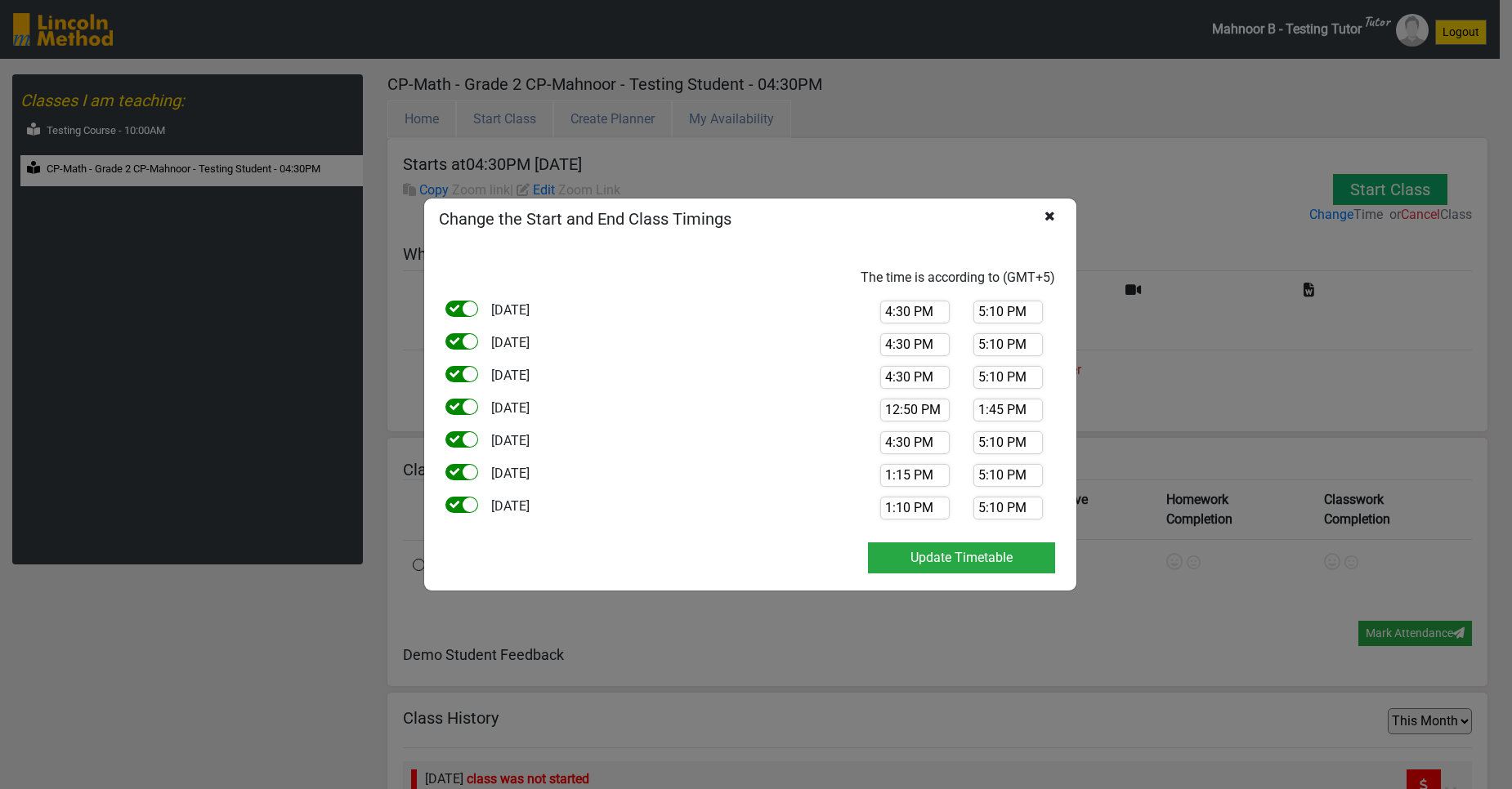
click at [1053, 218] on icon at bounding box center [1049, 231] width 10 height 46
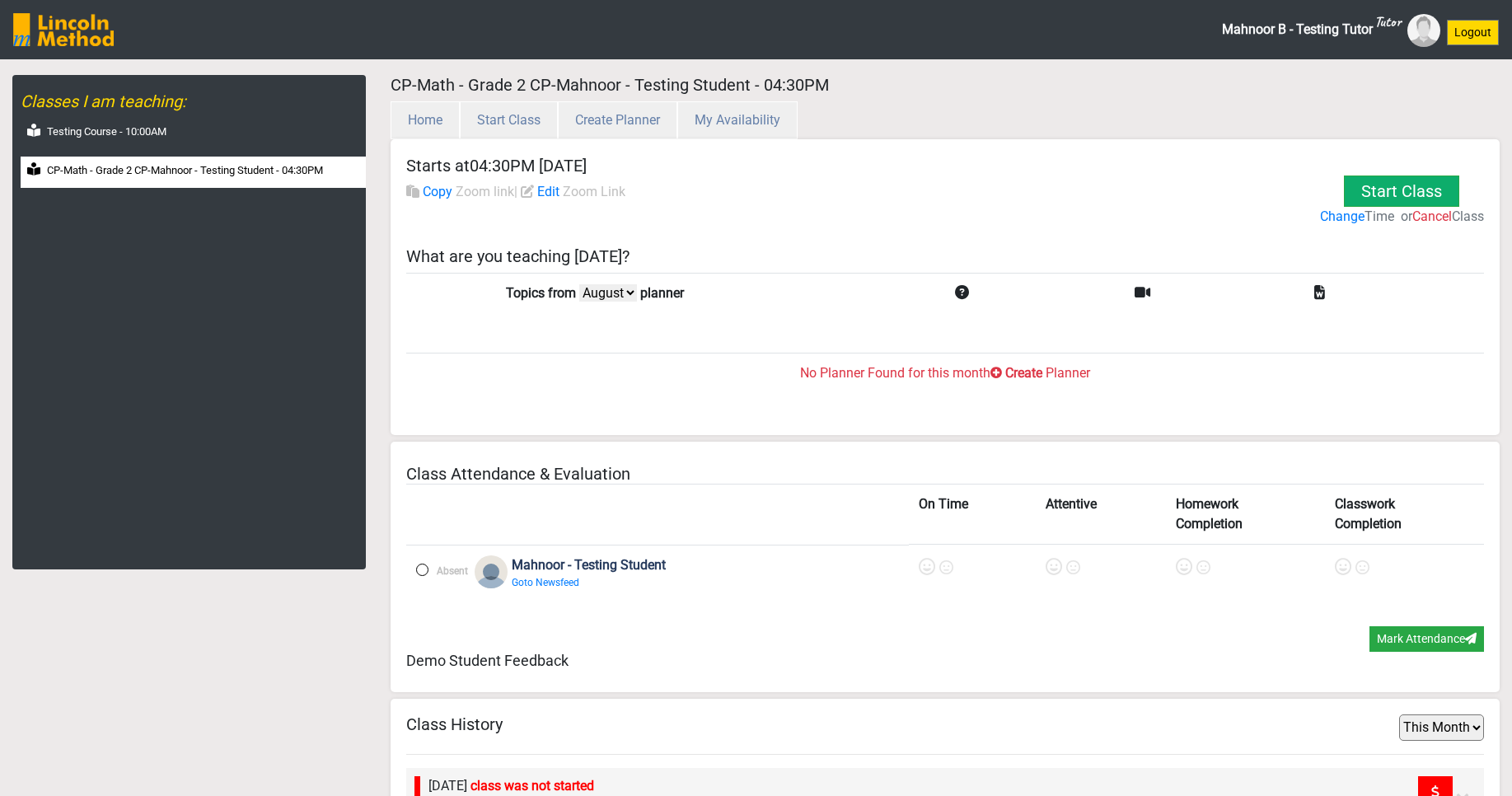
click at [1028, 378] on label "Create" at bounding box center [1024, 374] width 37 height 20
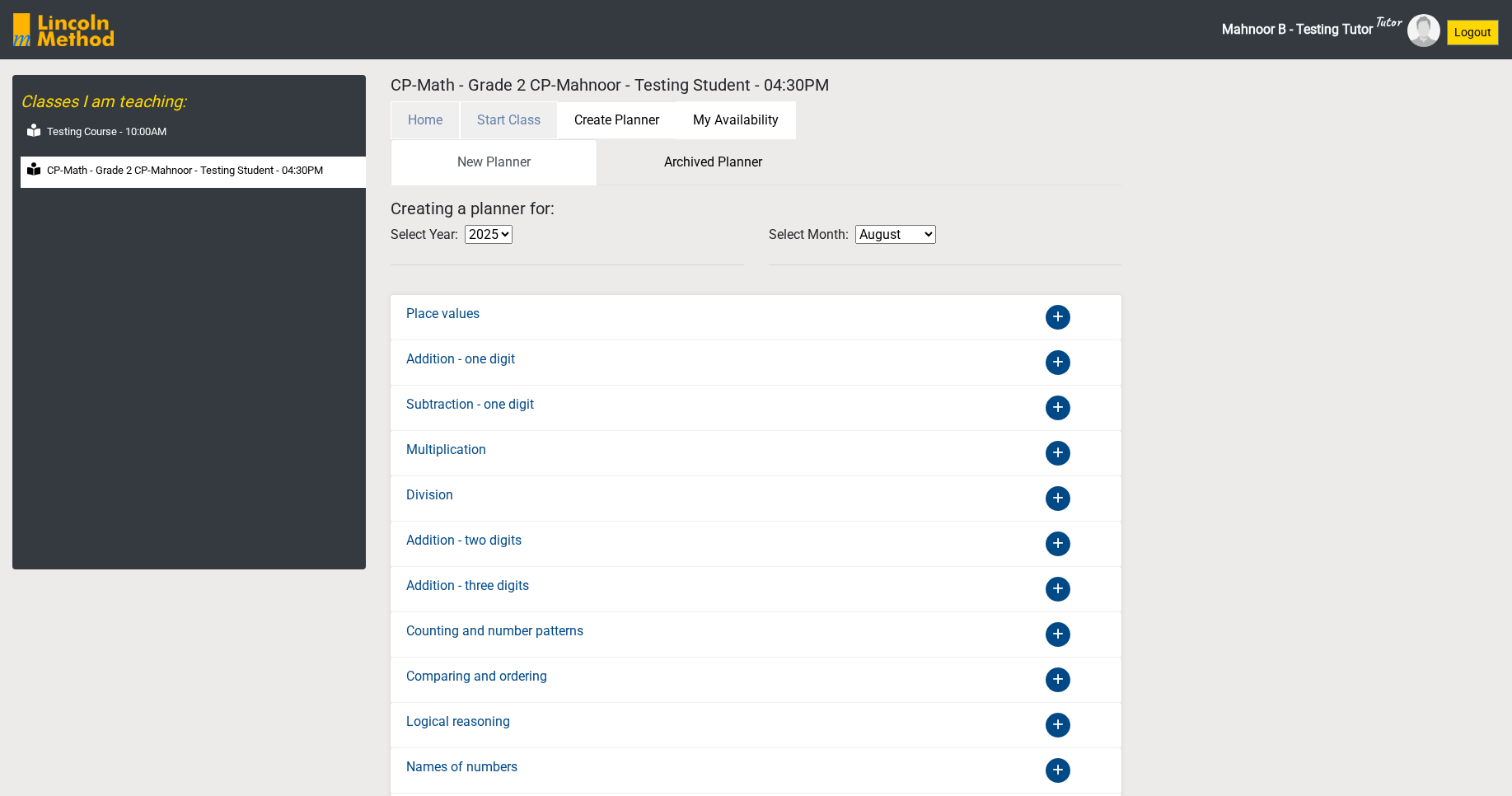
click at [738, 121] on button "My Availability" at bounding box center [736, 120] width 121 height 38
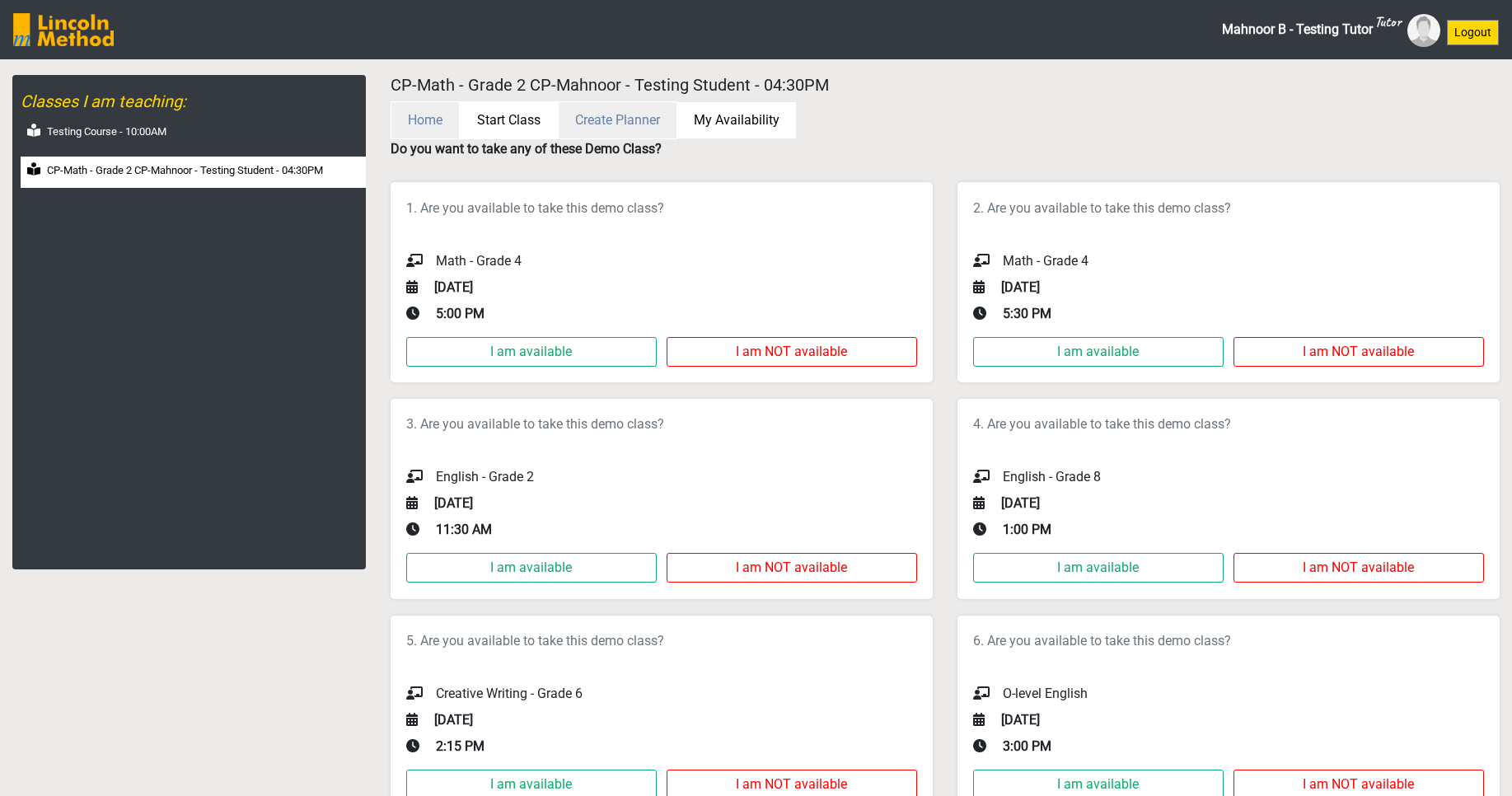
click at [477, 122] on button "Start Class" at bounding box center [509, 120] width 98 height 38
select select "month"
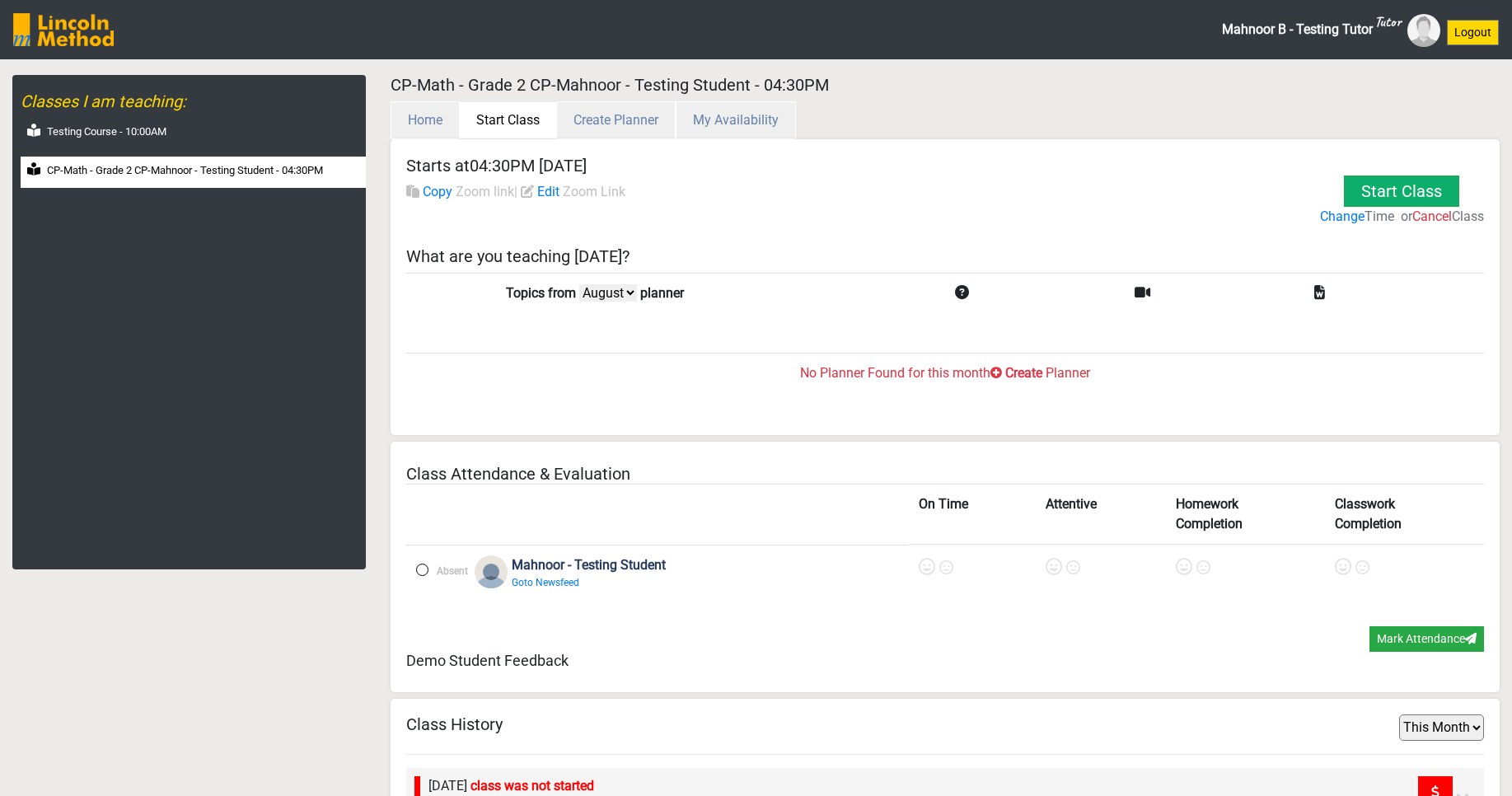
click at [1052, 374] on span "Planner" at bounding box center [1068, 374] width 45 height 16
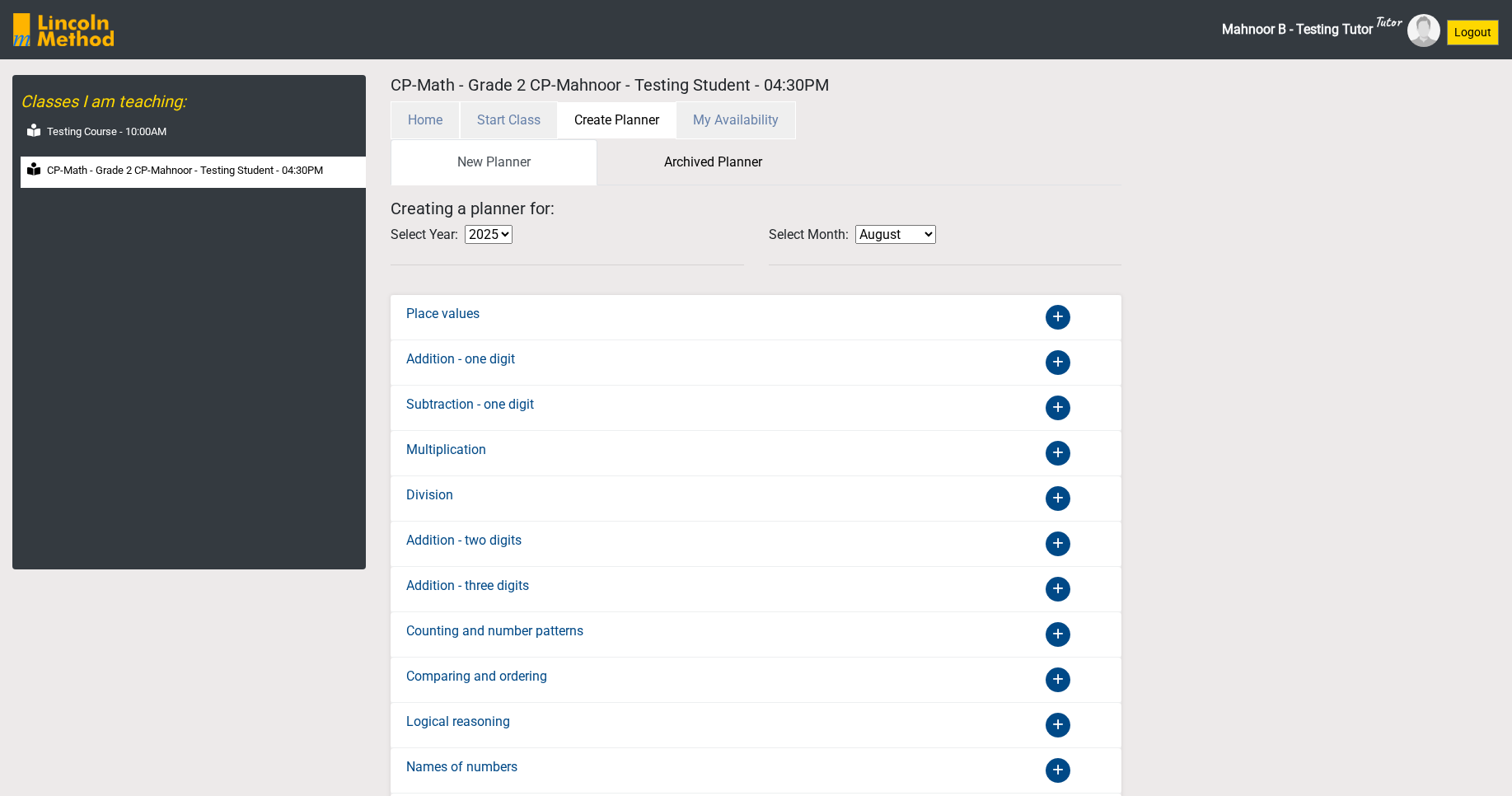
click at [1060, 320] on icon at bounding box center [1058, 318] width 24 height 24
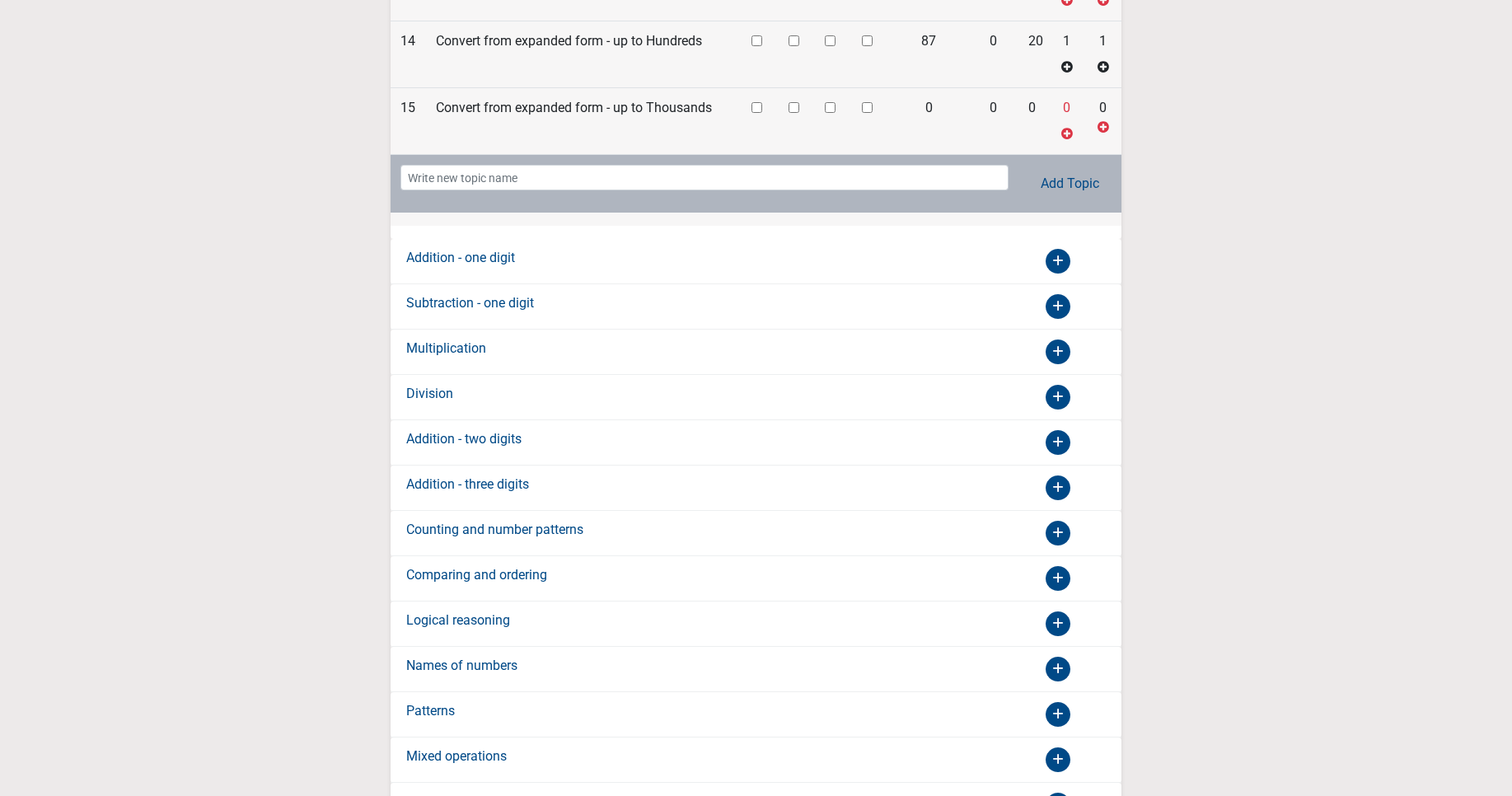
scroll to position [1286, 0]
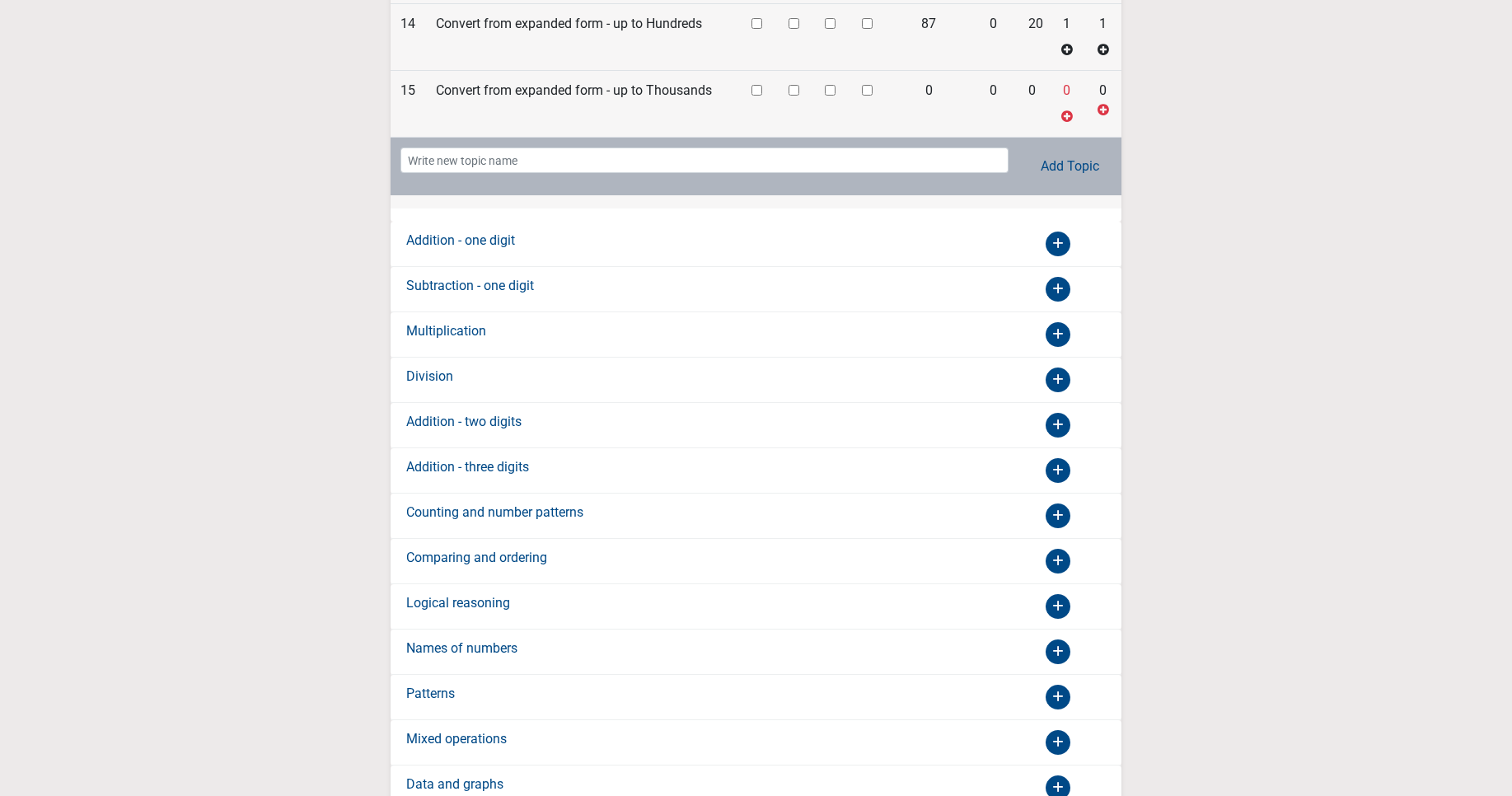
click at [1054, 244] on icon at bounding box center [1058, 244] width 24 height 24
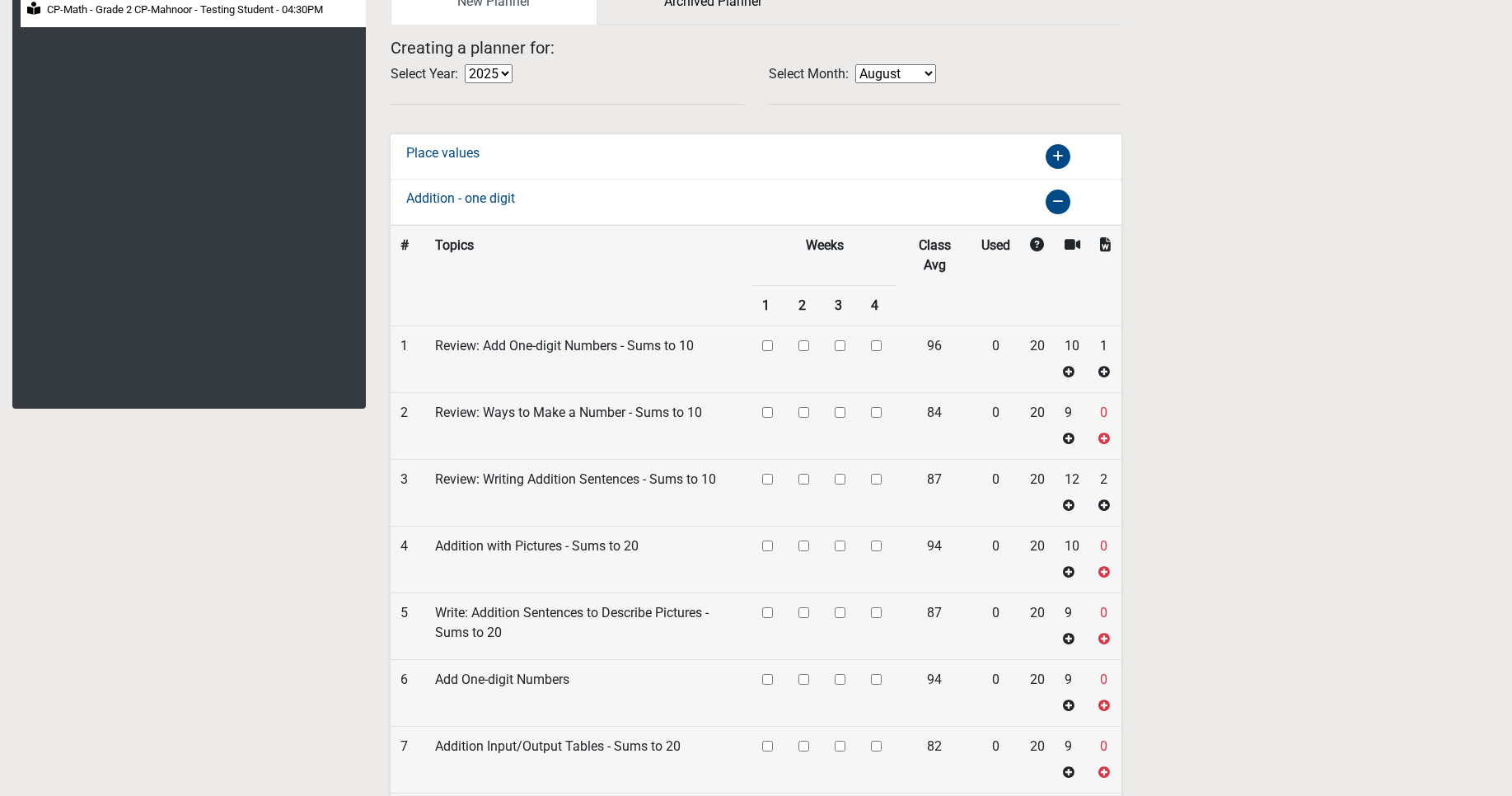
scroll to position [0, 0]
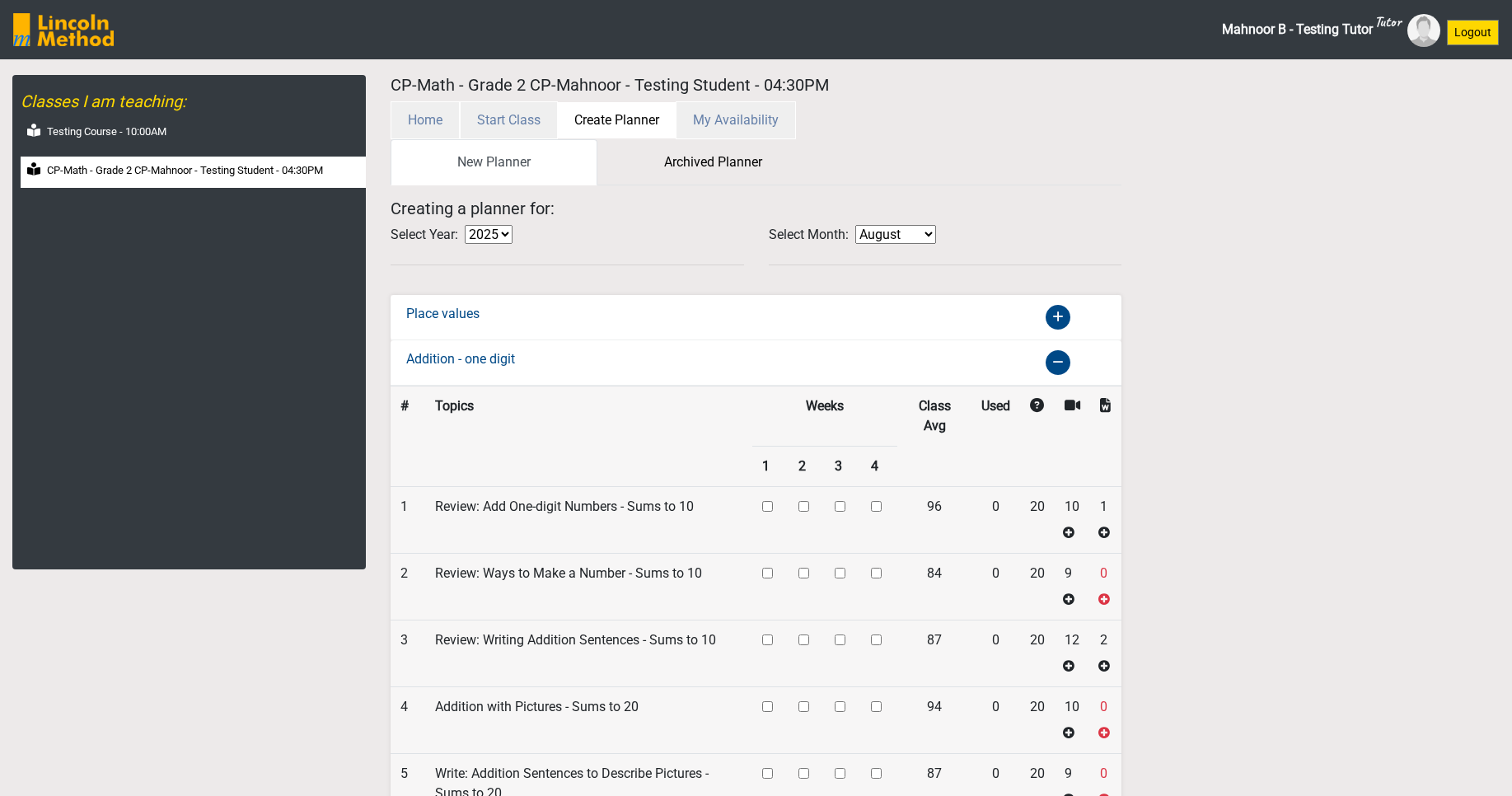
click at [1053, 315] on icon at bounding box center [1058, 318] width 24 height 24
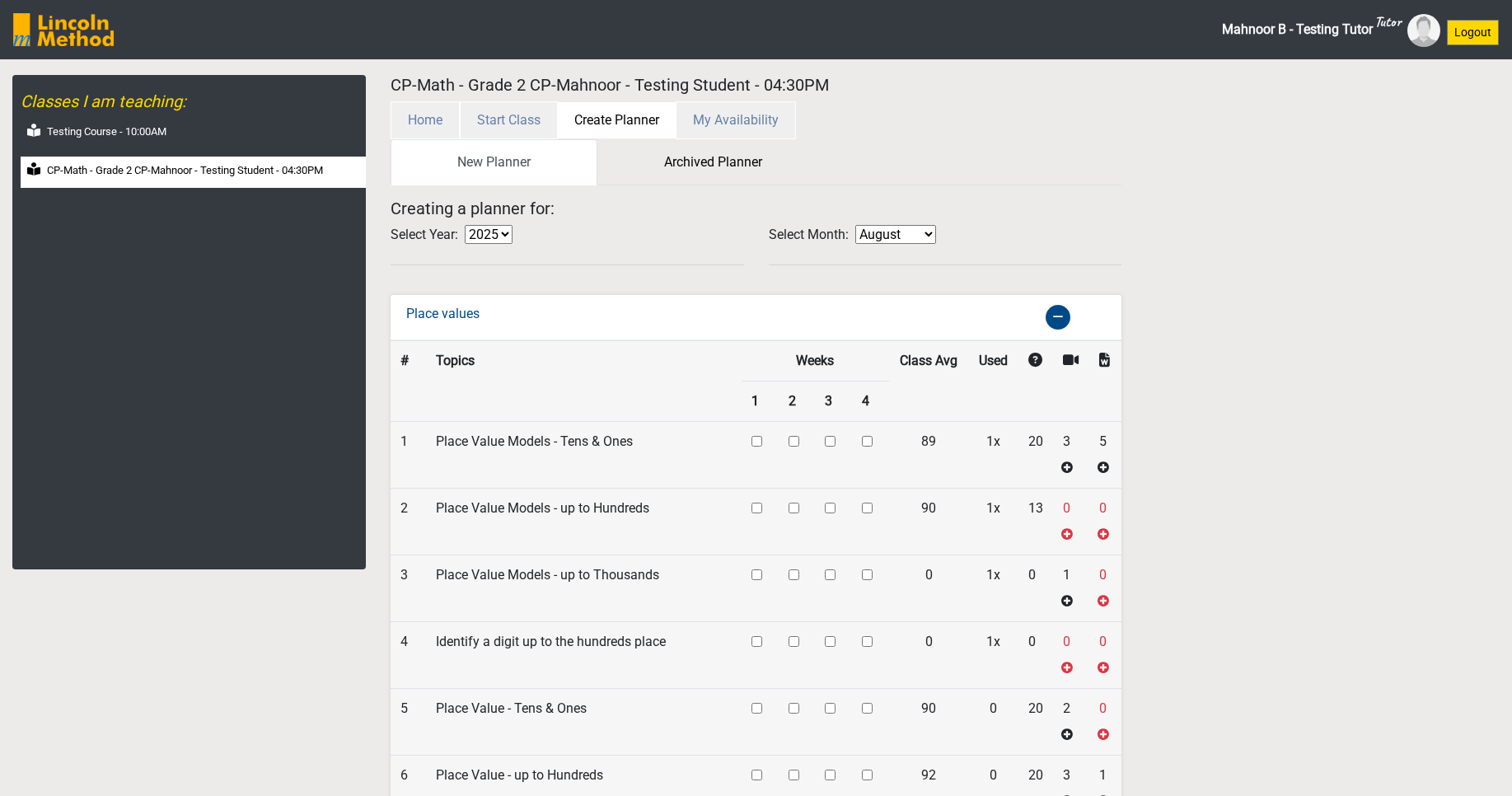
click at [757, 441] on input "checkbox" at bounding box center [757, 442] width 10 height 10
checkbox input "true"
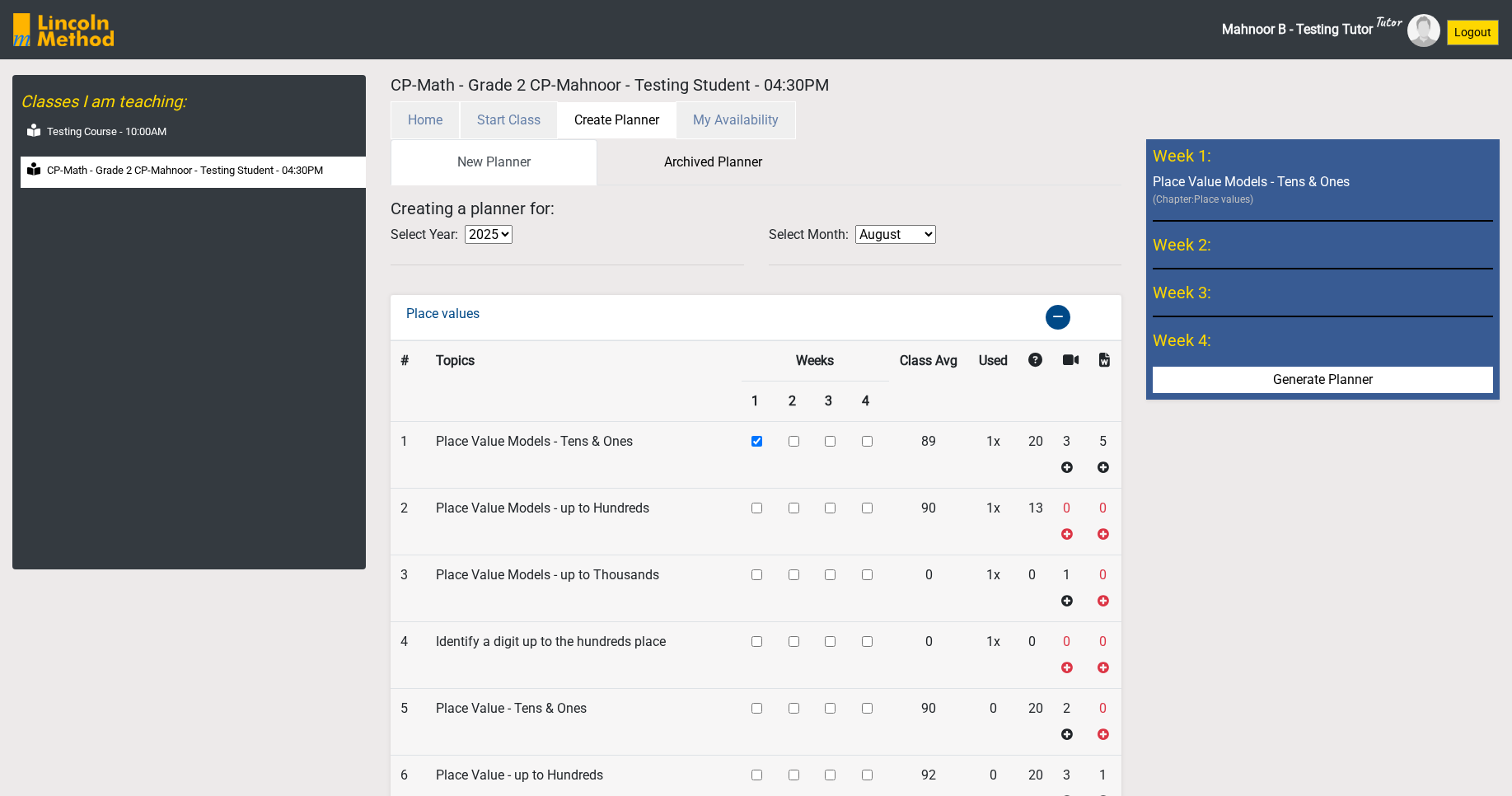
click at [756, 447] on input "checkbox" at bounding box center [757, 442] width 10 height 10
checkbox input "true"
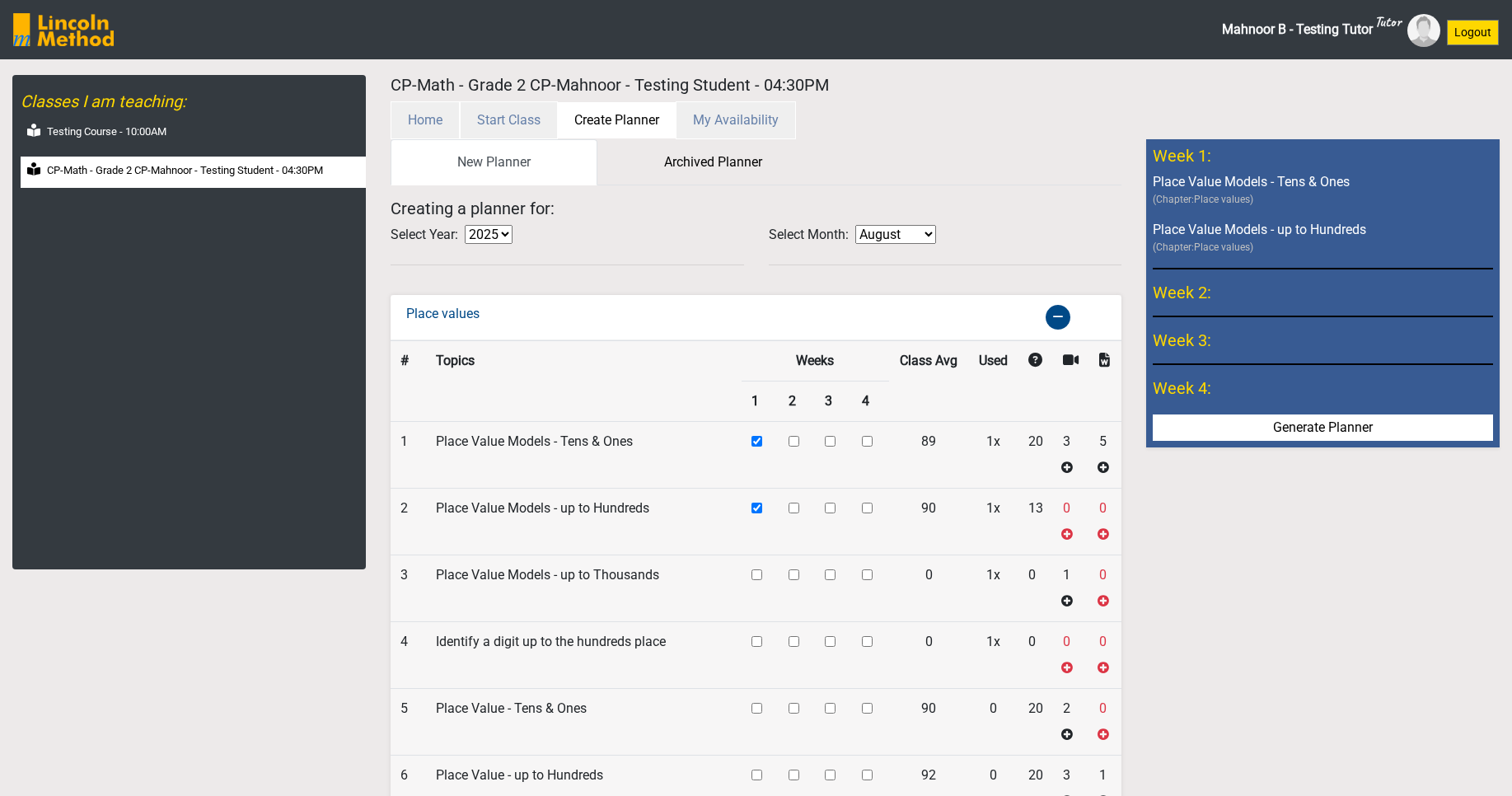
click at [753, 447] on input "checkbox" at bounding box center [757, 442] width 10 height 10
checkbox input "true"
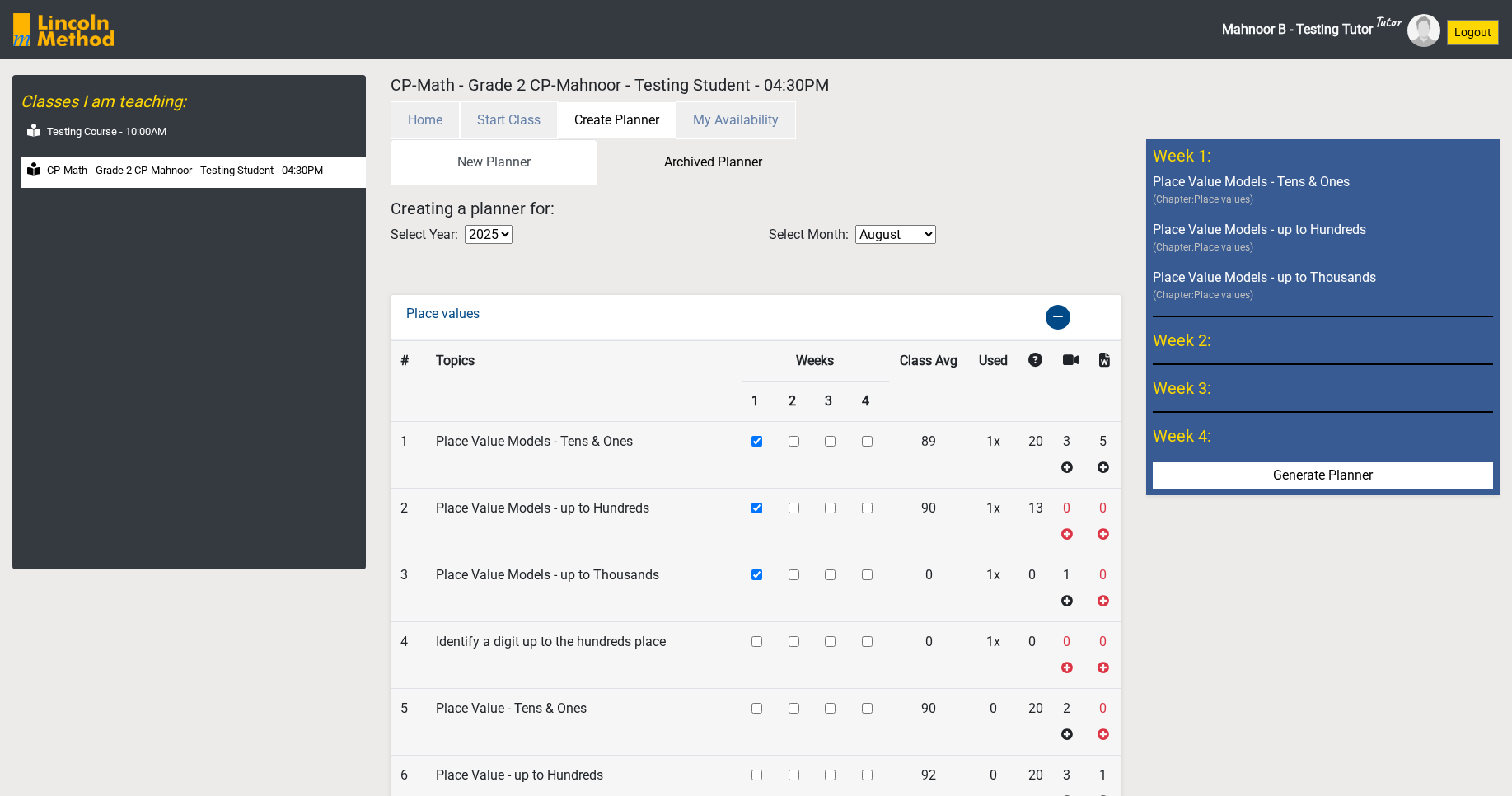
click at [795, 447] on input "checkbox" at bounding box center [794, 442] width 10 height 10
checkbox input "true"
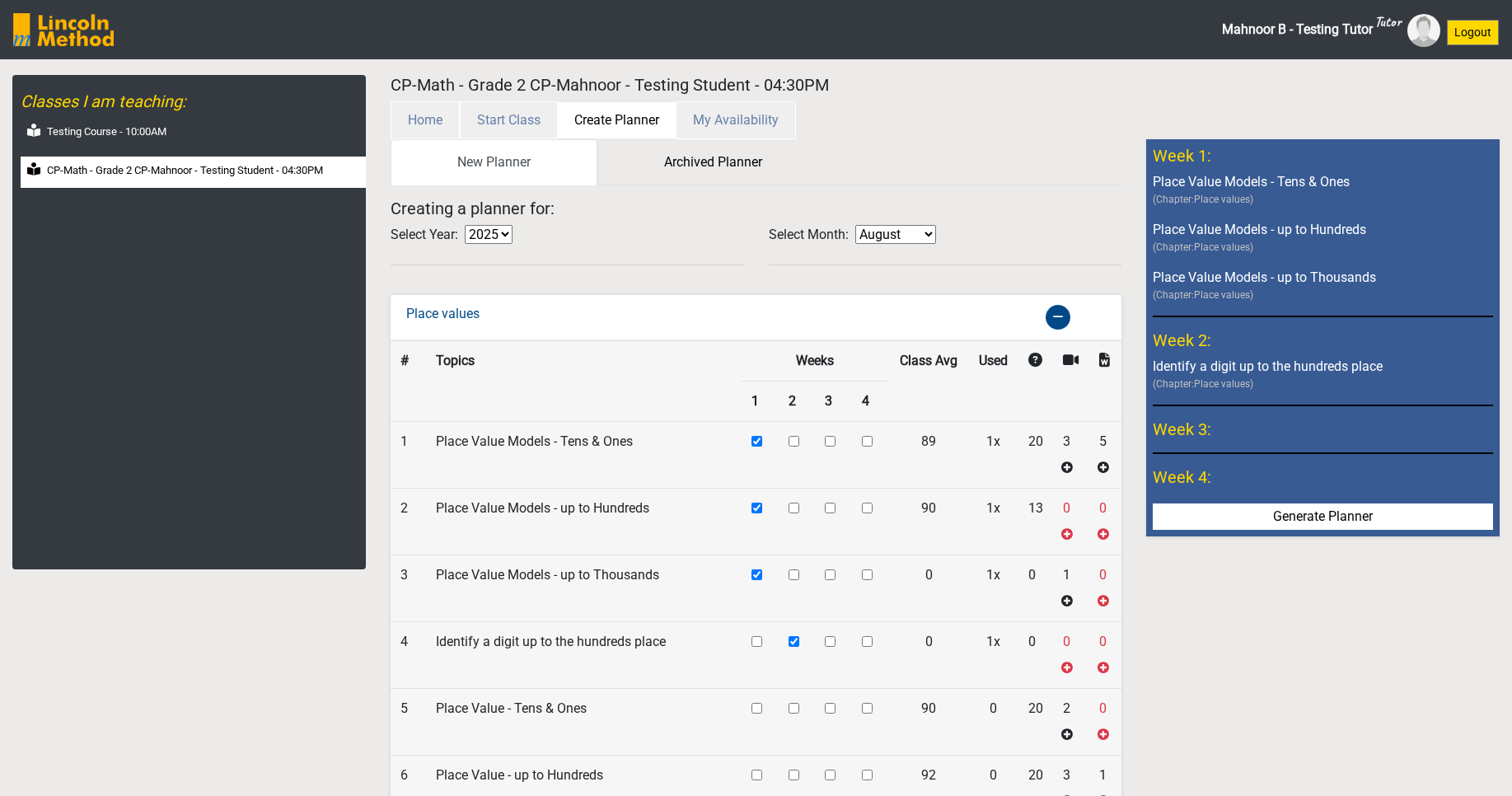
click at [795, 447] on input "checkbox" at bounding box center [794, 442] width 10 height 10
checkbox input "true"
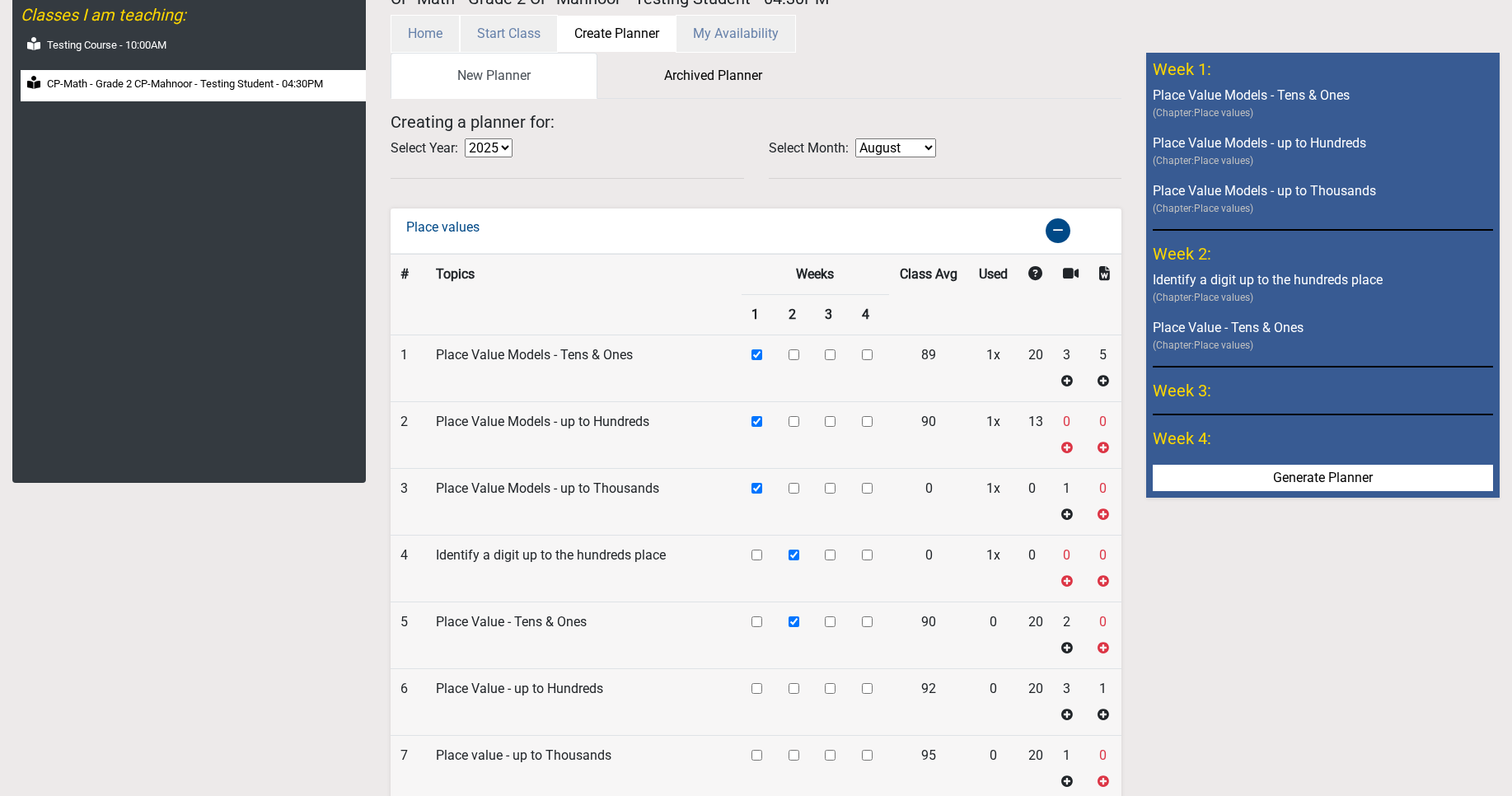
scroll to position [198, 0]
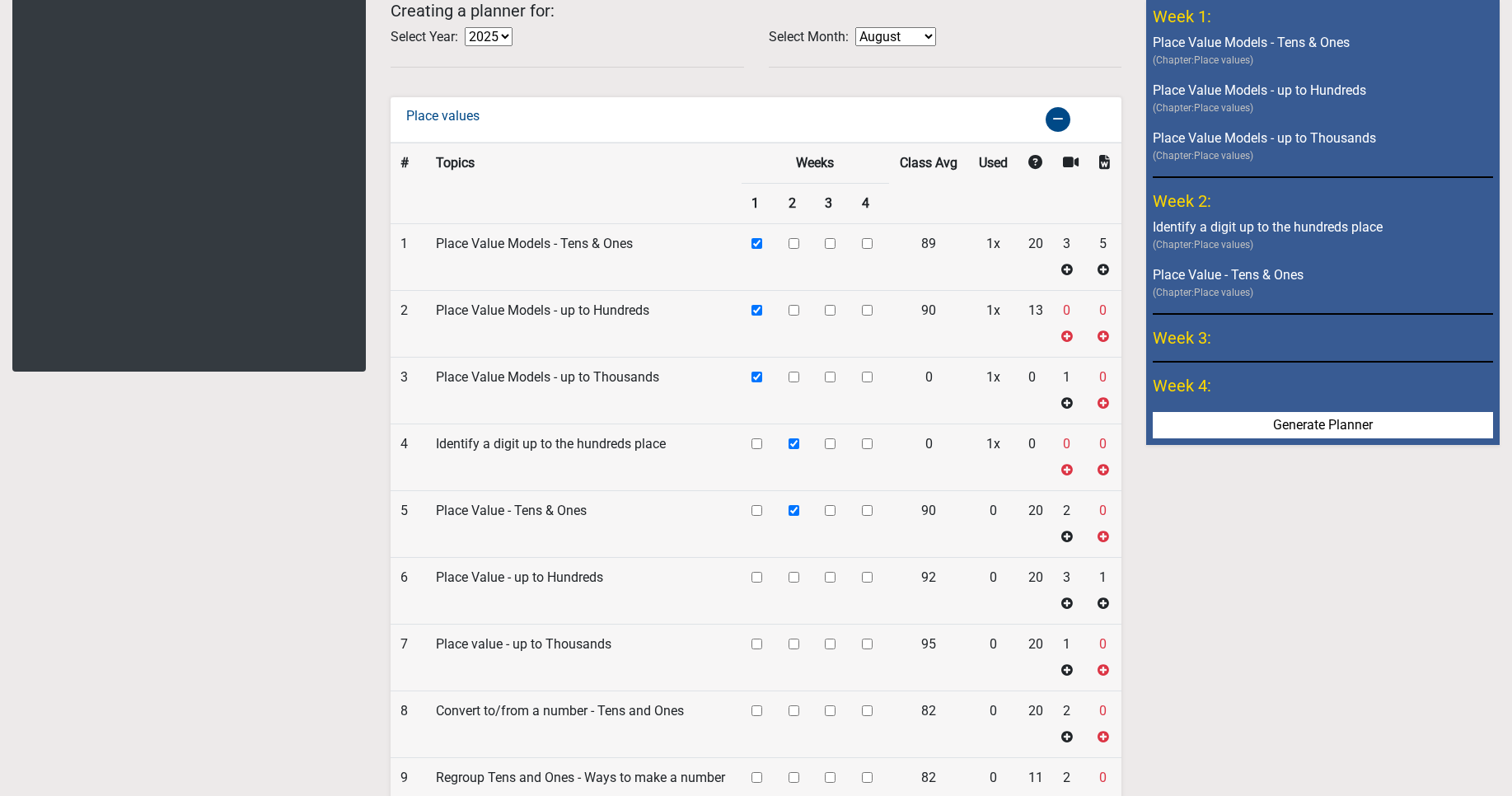
click at [830, 249] on input "checkbox" at bounding box center [830, 243] width 10 height 10
checkbox input "true"
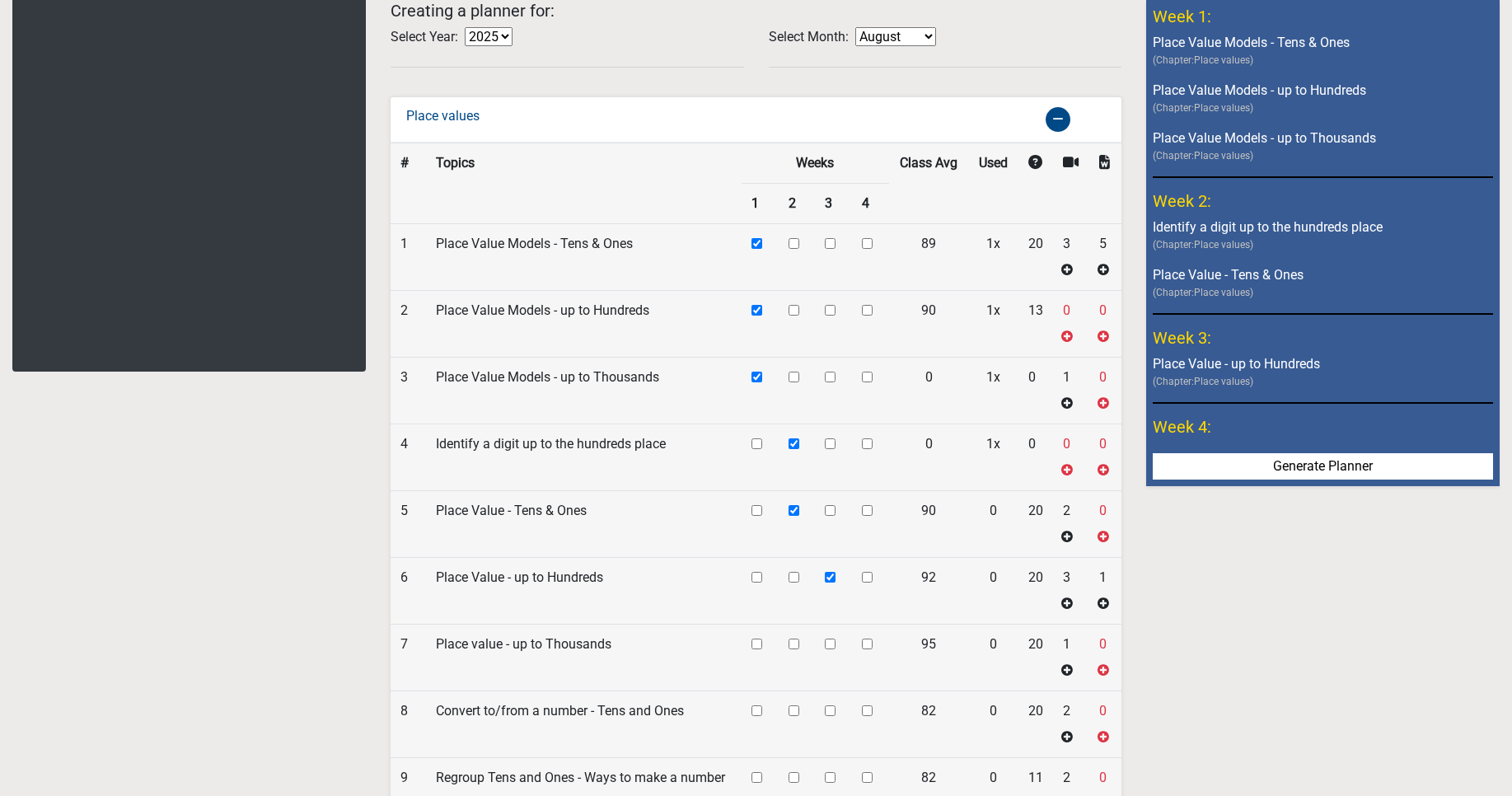
click at [828, 249] on input "checkbox" at bounding box center [830, 243] width 10 height 10
checkbox input "true"
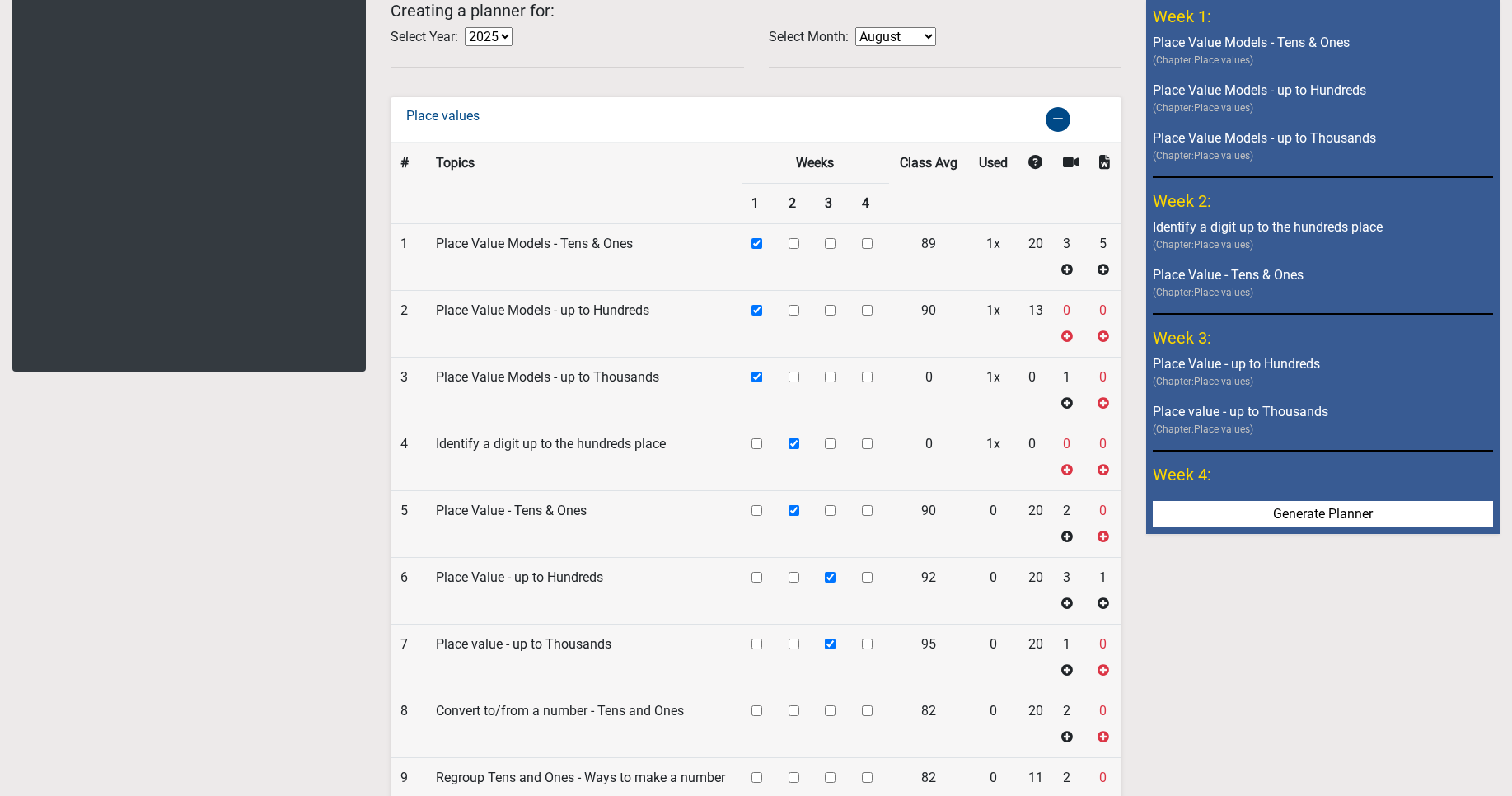
click at [872, 249] on input "checkbox" at bounding box center [867, 243] width 10 height 10
checkbox input "true"
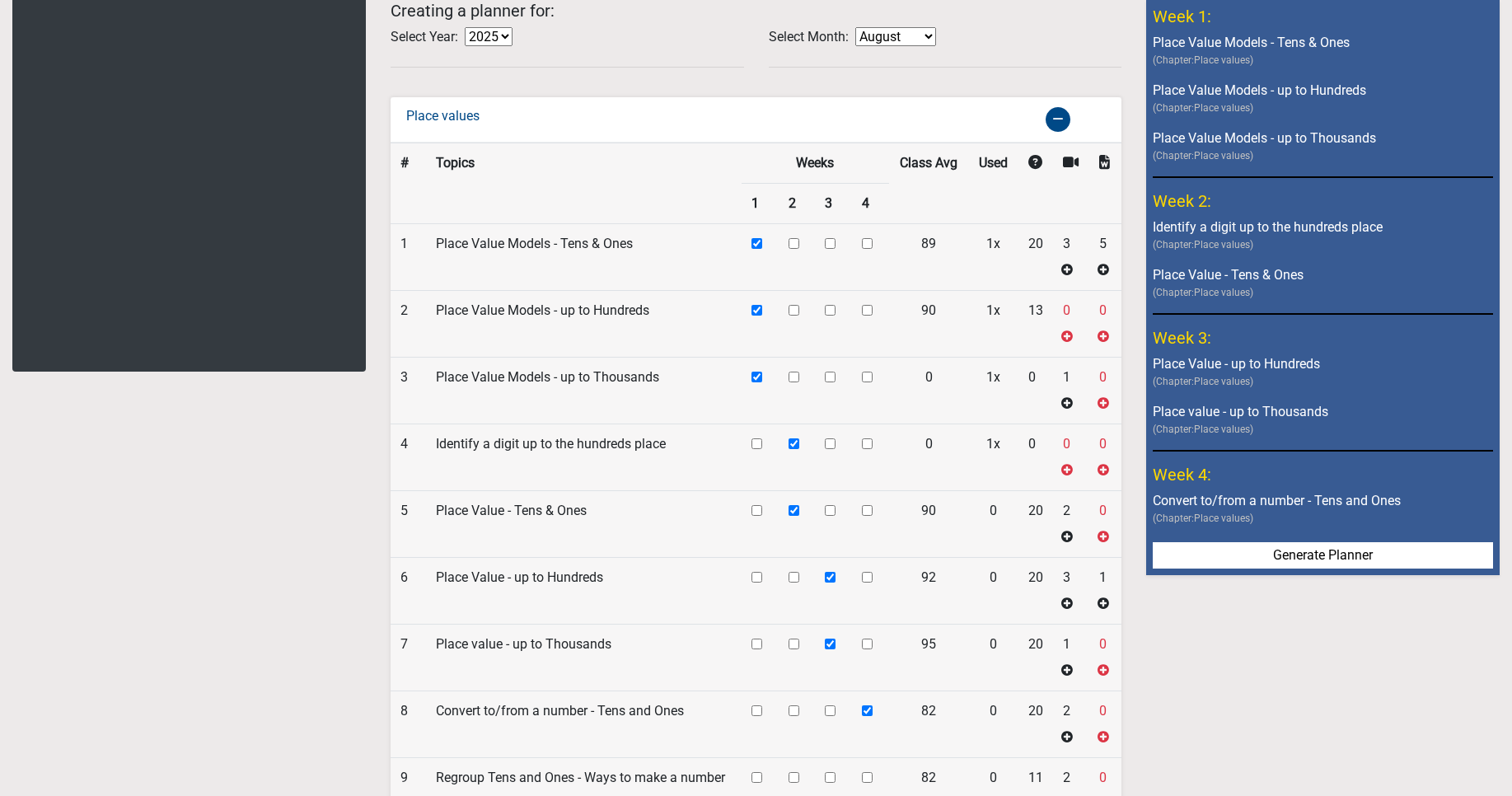
click at [869, 249] on input "checkbox" at bounding box center [867, 243] width 10 height 10
checkbox input "true"
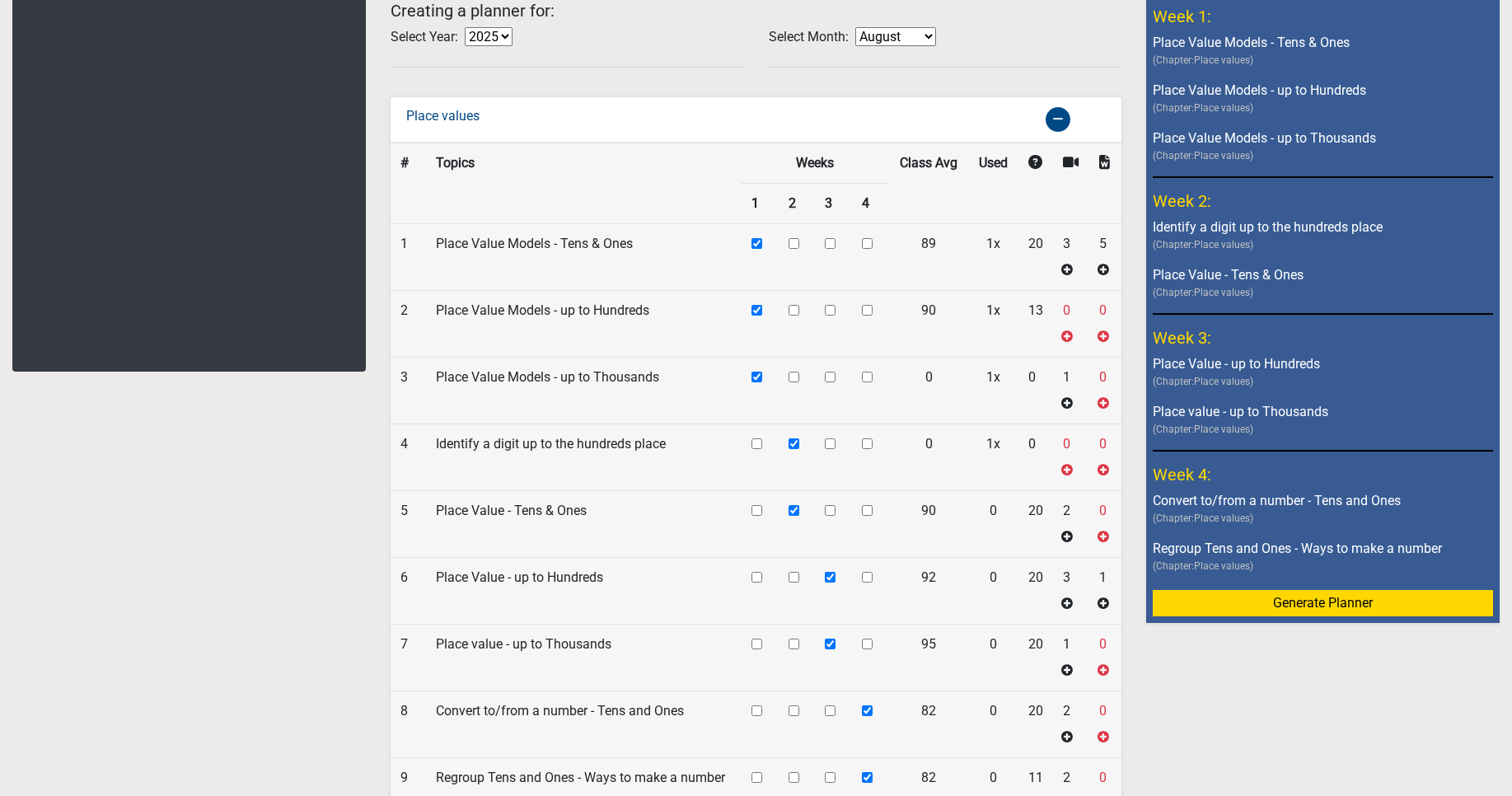
click at [1308, 606] on button "Generate Planner" at bounding box center [1323, 604] width 340 height 26
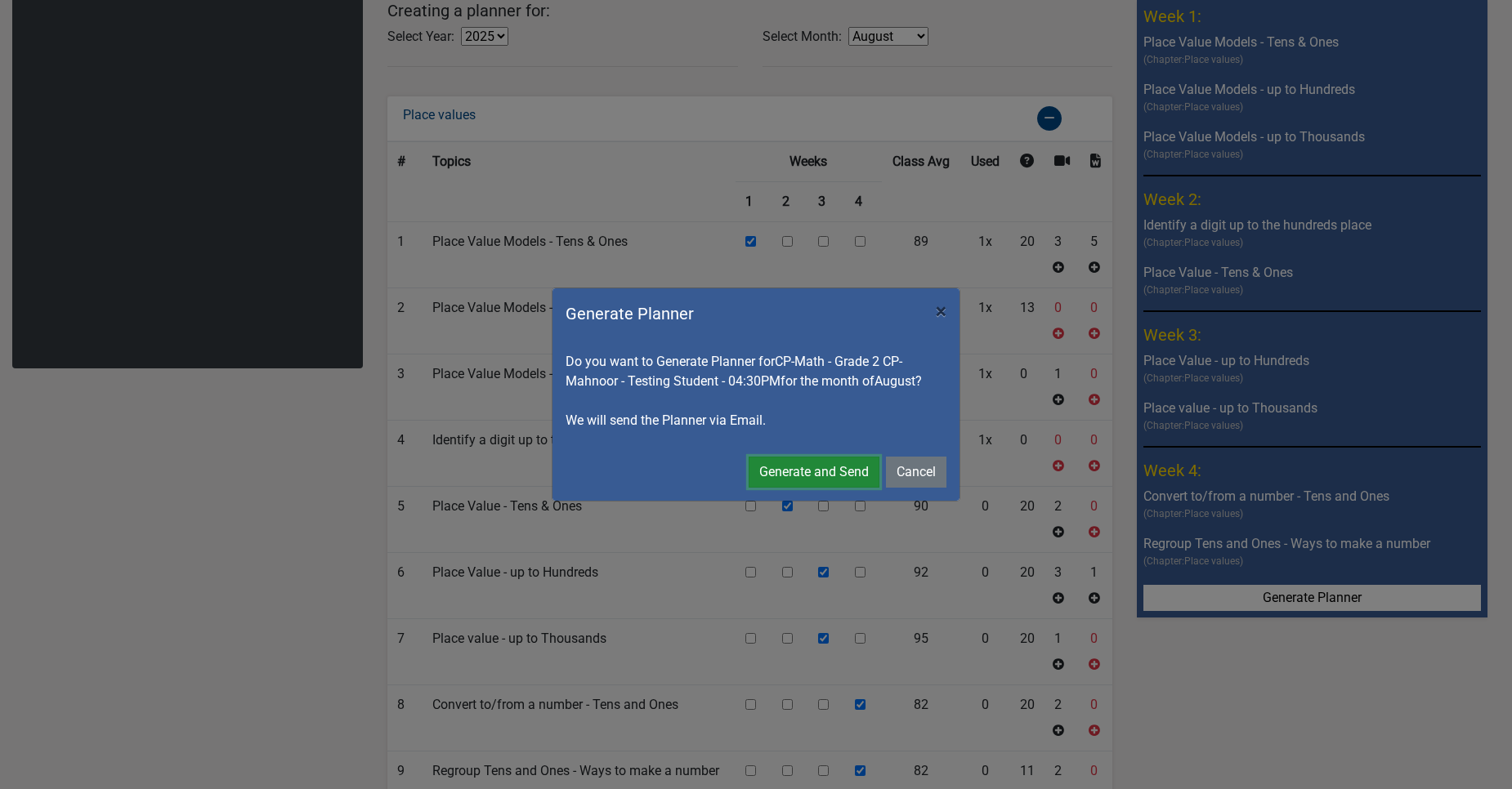
click at [835, 476] on button "Generate and Send" at bounding box center [813, 473] width 131 height 31
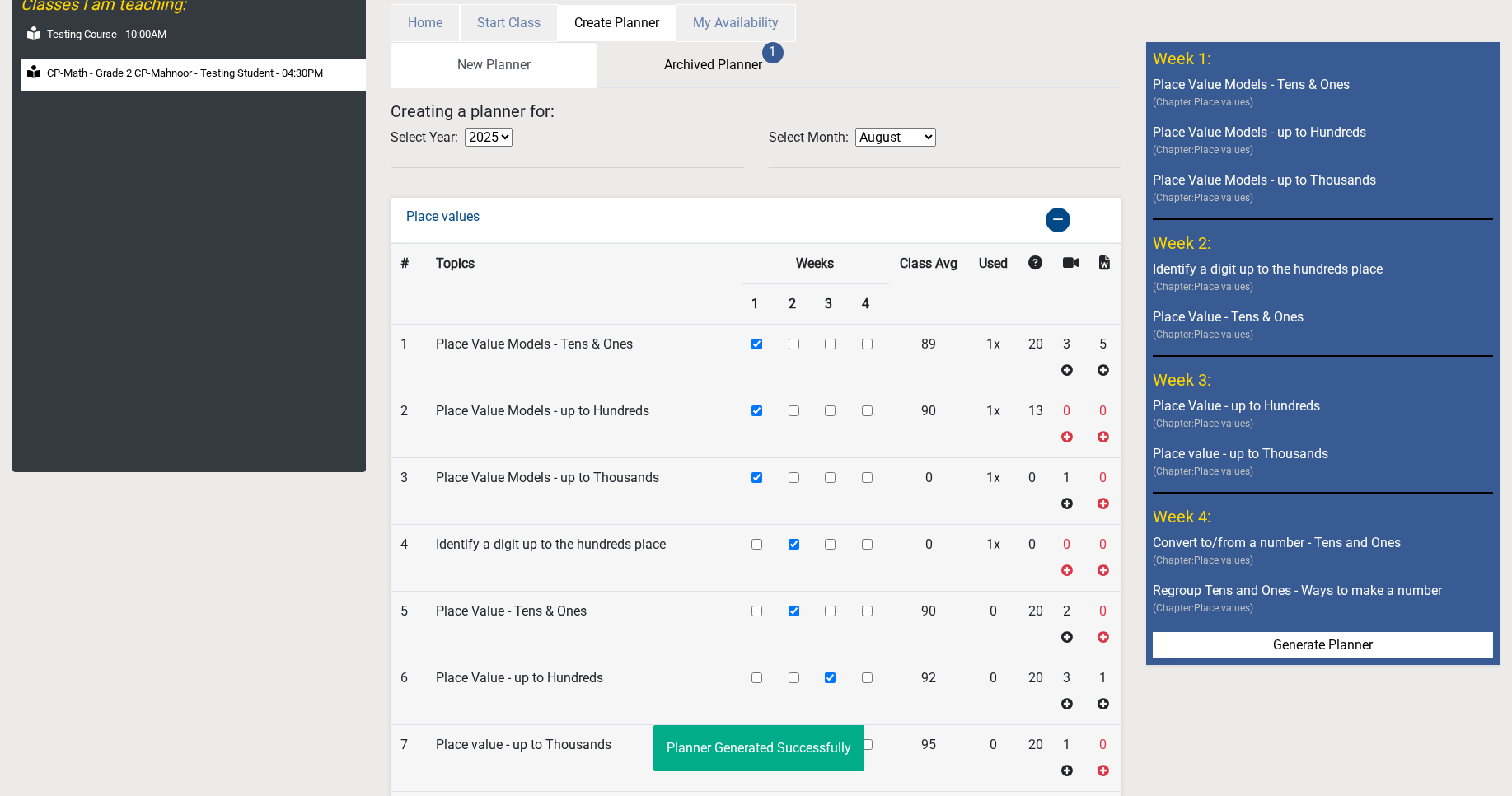
scroll to position [0, 0]
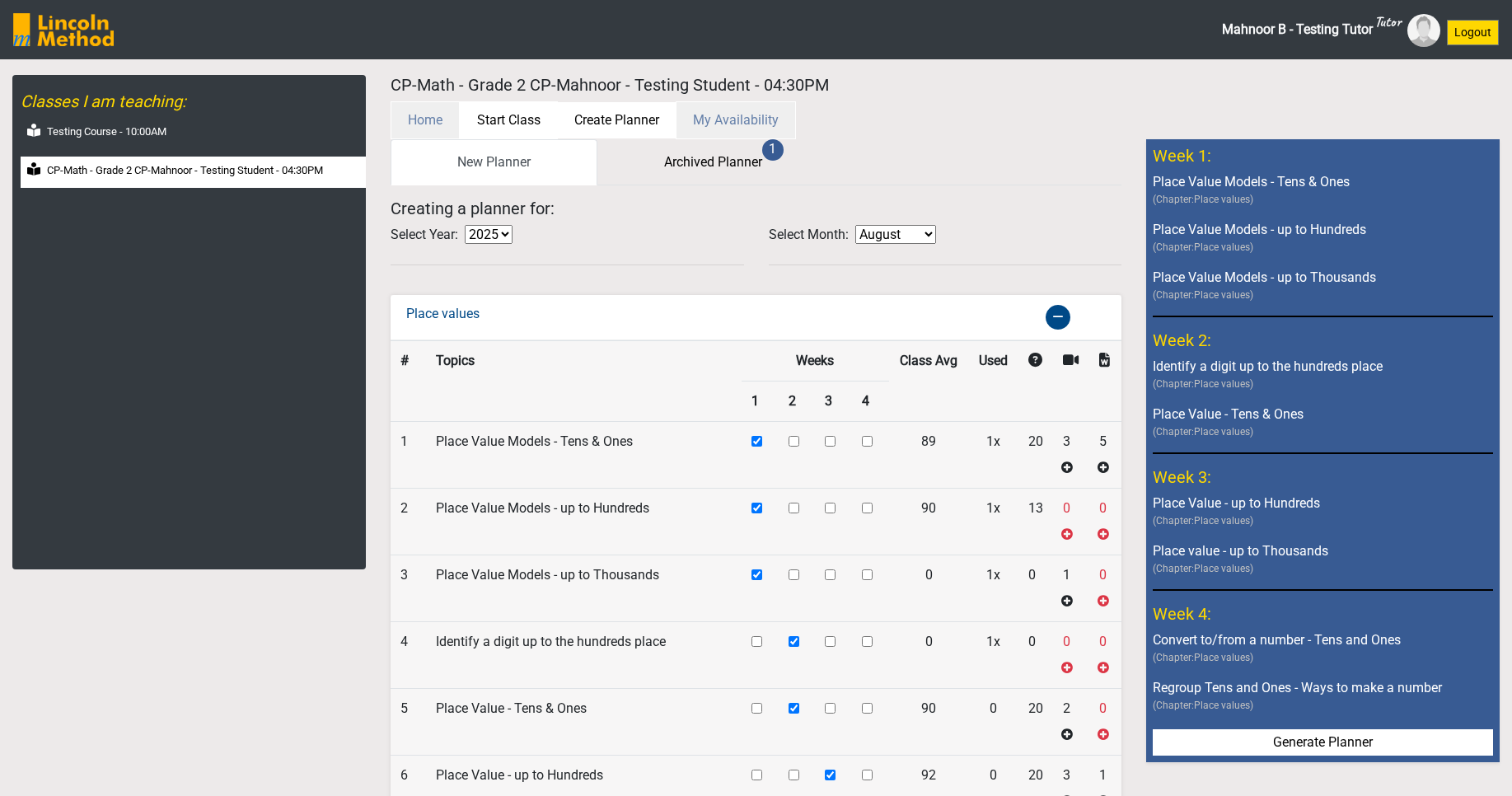
click at [484, 122] on button "Start Class" at bounding box center [509, 120] width 98 height 38
select select "month"
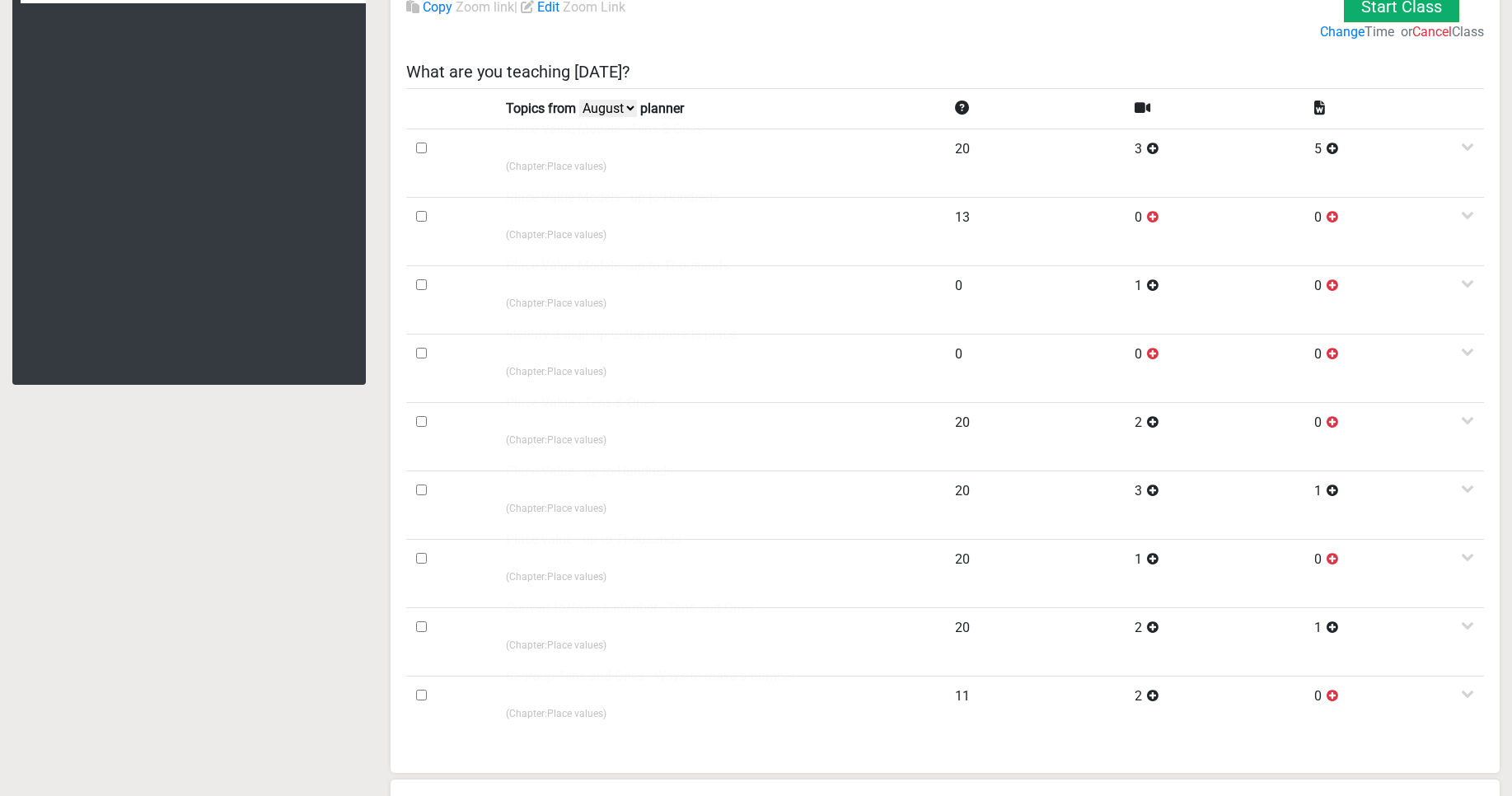
scroll to position [99, 0]
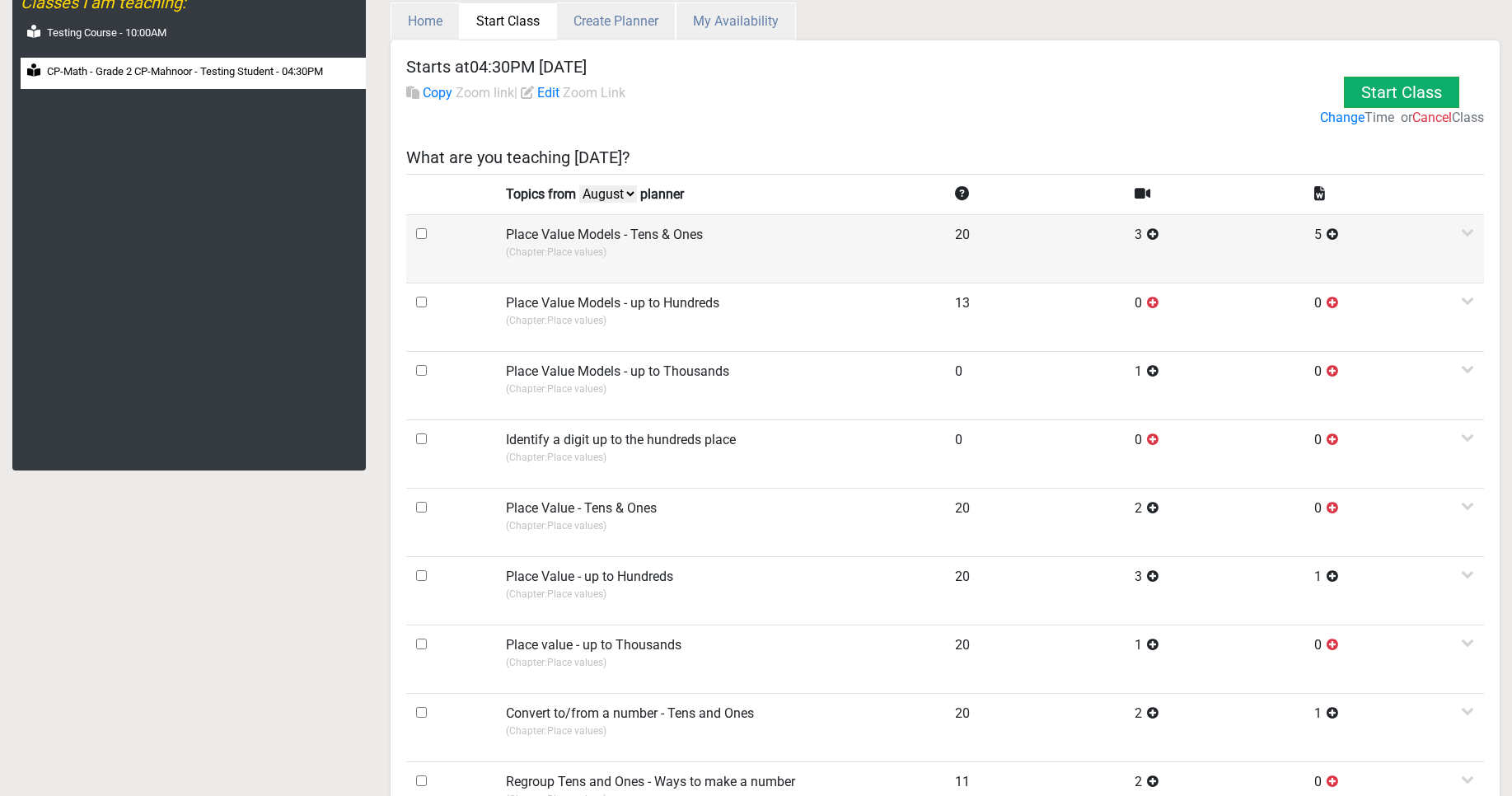
click at [1463, 232] on icon at bounding box center [1467, 231] width 13 height 13
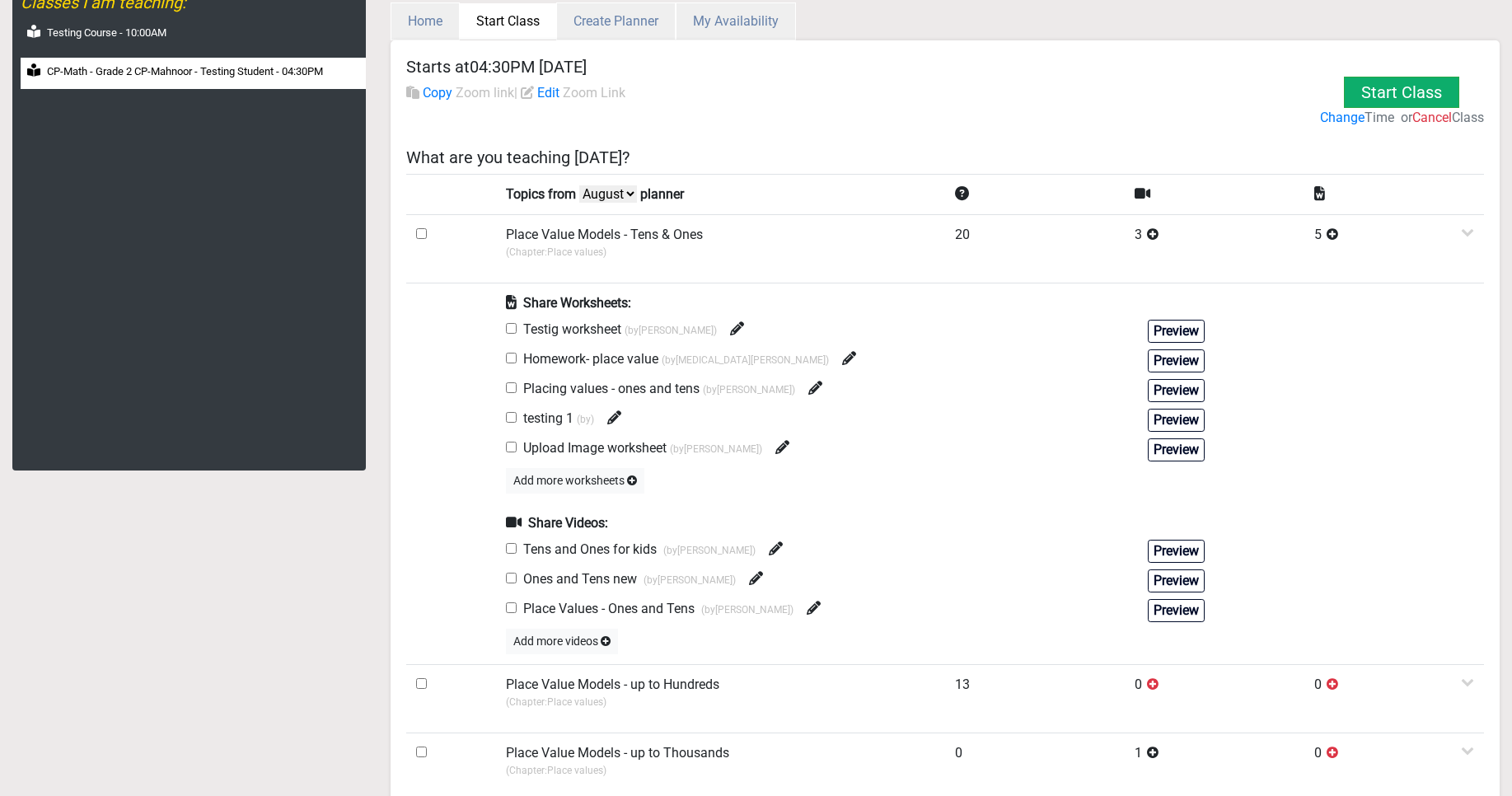
click at [508, 328] on input "checkbox" at bounding box center [512, 328] width 10 height 10
checkbox input "true"
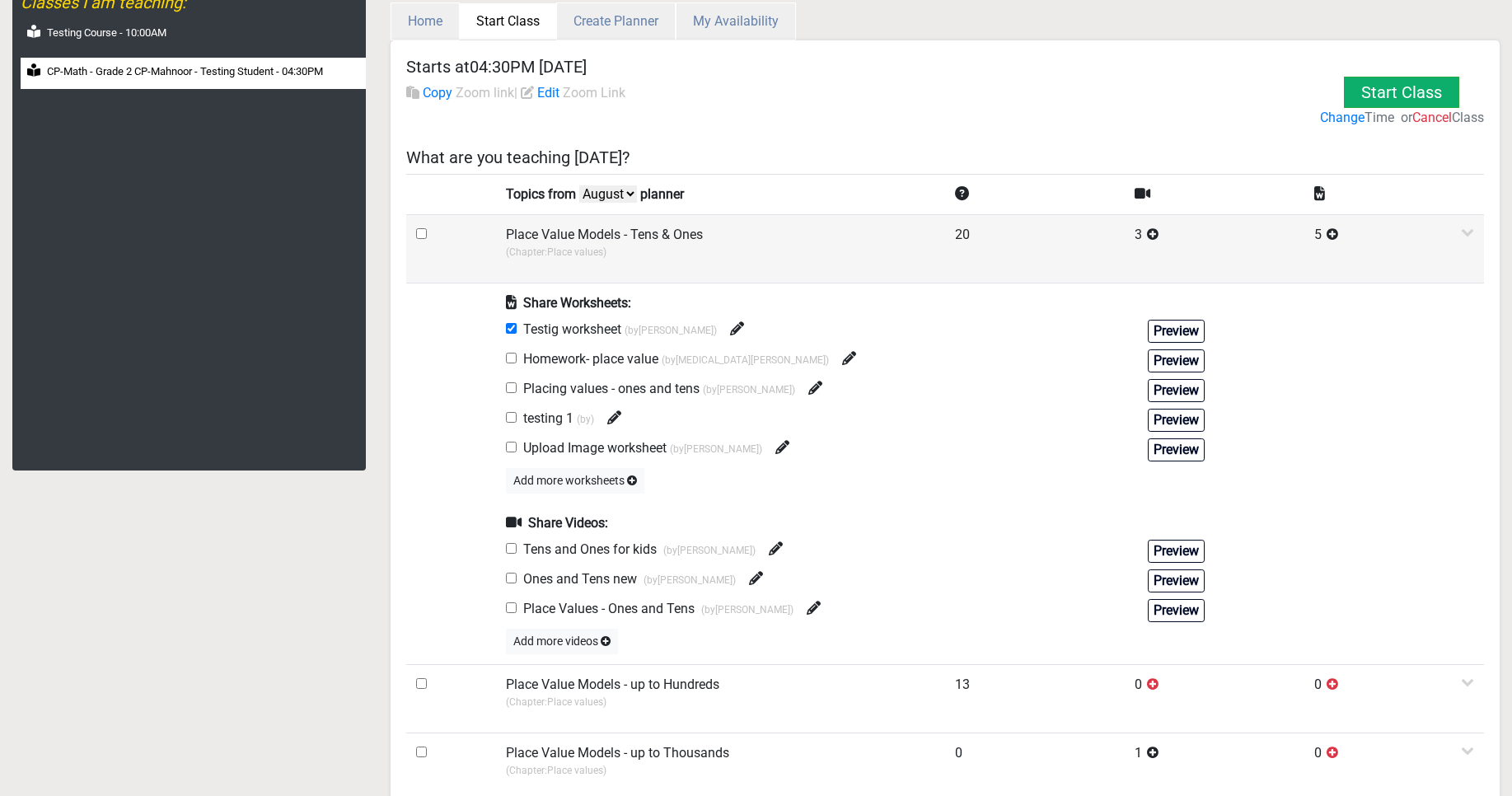
click at [416, 236] on input "checkbox" at bounding box center [422, 234] width 10 height 10
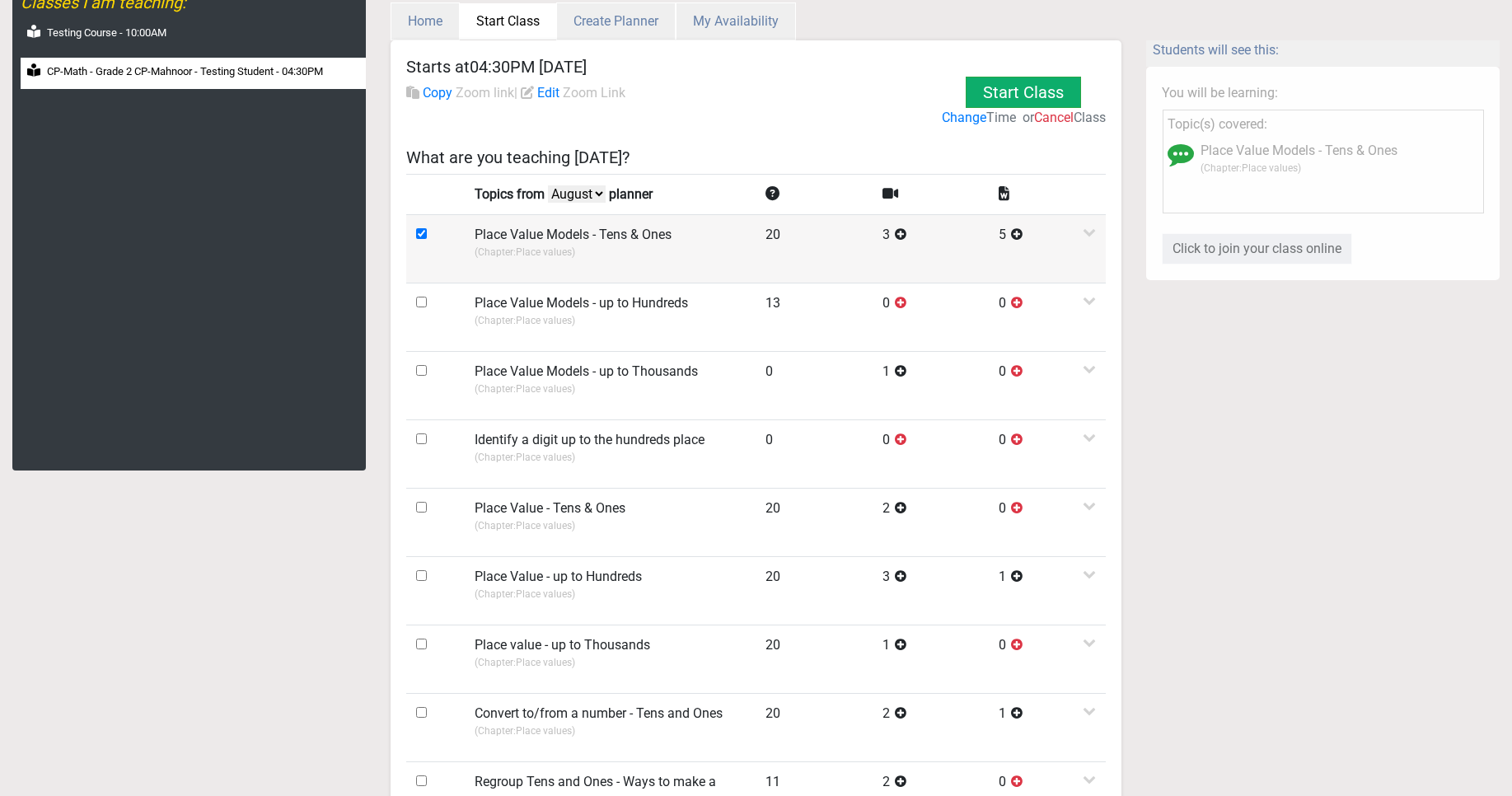
click at [421, 231] on input "checkbox" at bounding box center [422, 234] width 10 height 10
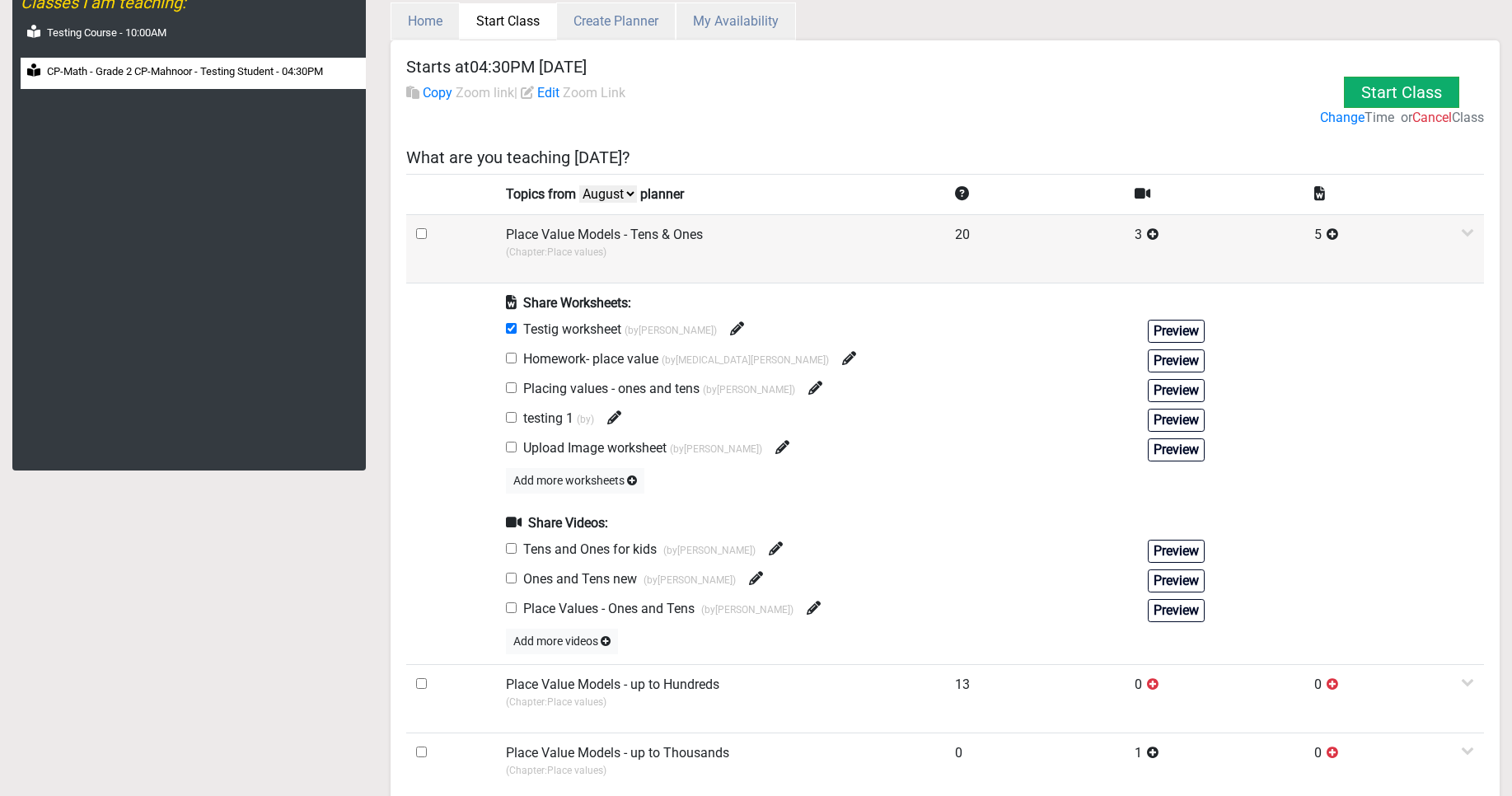
click at [464, 239] on td at bounding box center [451, 248] width 90 height 68
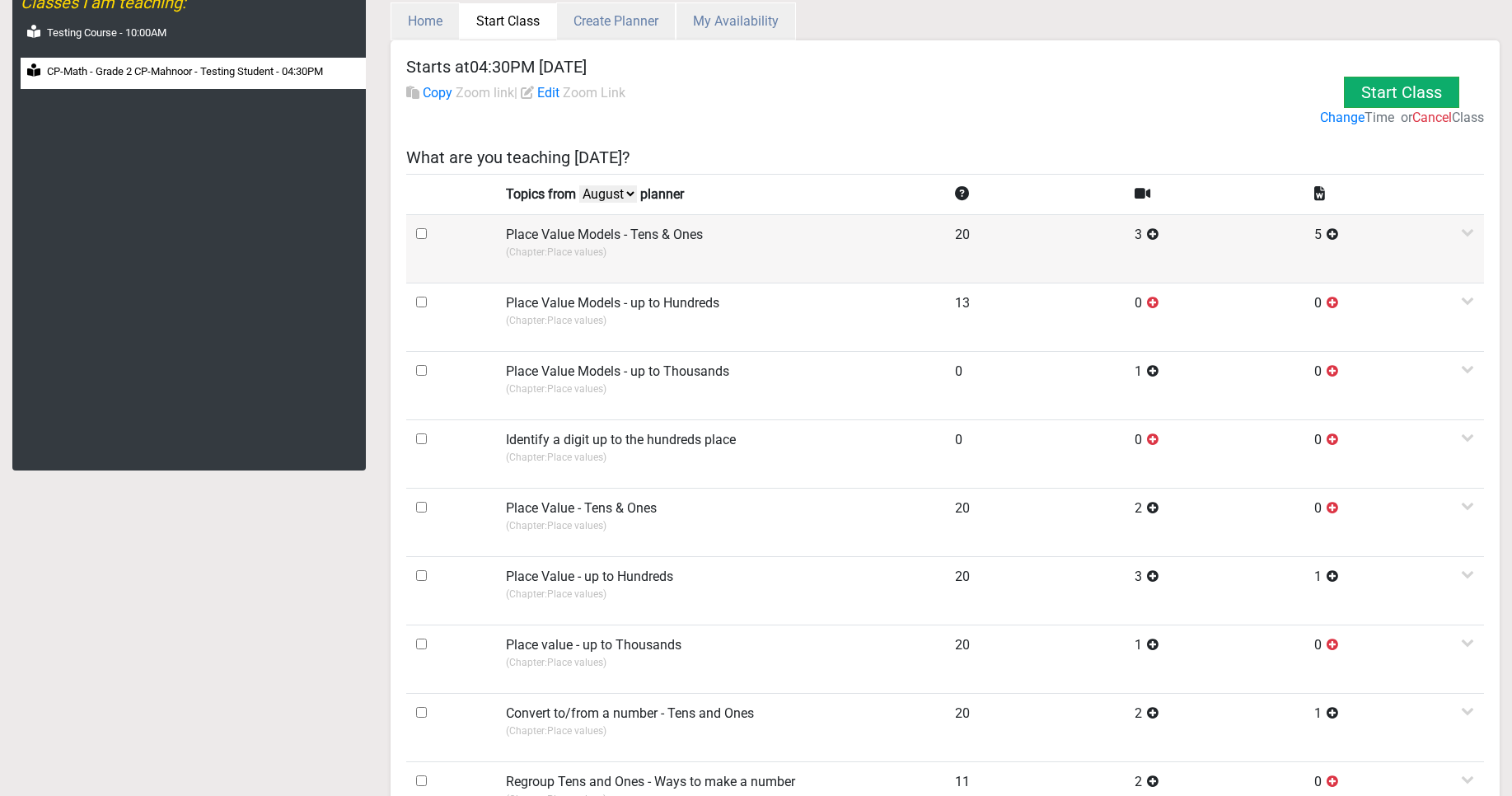
click at [423, 232] on input "checkbox" at bounding box center [422, 234] width 10 height 10
checkbox input "true"
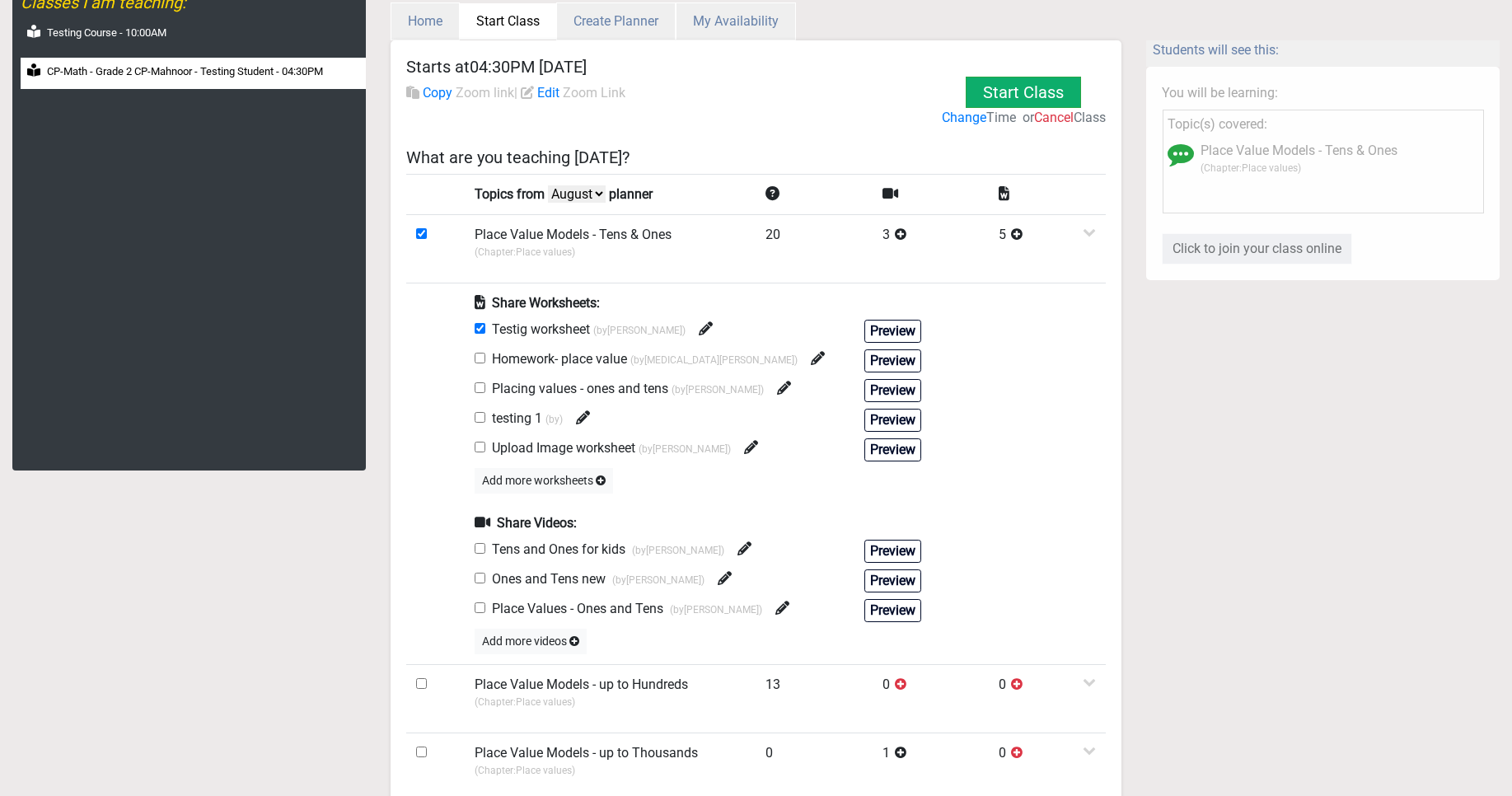
click at [478, 354] on input "checkbox" at bounding box center [480, 358] width 10 height 10
checkbox input "true"
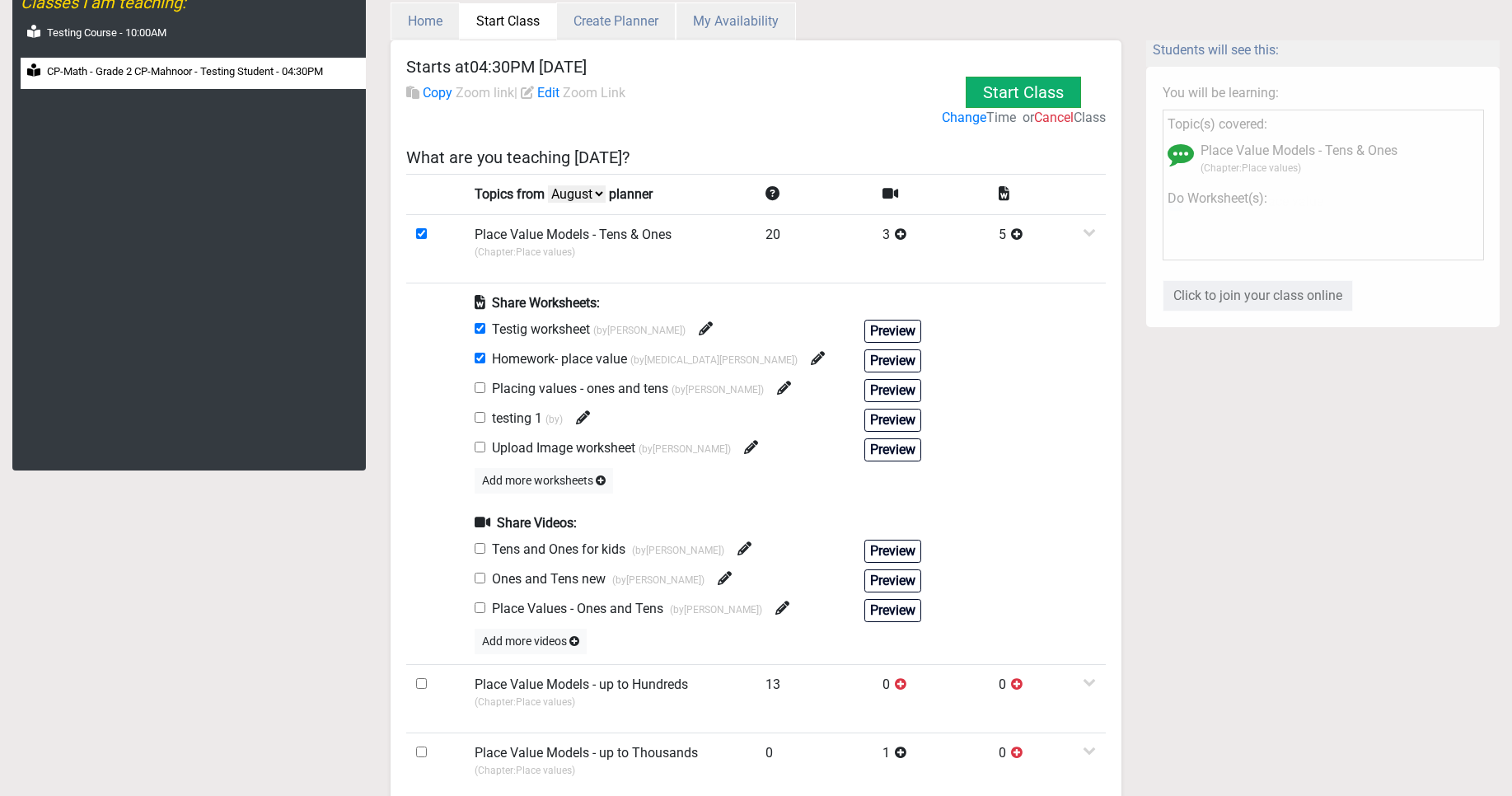
click at [477, 552] on input "checkbox" at bounding box center [480, 548] width 10 height 10
checkbox input "true"
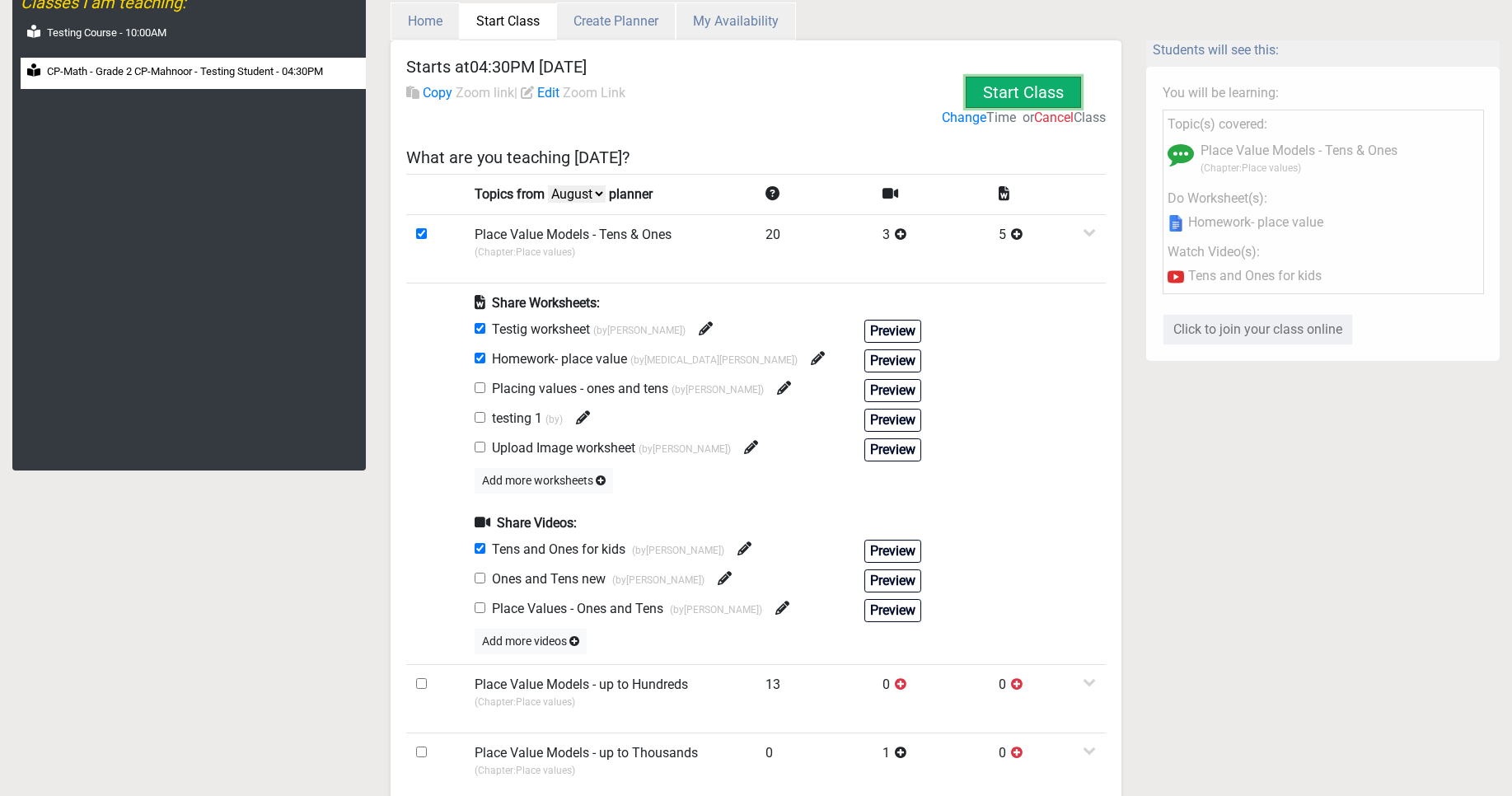
click at [1001, 101] on button "Start Class" at bounding box center [1024, 93] width 115 height 31
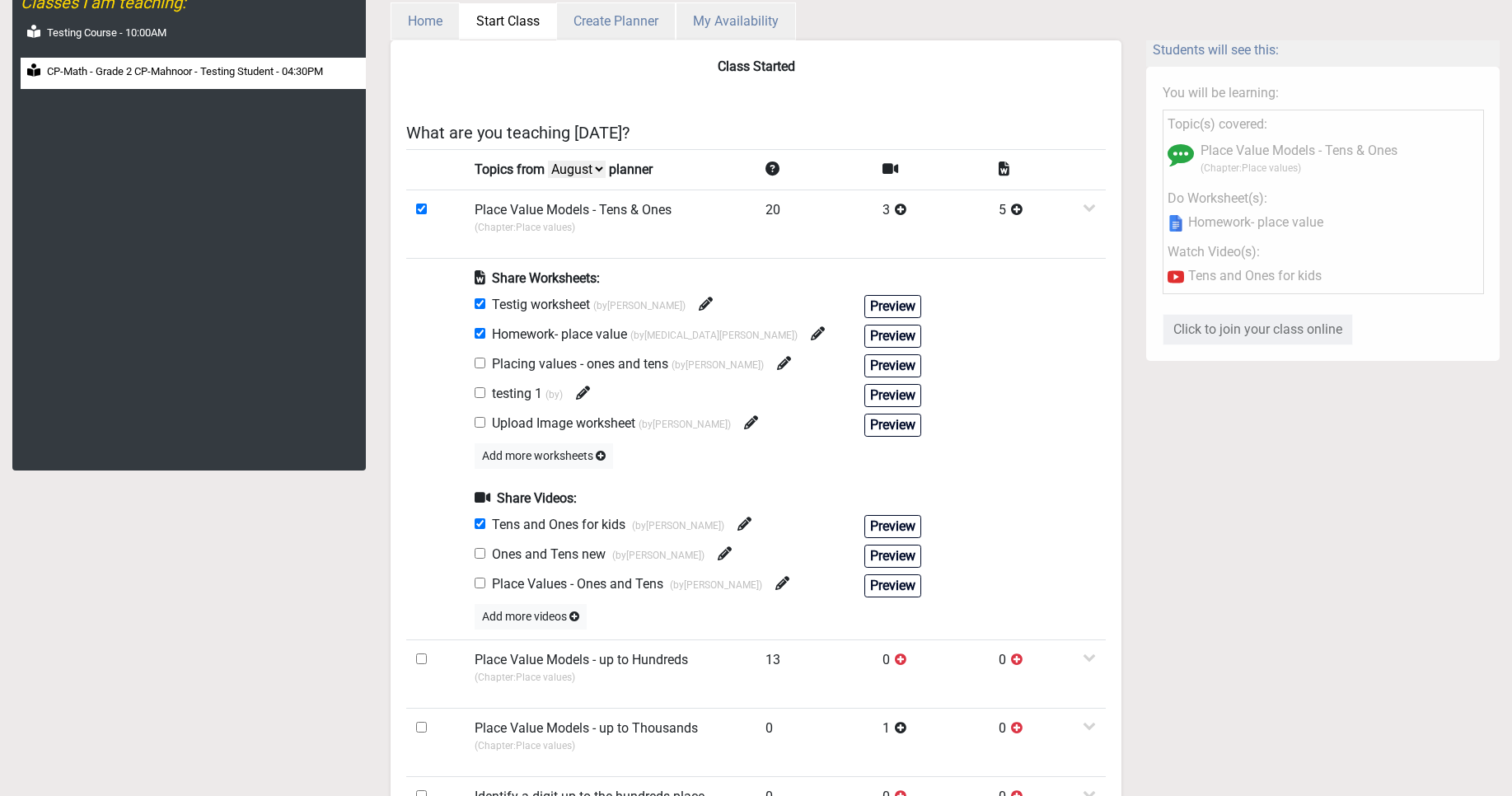
click at [513, 24] on button "Start Class" at bounding box center [508, 21] width 96 height 36
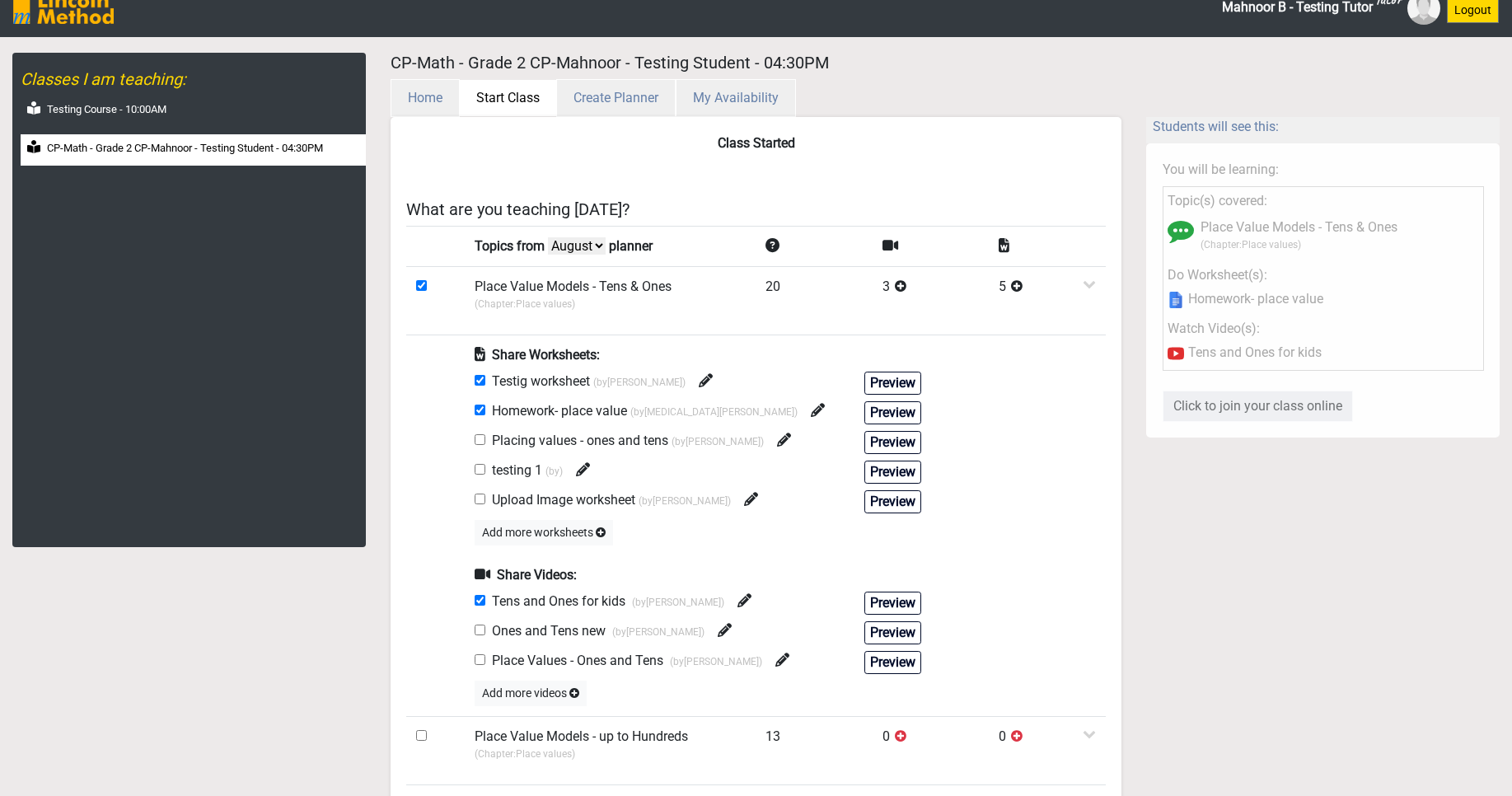
scroll to position [0, 0]
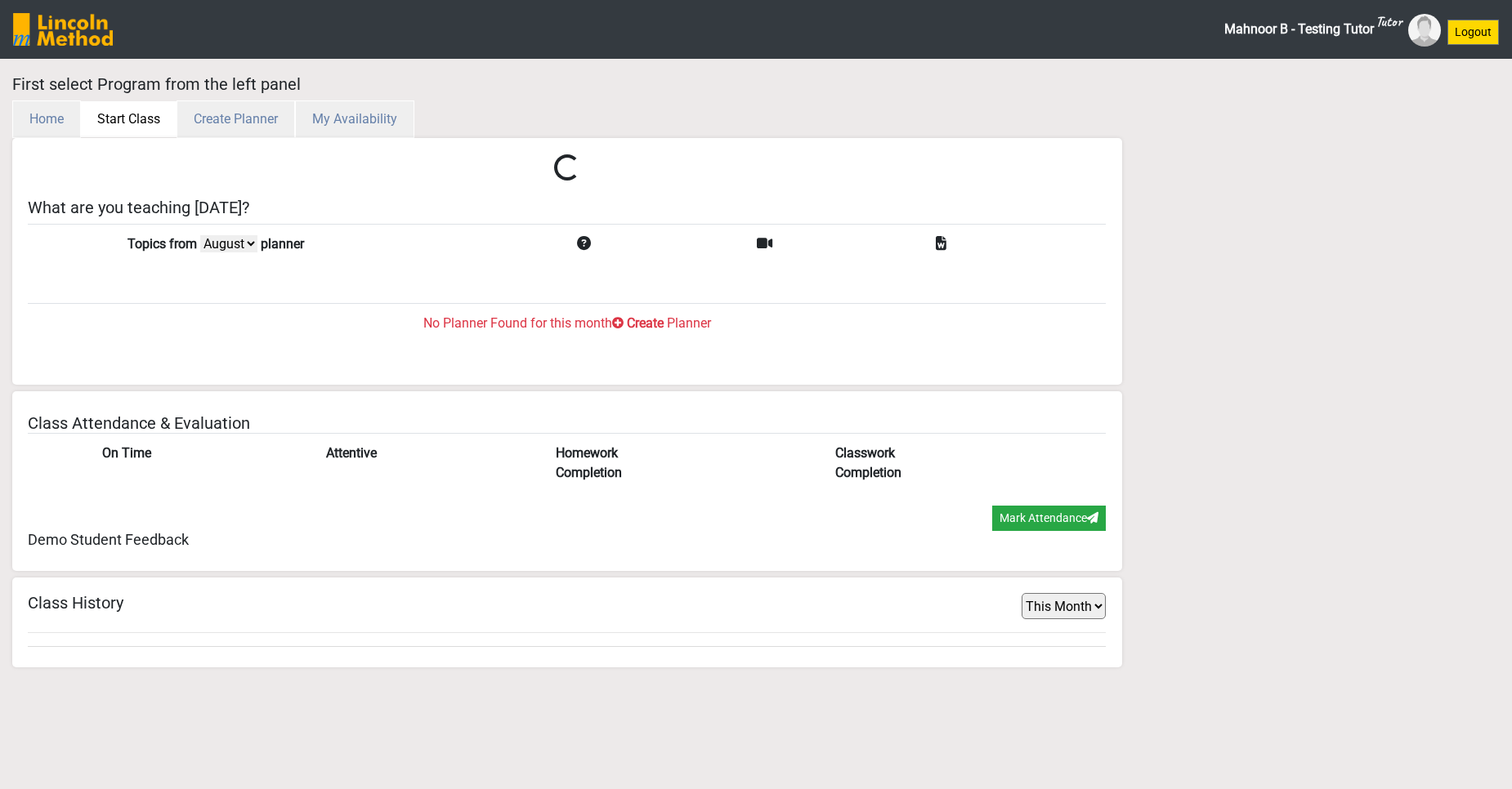
select select "month"
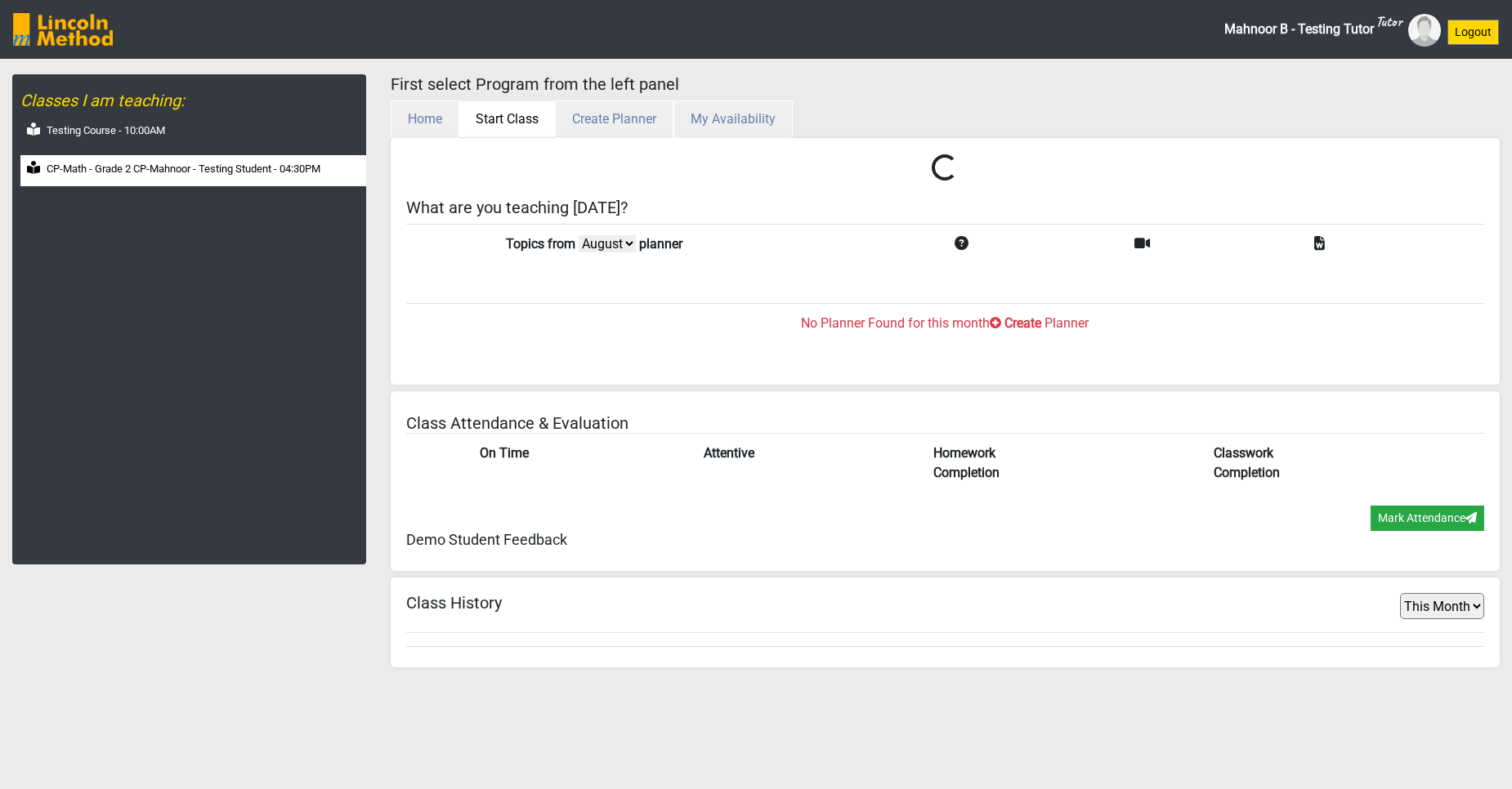
click at [114, 176] on label "CP-Math - Grade 2 CP-Mahnoor - Testing Student - 04:30PM" at bounding box center [184, 169] width 274 height 16
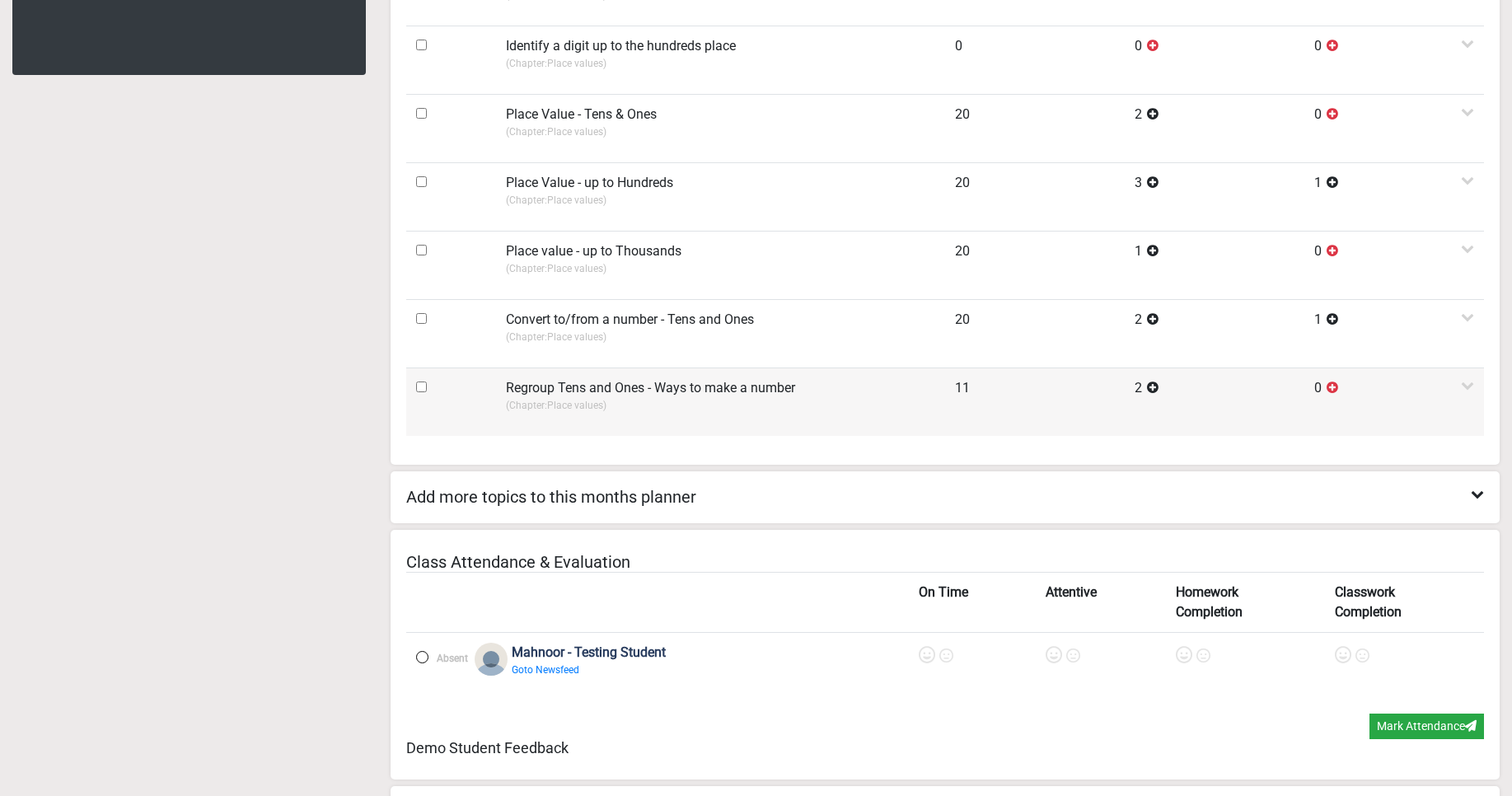
scroll to position [594, 0]
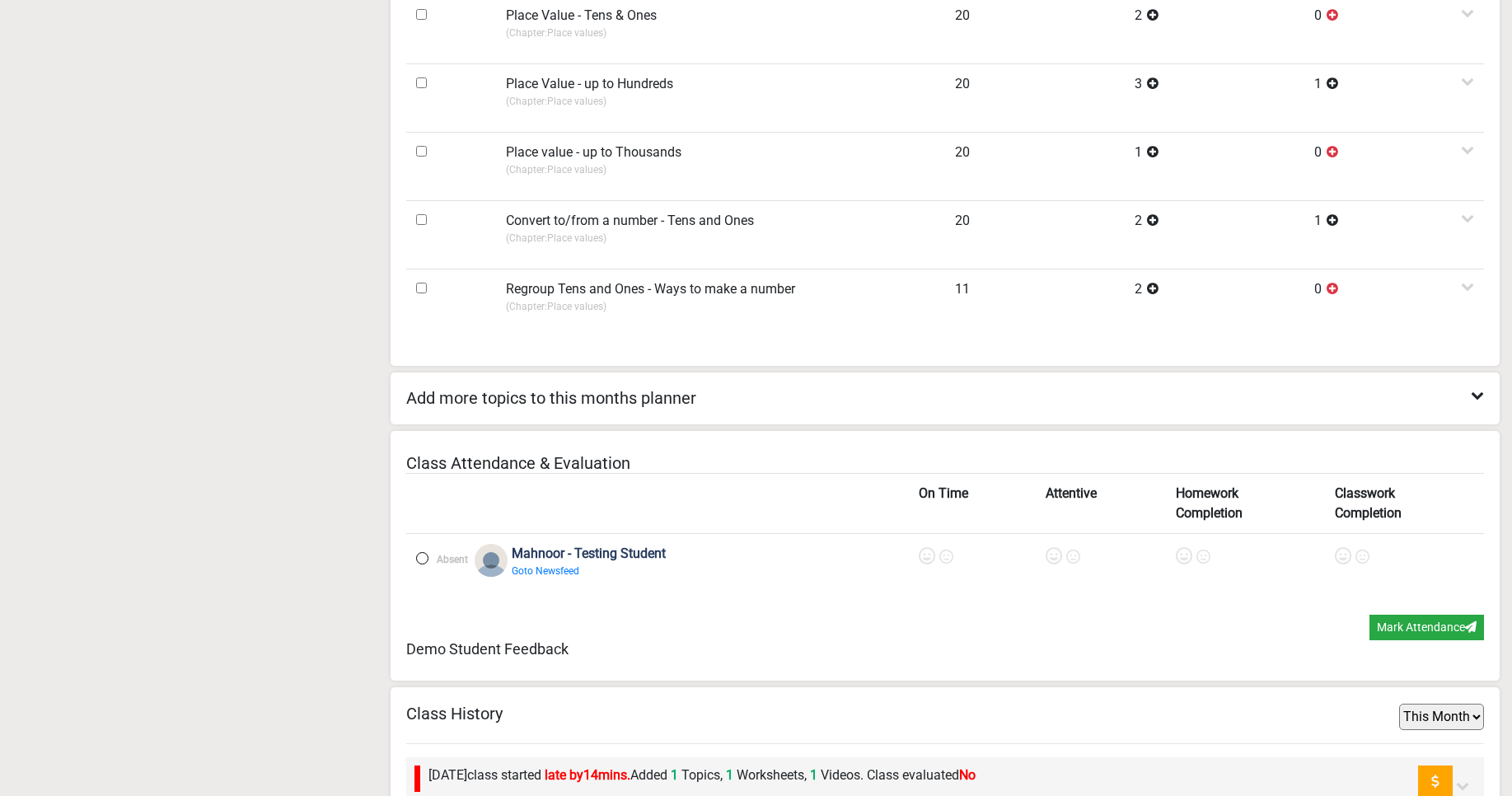
click at [428, 558] on label at bounding box center [422, 558] width 12 height 12
click at [928, 556] on icon at bounding box center [930, 556] width 17 height 17
click at [955, 560] on icon at bounding box center [956, 559] width 14 height 14
click at [1051, 558] on icon at bounding box center [1056, 556] width 17 height 17
click at [1077, 555] on icon at bounding box center [1082, 559] width 14 height 14
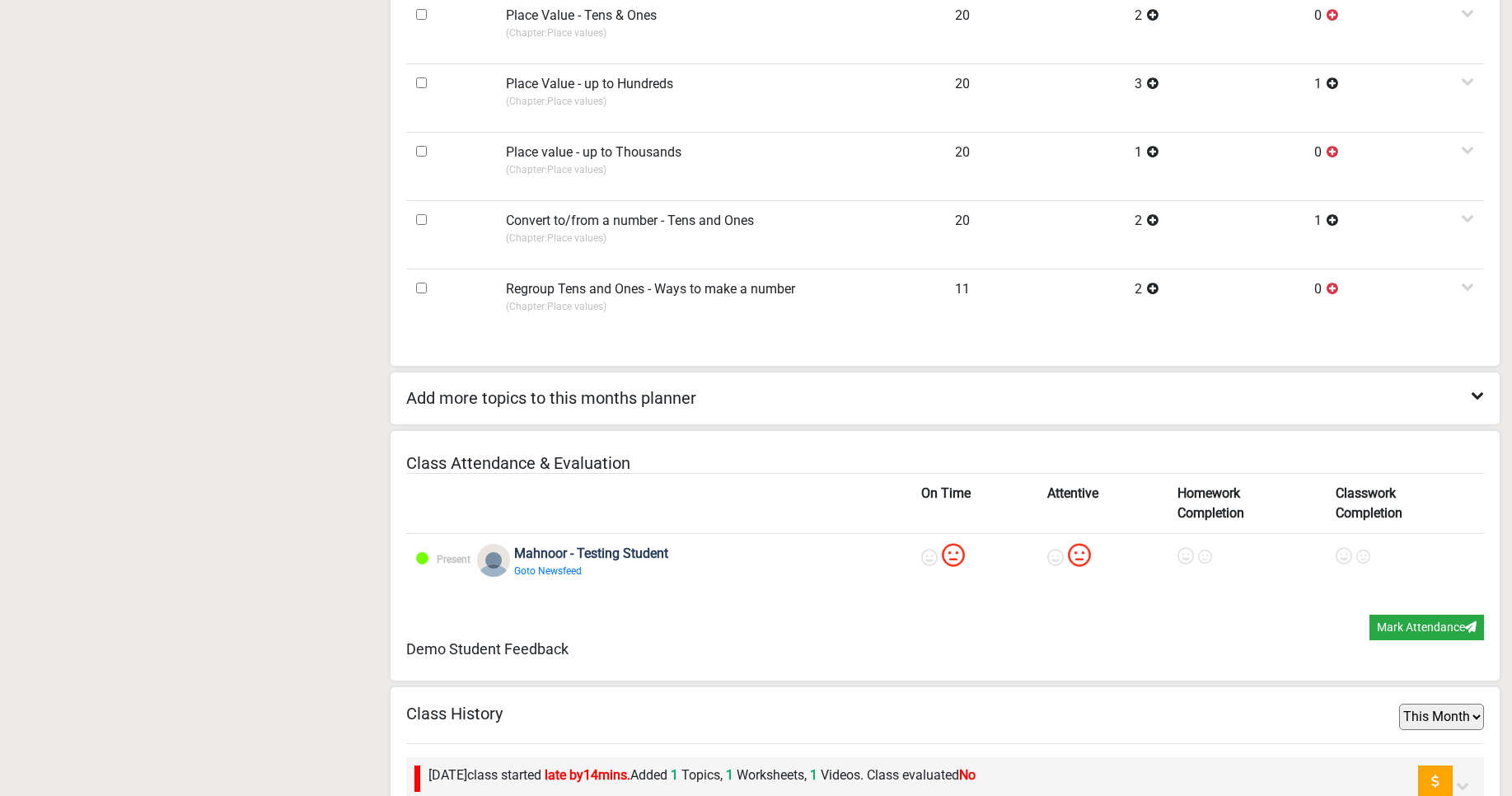
click at [1180, 556] on icon at bounding box center [1186, 556] width 17 height 17
click at [1346, 554] on icon at bounding box center [1344, 556] width 17 height 17
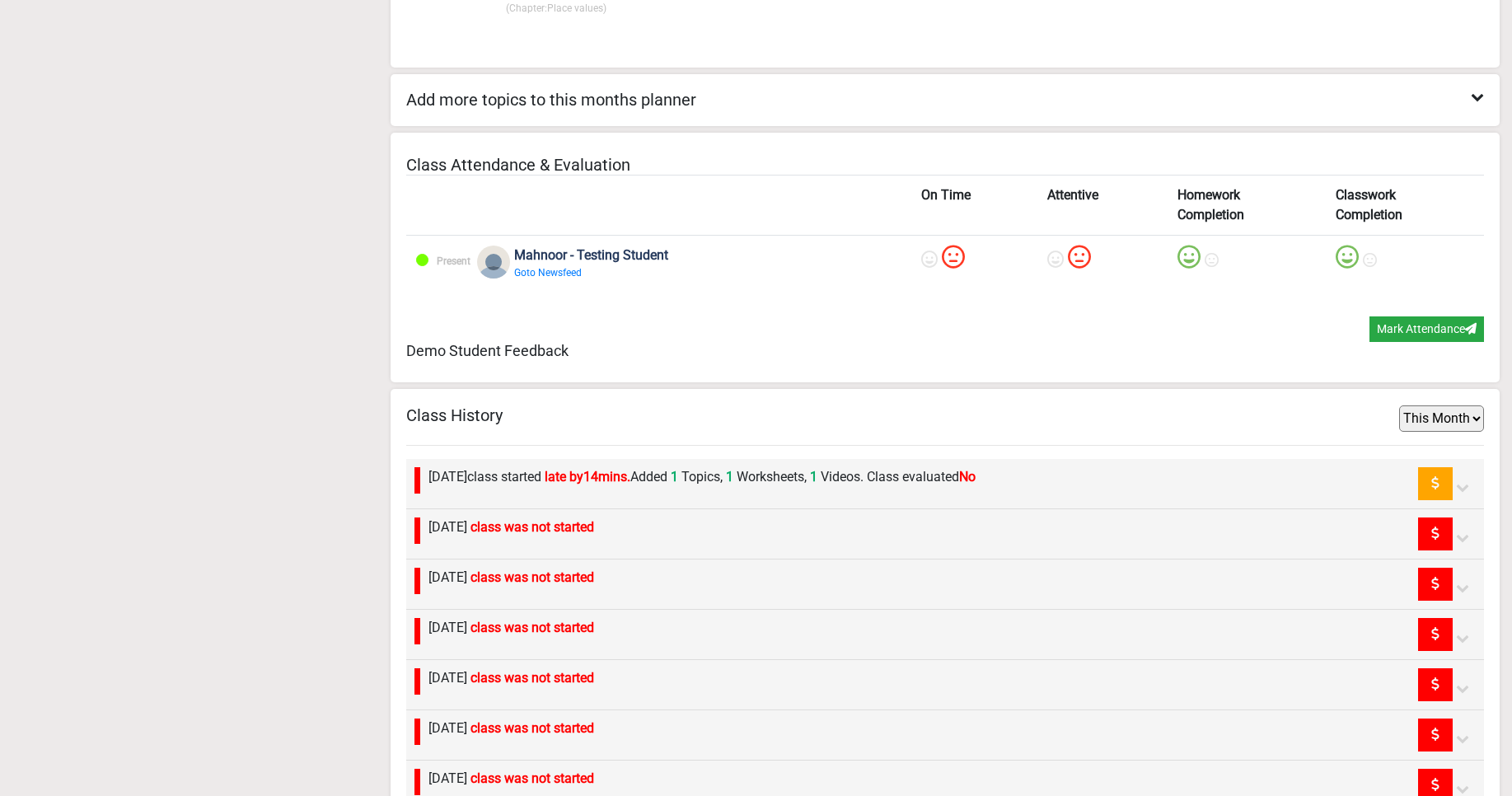
scroll to position [989, 0]
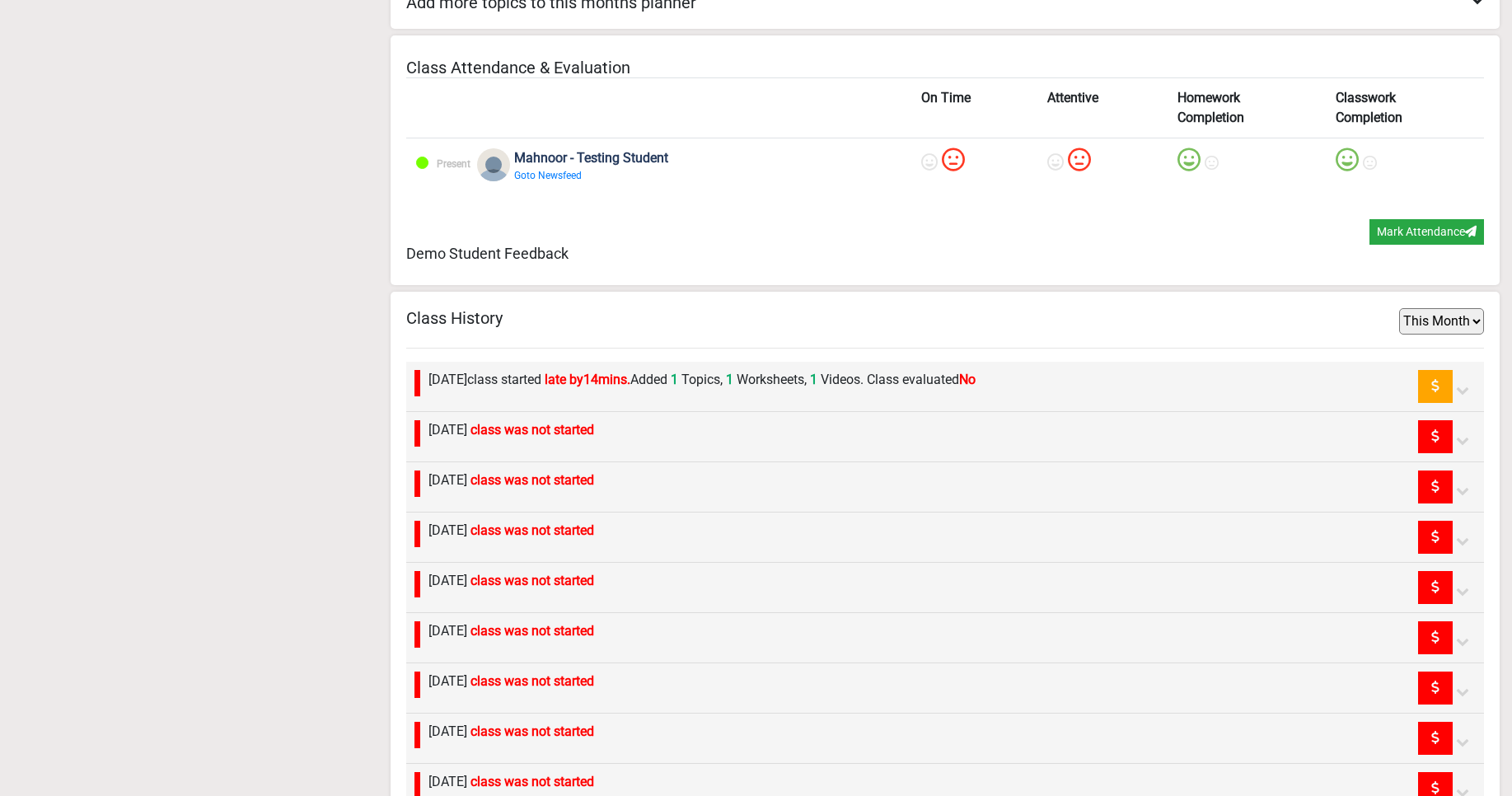
click at [1460, 440] on icon at bounding box center [1462, 440] width 13 height 13
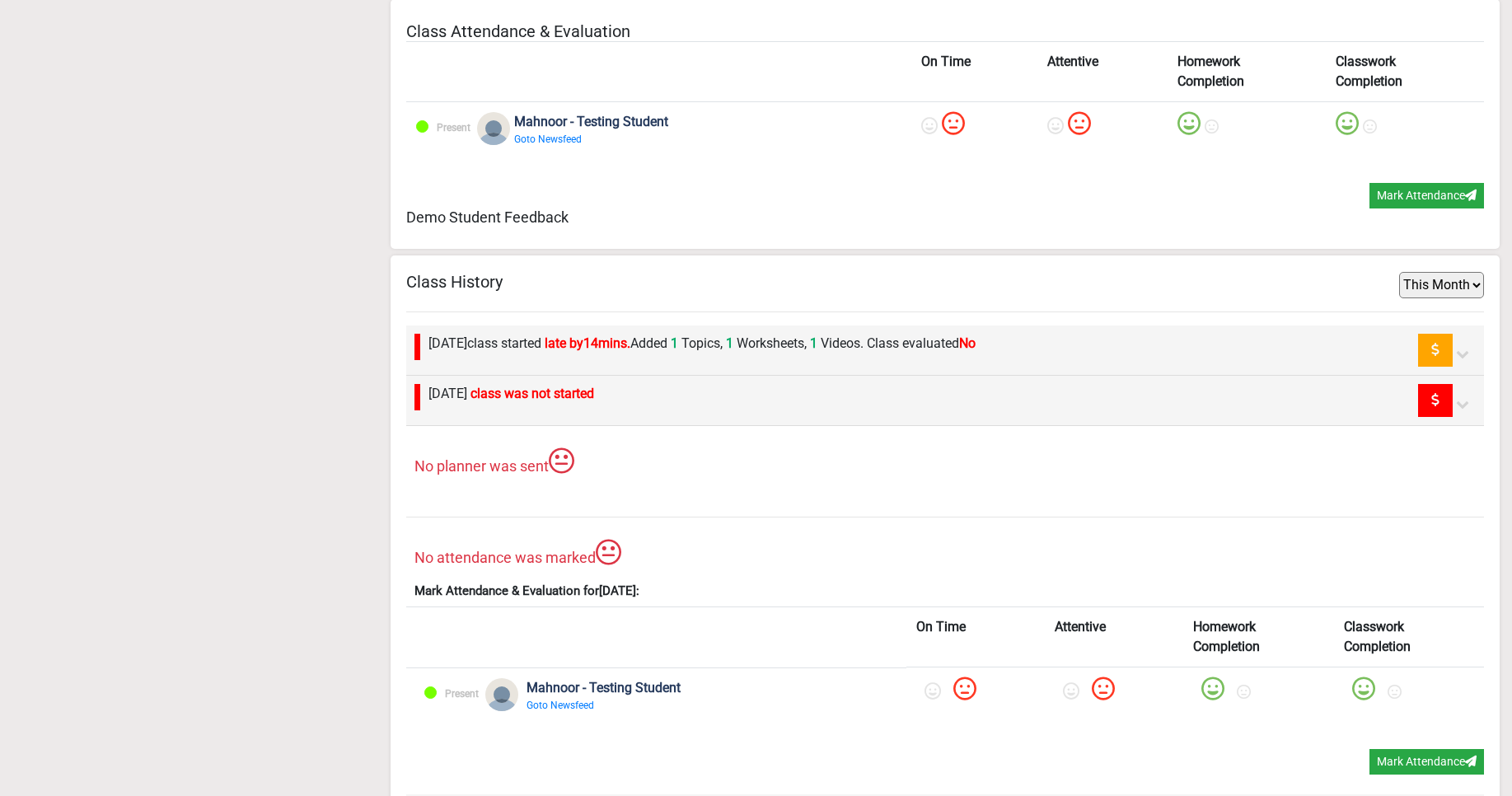
scroll to position [1088, 0]
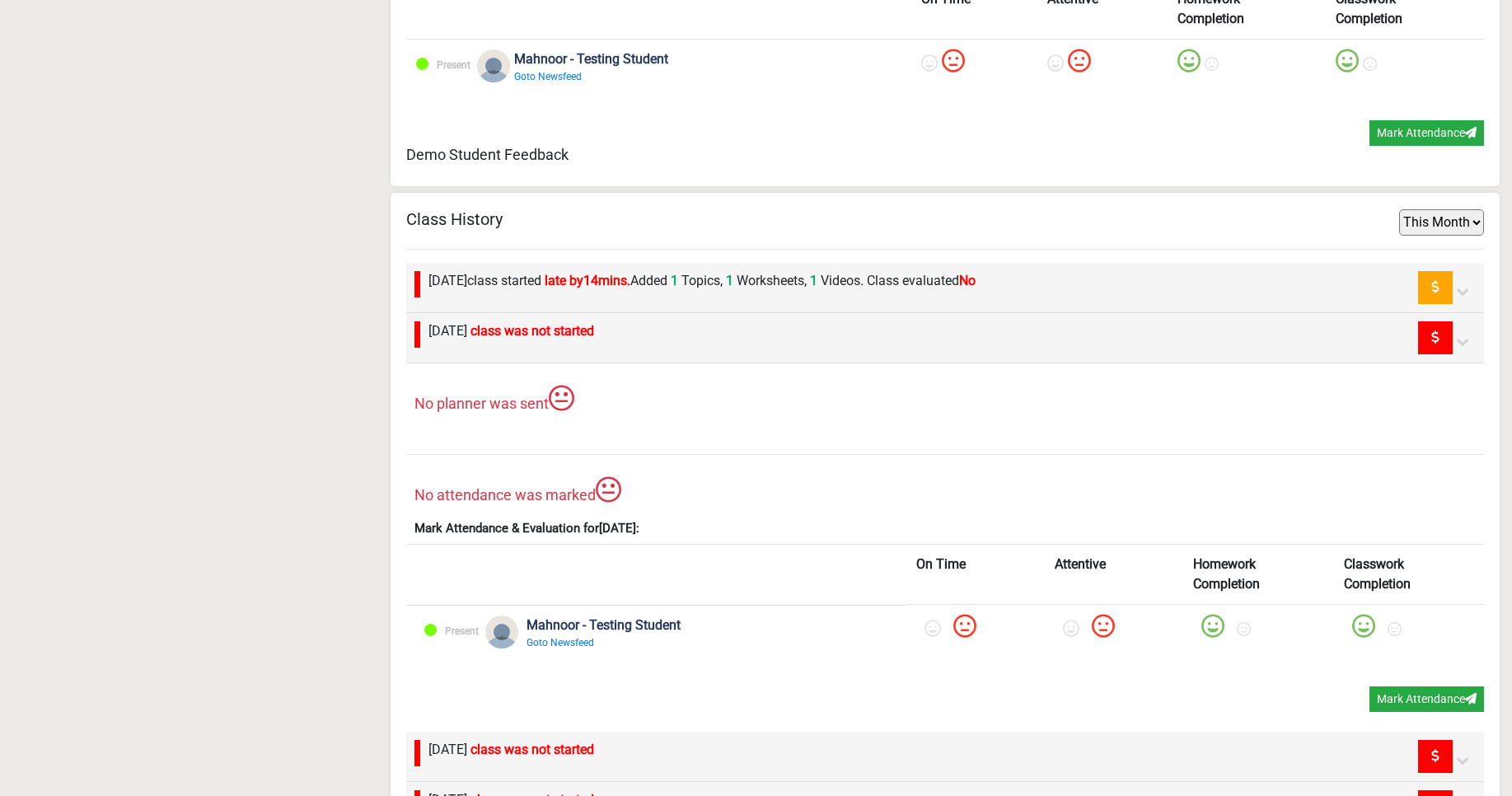
click at [1464, 342] on icon at bounding box center [1462, 341] width 13 height 13
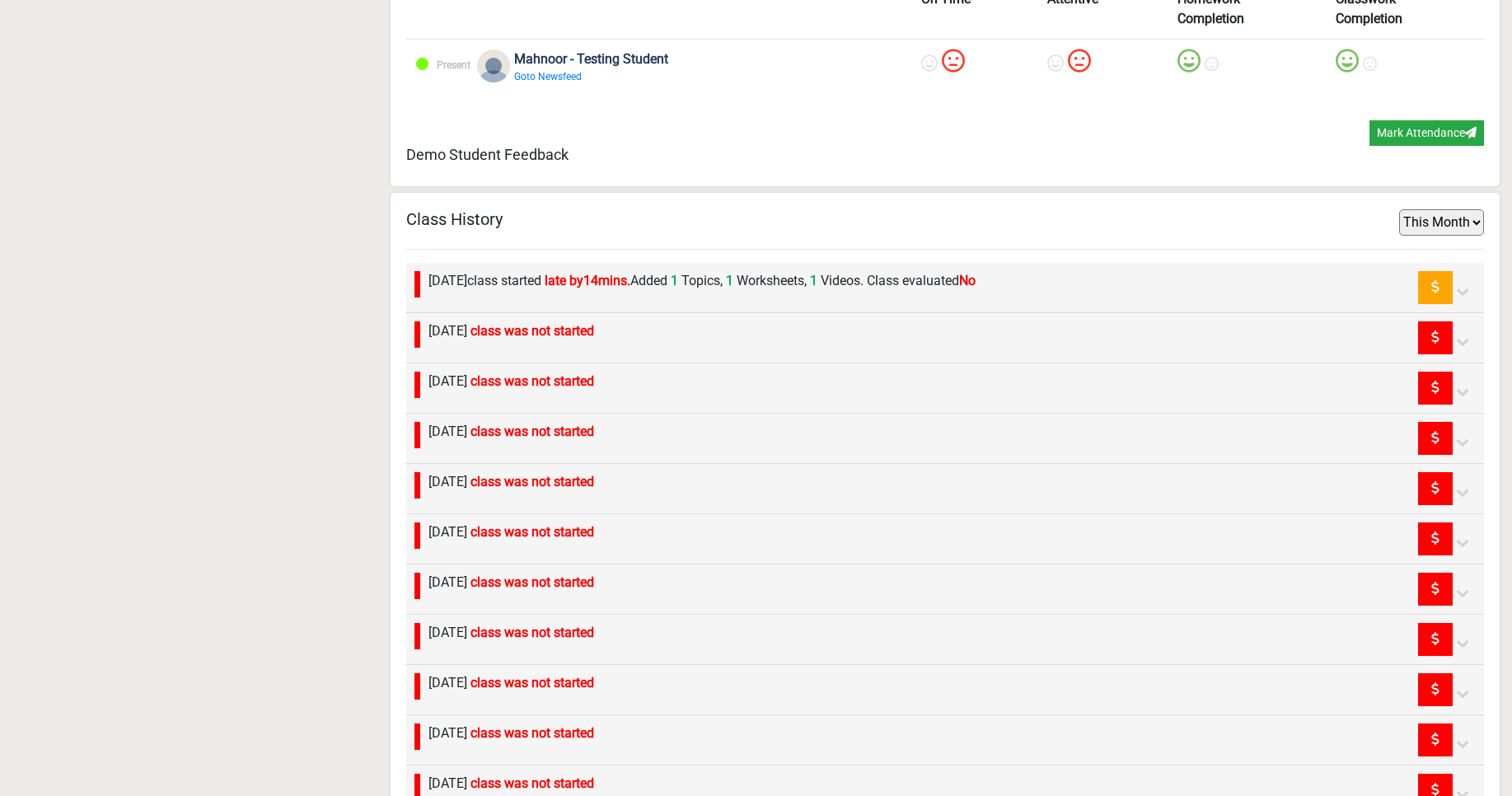
click at [1460, 290] on icon at bounding box center [1462, 290] width 13 height 13
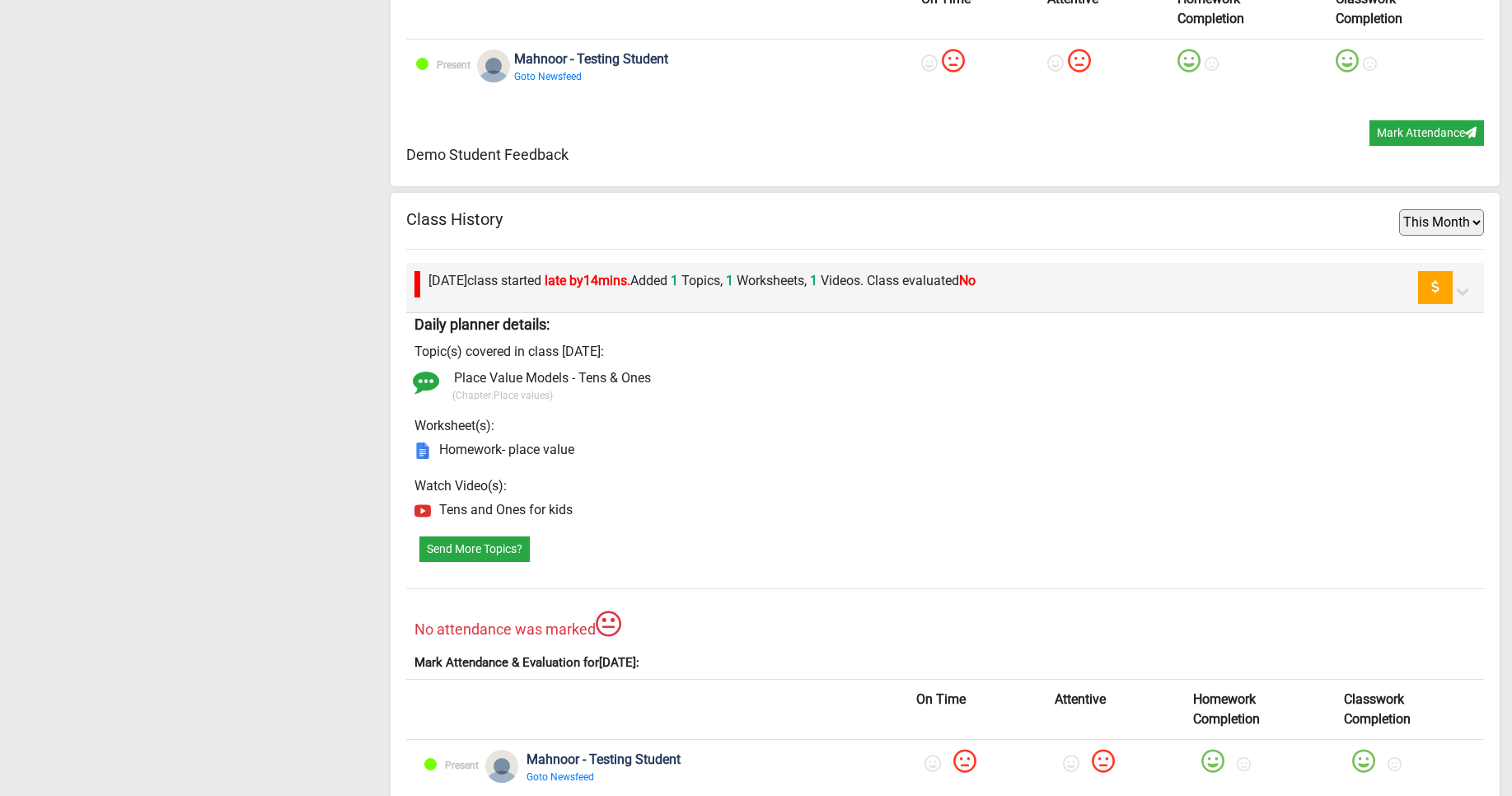
click at [1460, 289] on icon at bounding box center [1462, 290] width 13 height 13
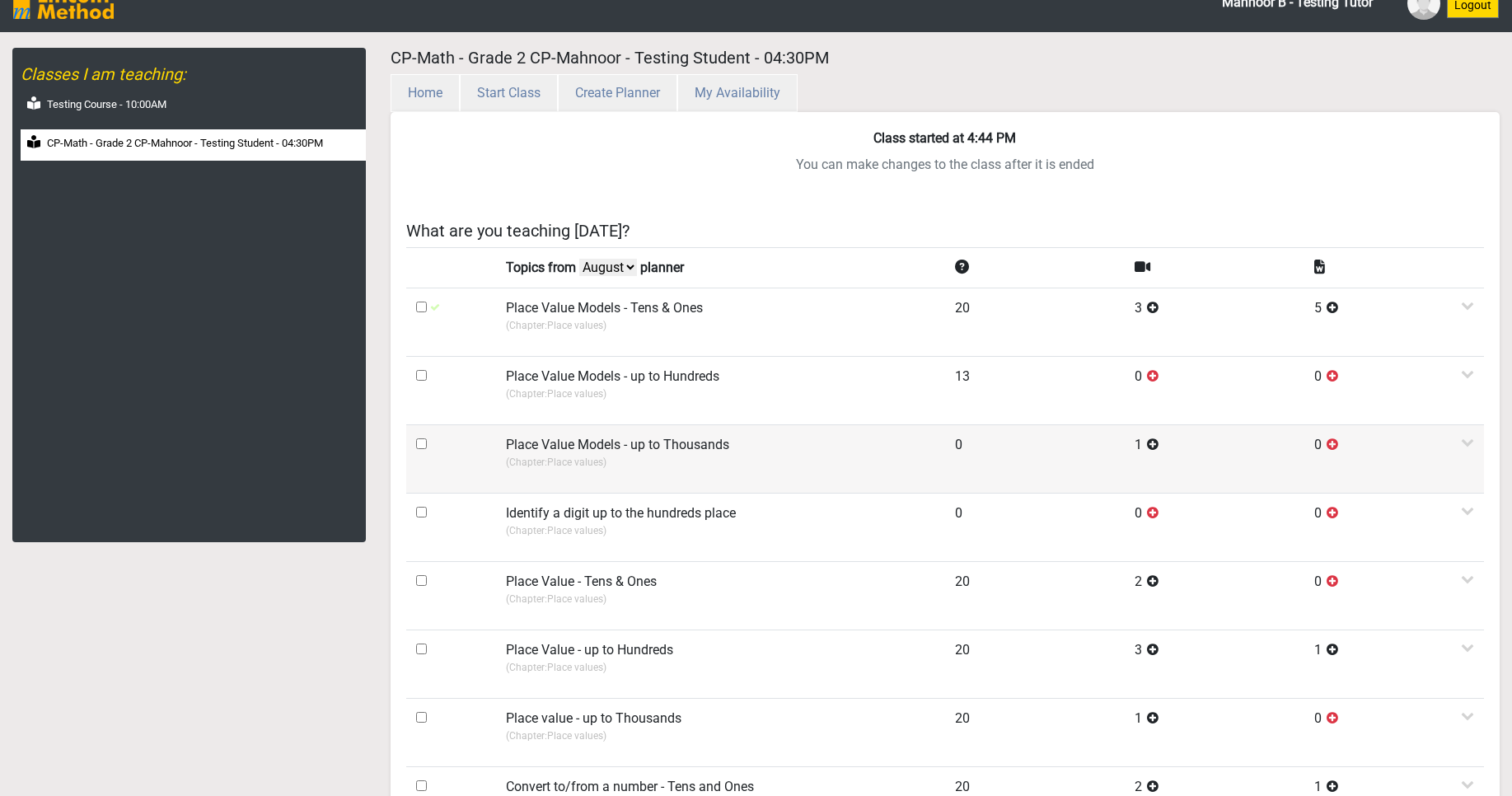
scroll to position [17, 0]
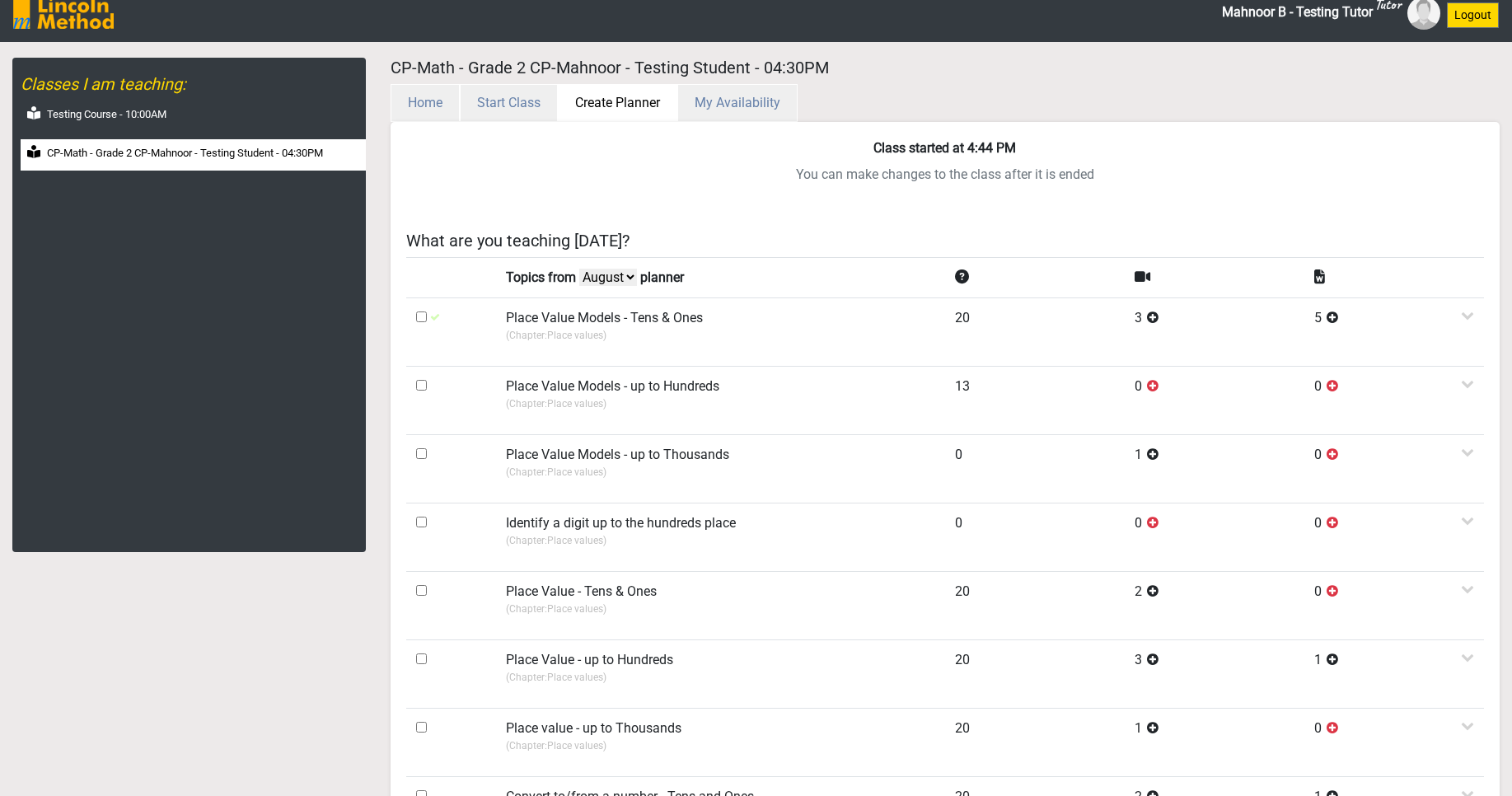
click at [628, 105] on button "Create Planner" at bounding box center [617, 102] width 120 height 38
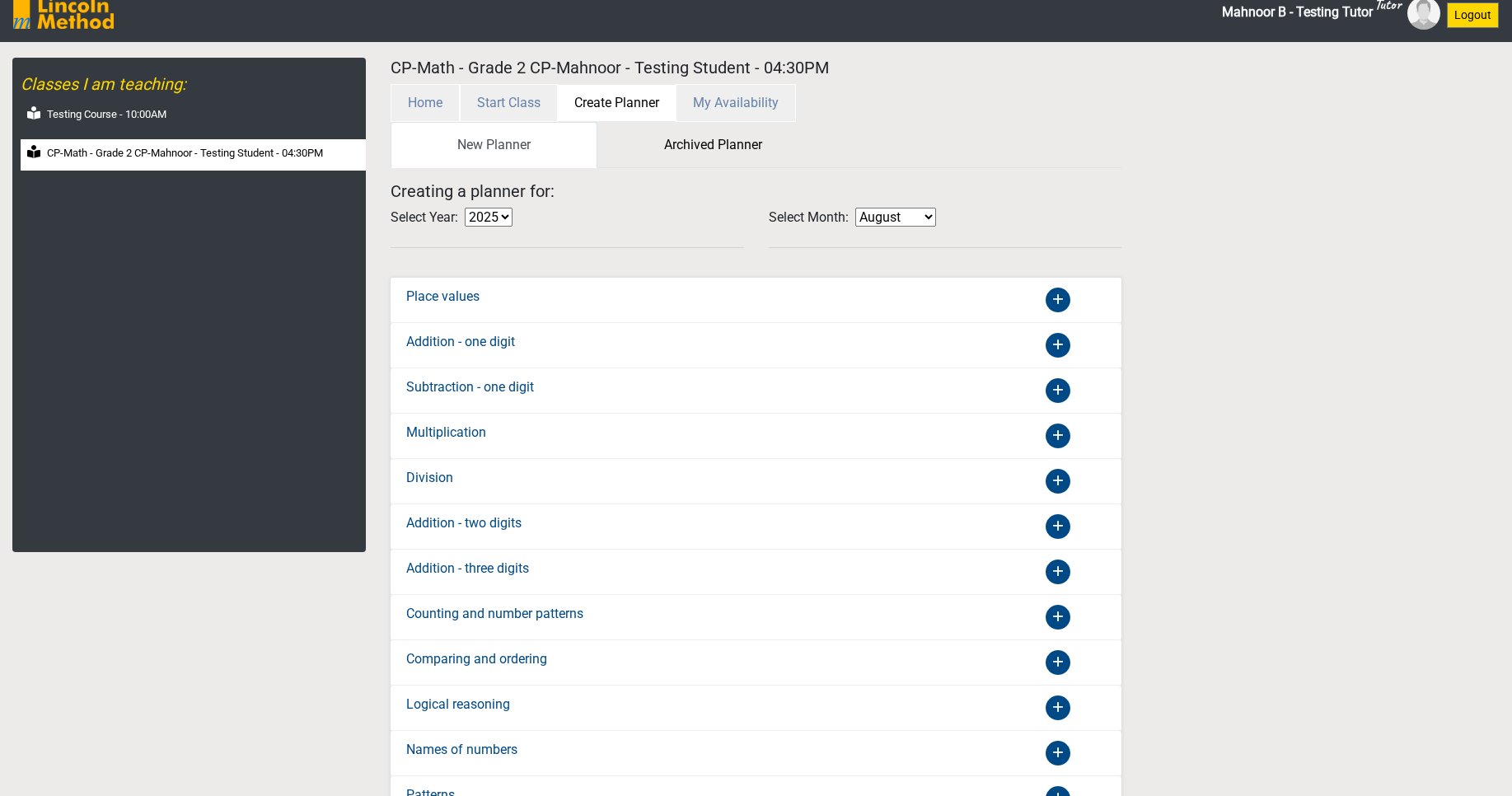
click at [701, 150] on link "Archived Planner" at bounding box center [713, 144] width 232 height 46
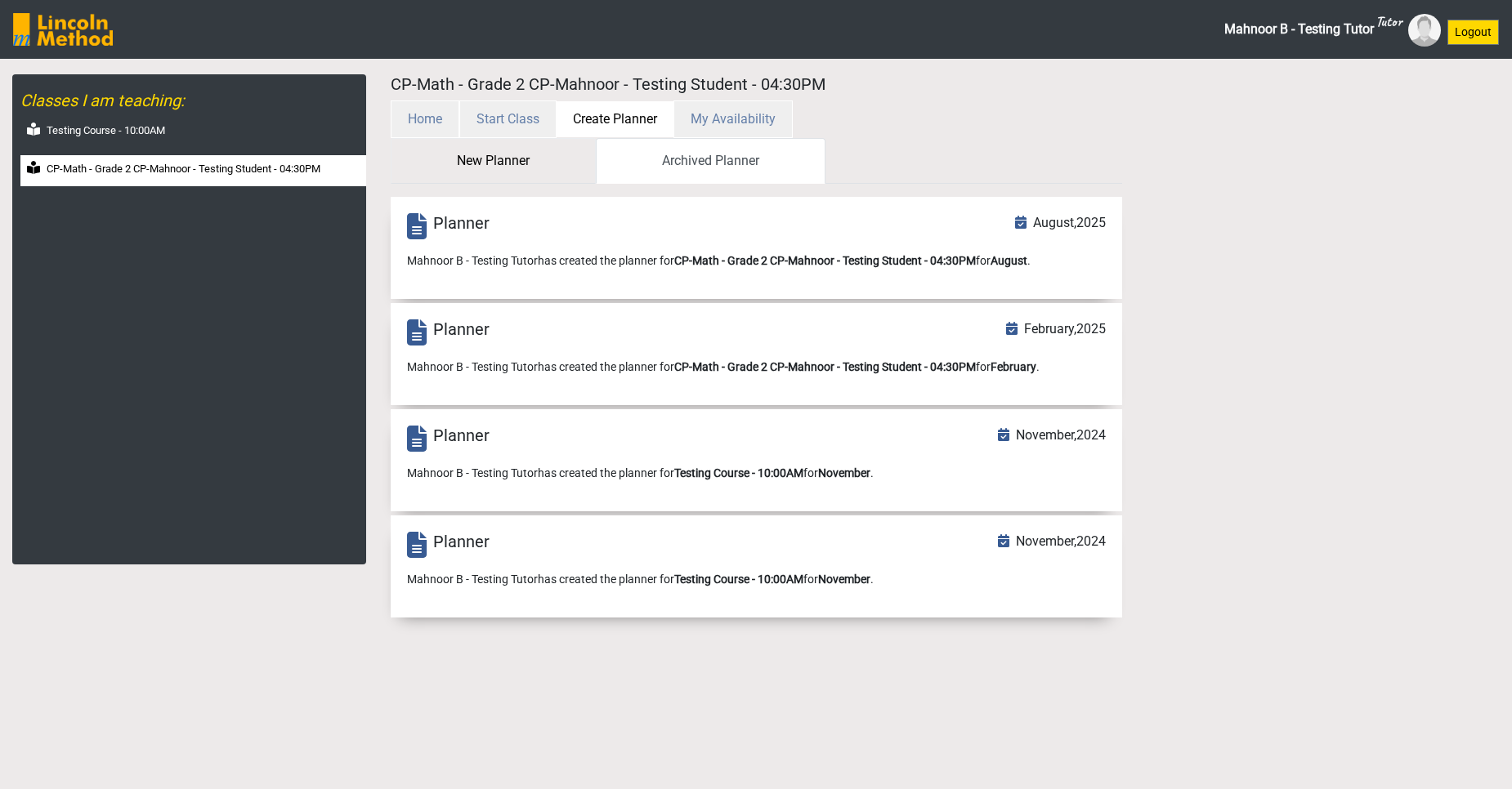
click at [518, 166] on link "New Planner" at bounding box center [492, 160] width 205 height 46
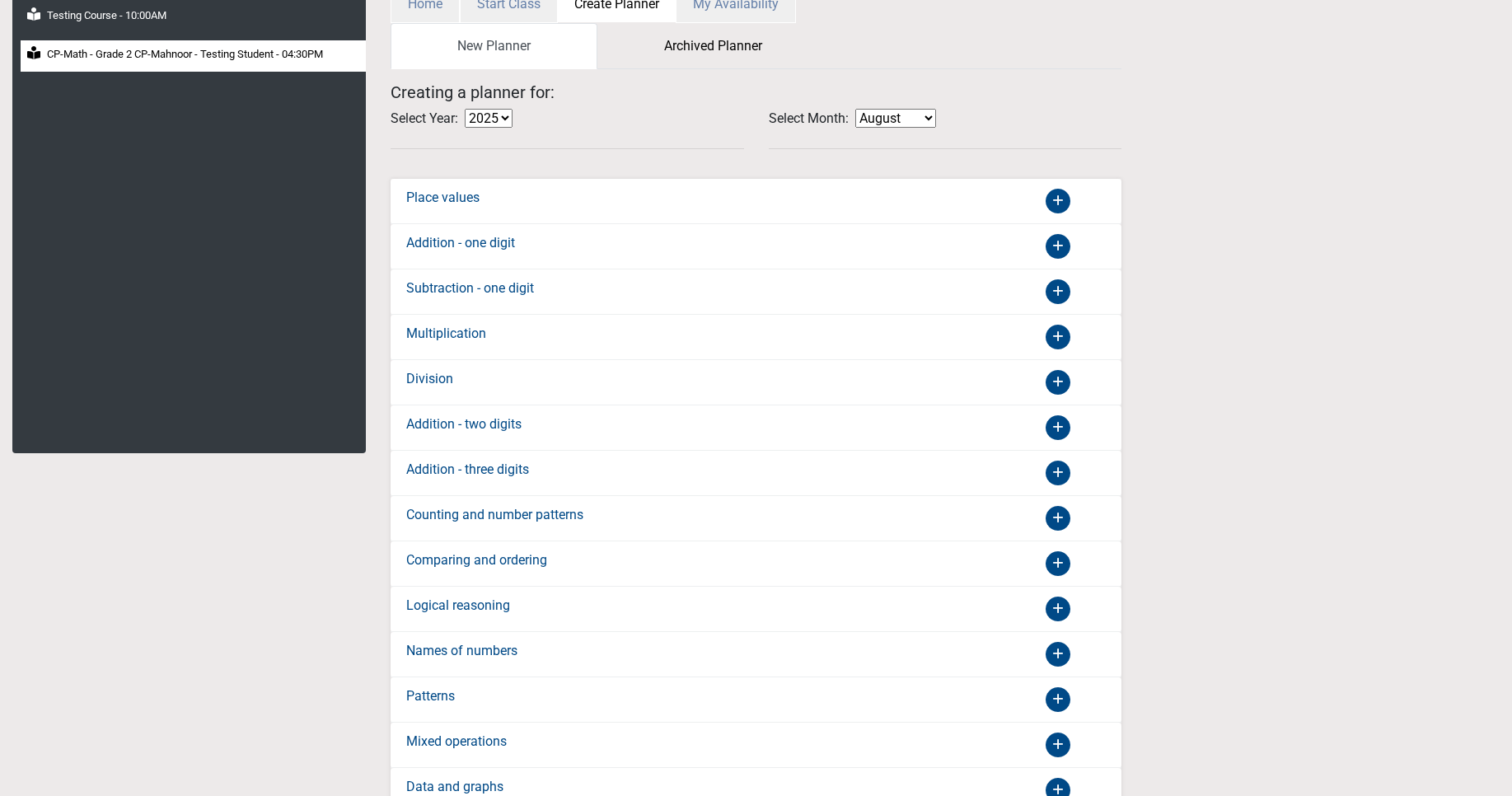
scroll to position [17, 0]
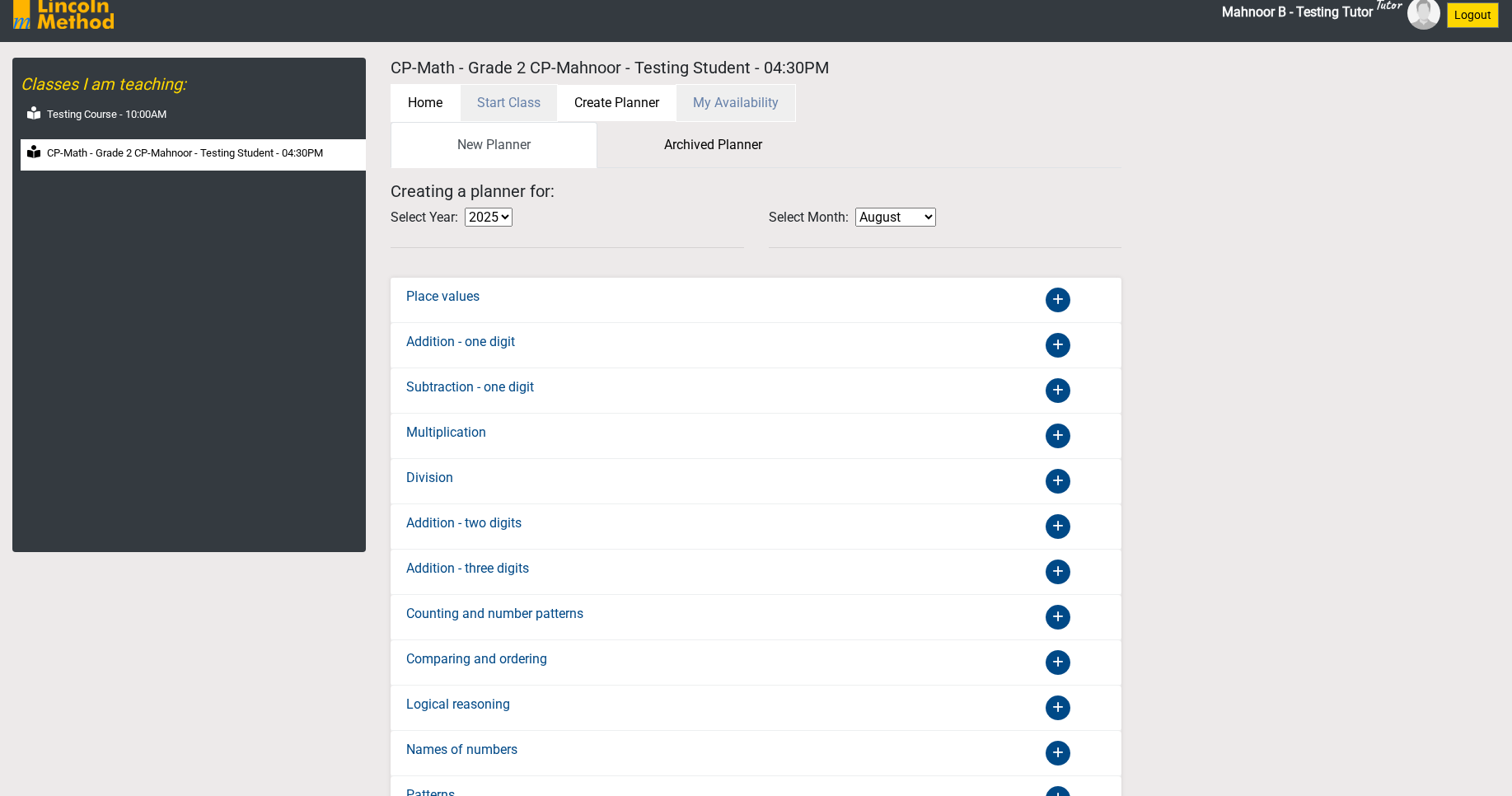
click at [437, 108] on button "Home" at bounding box center [425, 102] width 69 height 38
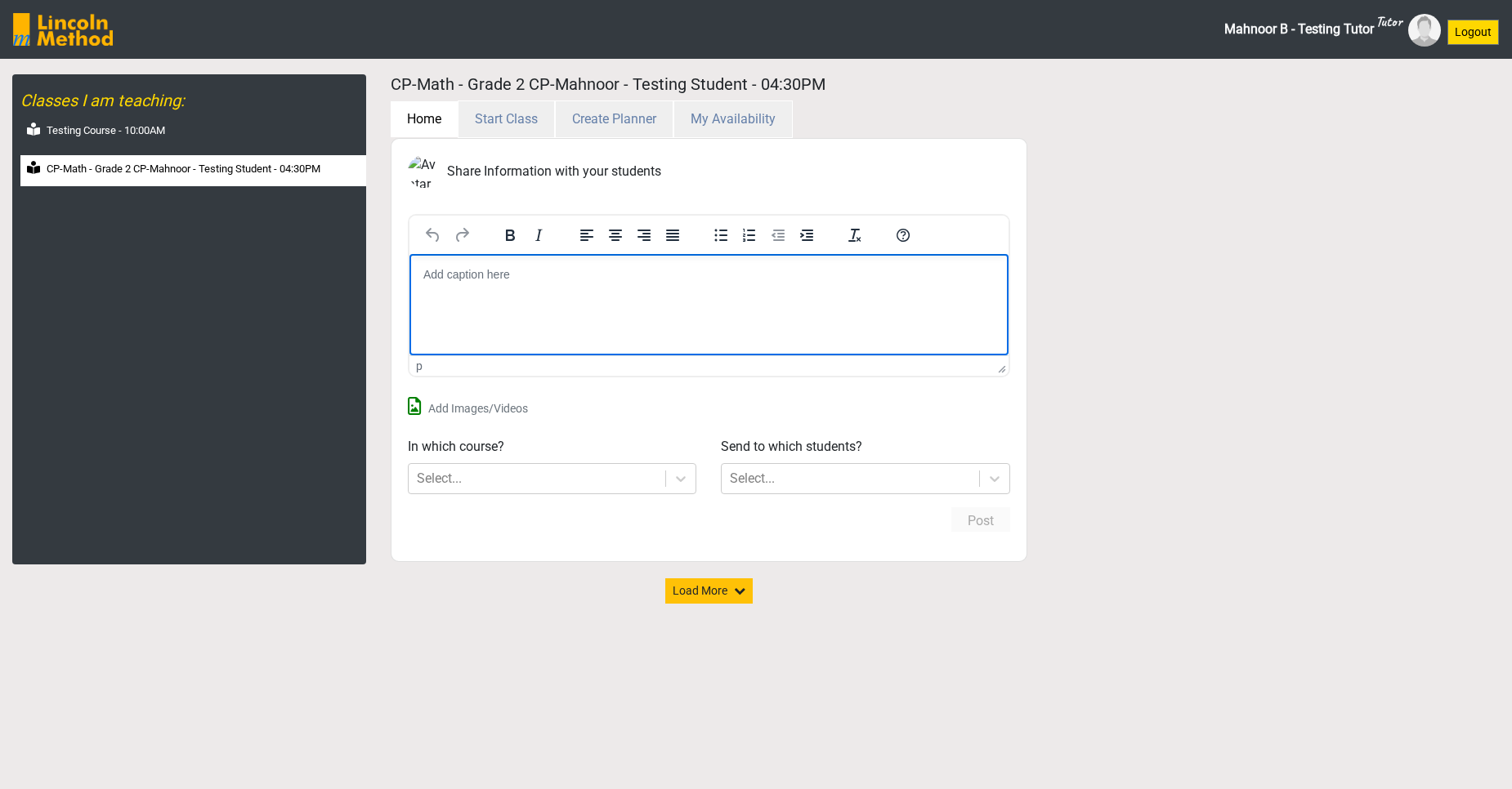
click at [523, 291] on html at bounding box center [707, 275] width 599 height 42
click at [493, 295] on html at bounding box center [707, 275] width 599 height 42
click at [622, 297] on html at bounding box center [707, 275] width 599 height 42
click at [673, 480] on icon at bounding box center [681, 479] width 16 height 16
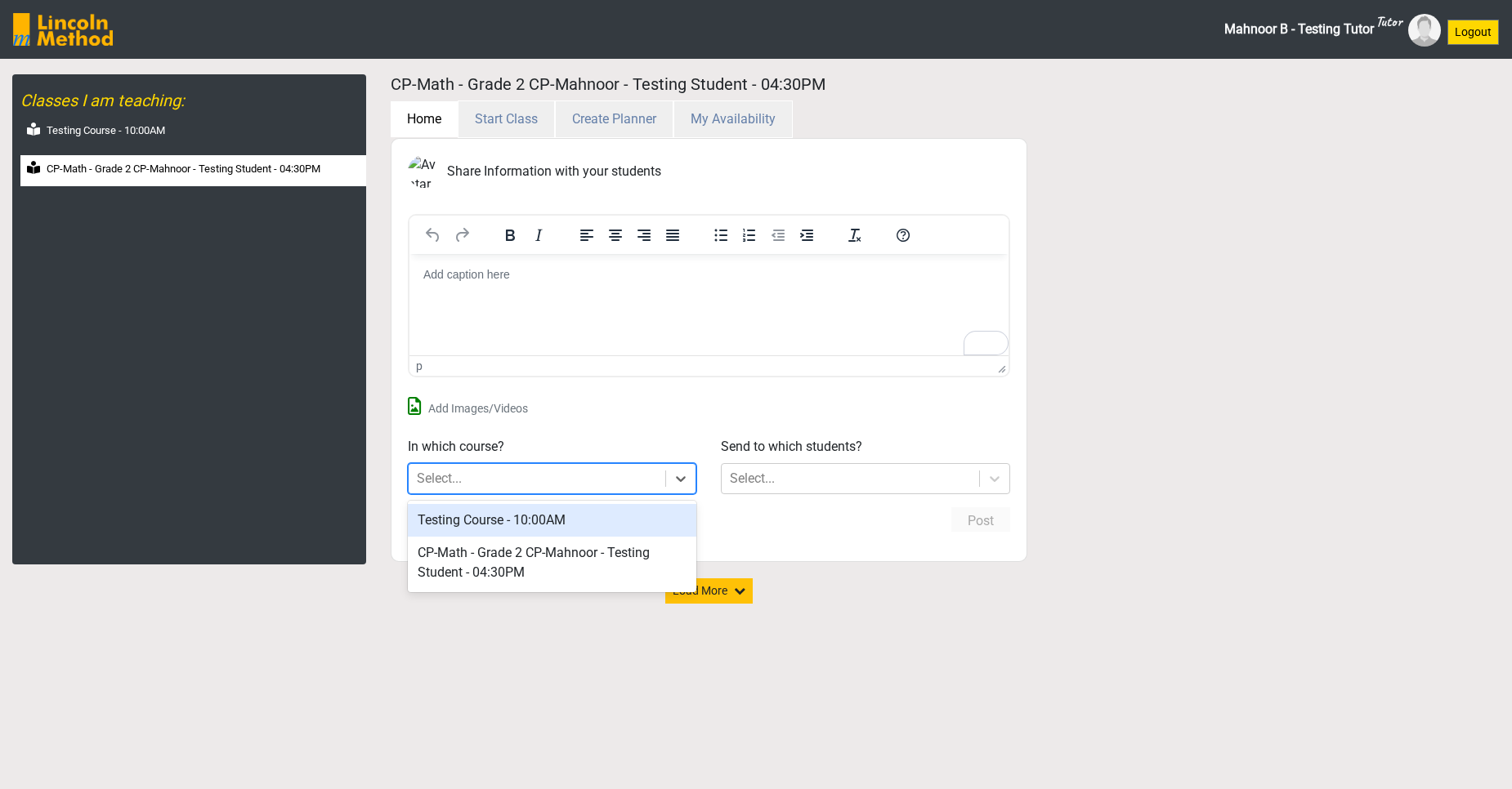
click at [635, 510] on div "Testing Course - 10:00AM" at bounding box center [552, 520] width 290 height 33
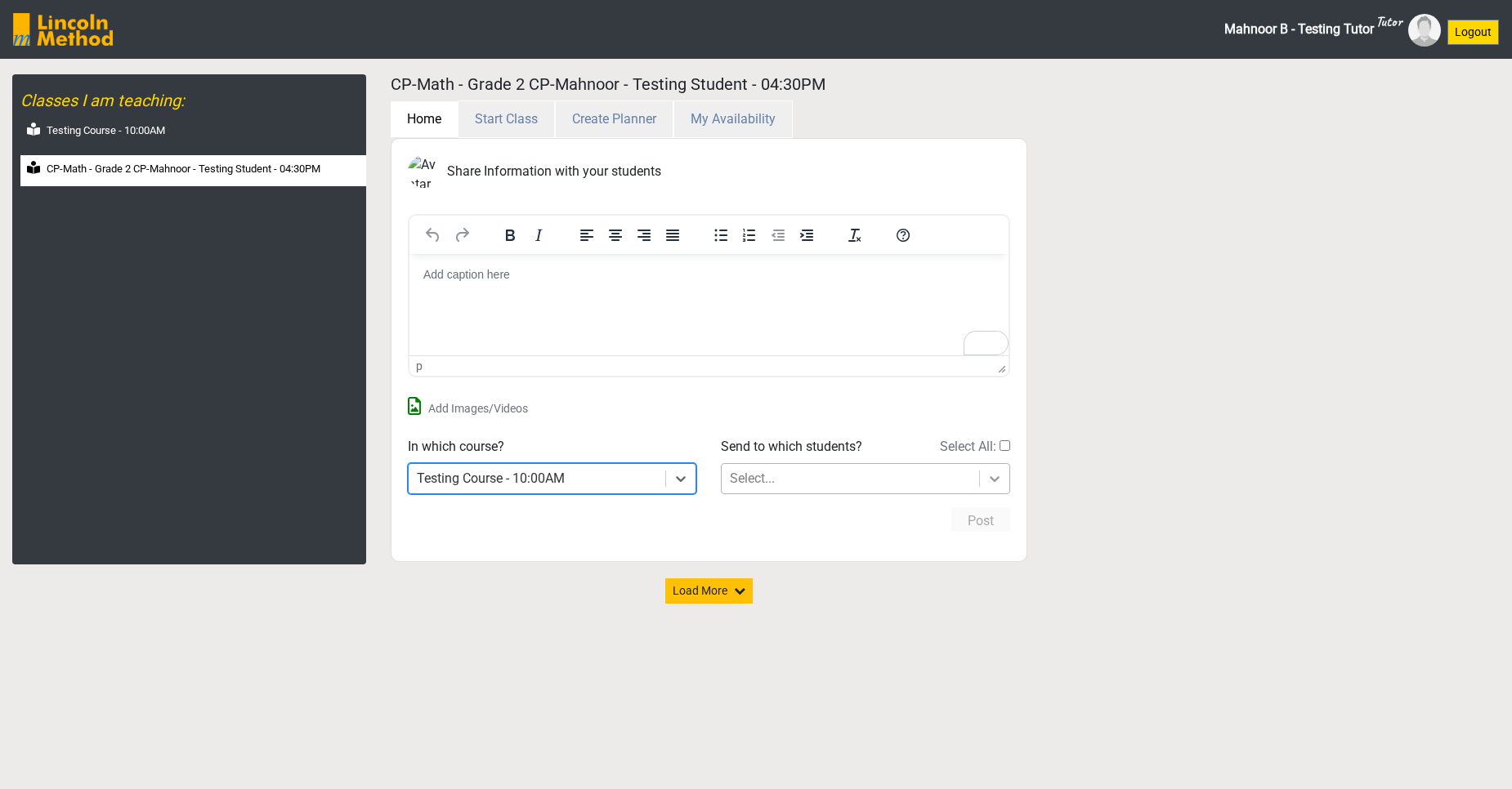
click at [984, 481] on div at bounding box center [994, 479] width 29 height 29
click at [1008, 447] on input "Select All:" at bounding box center [1005, 446] width 10 height 10
checkbox input "true"
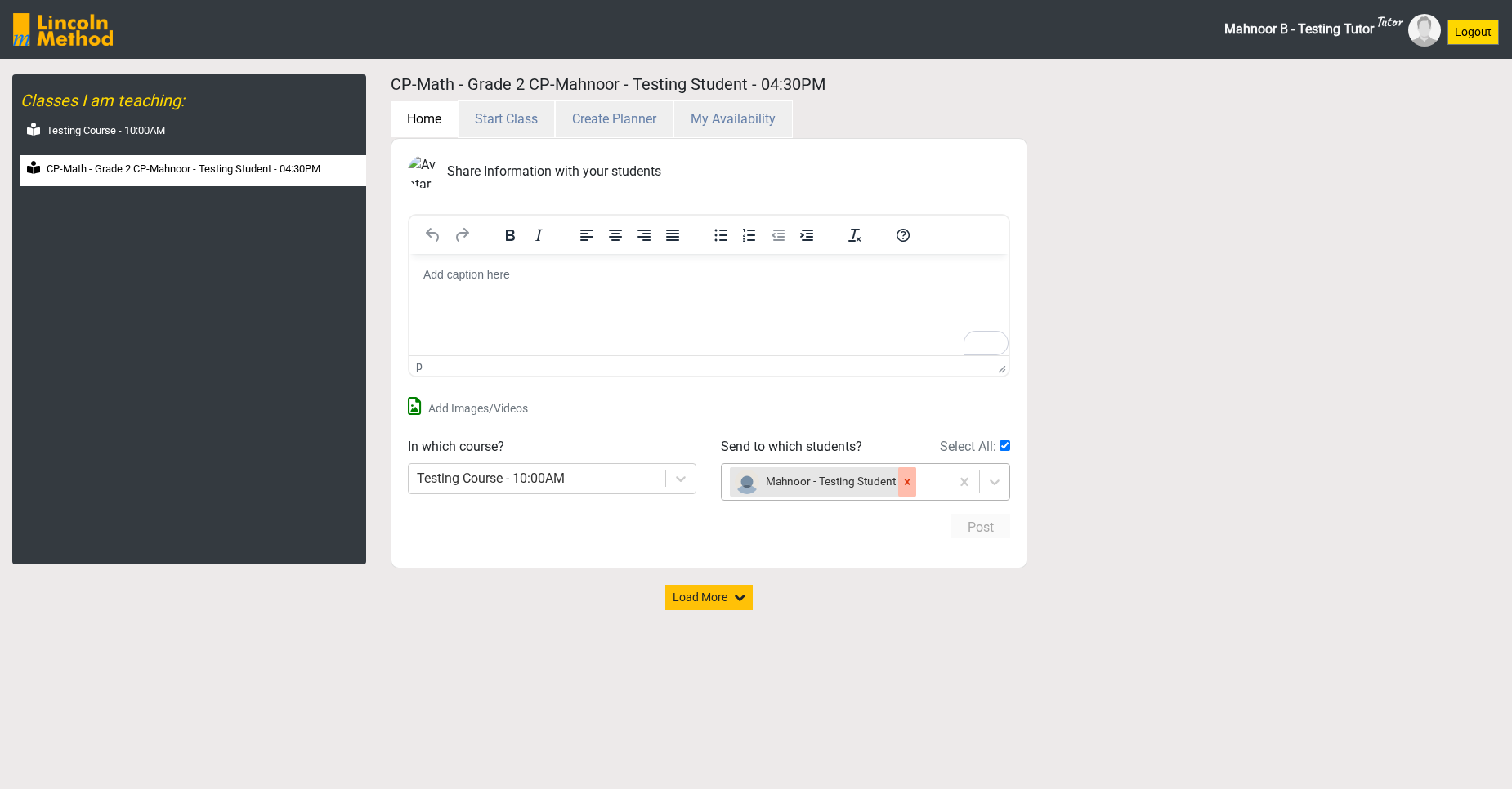
click at [911, 479] on icon at bounding box center [907, 481] width 11 height 11
